Goal: Transaction & Acquisition: Book appointment/travel/reservation

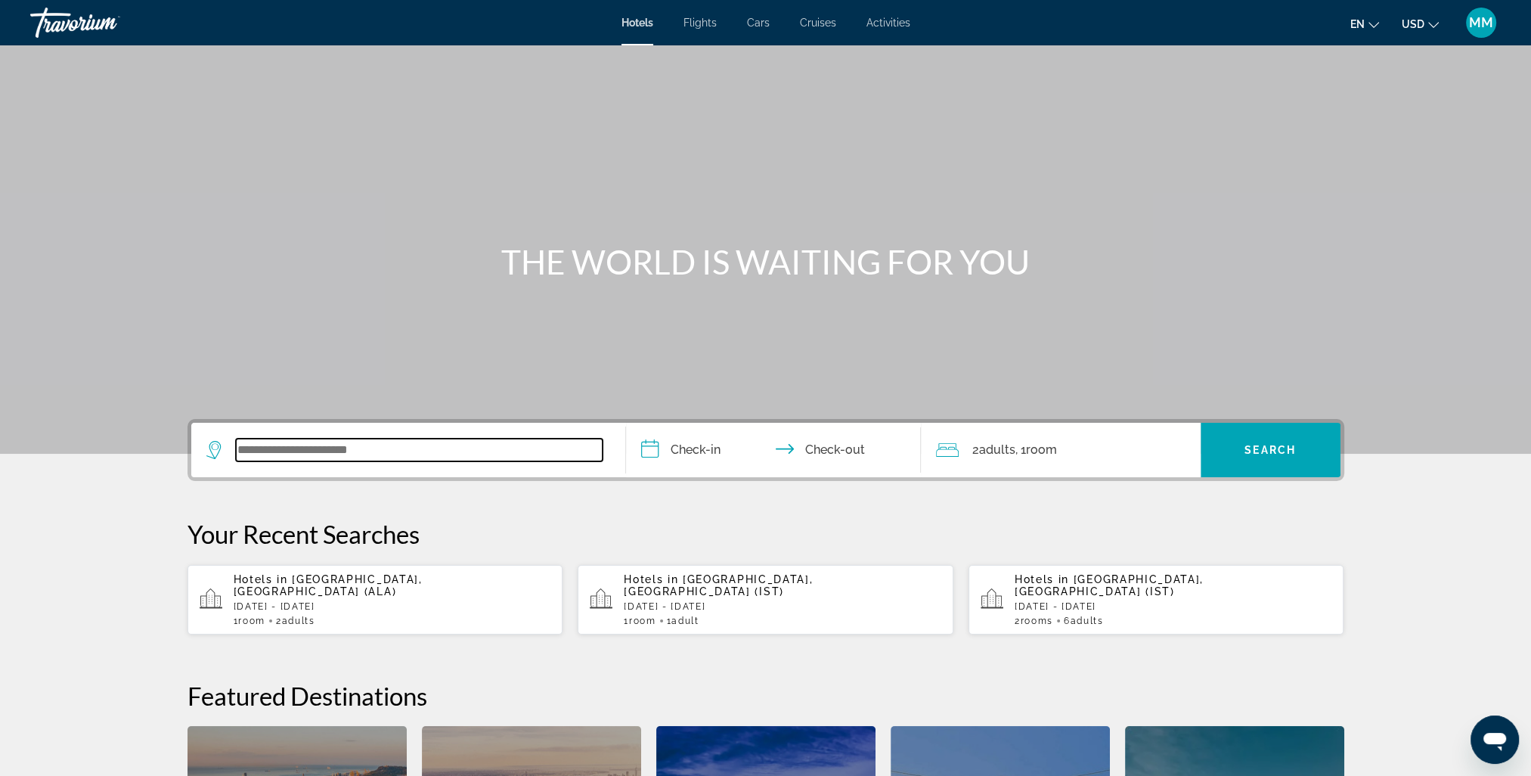
click at [368, 445] on input "Search widget" at bounding box center [419, 450] width 367 height 23
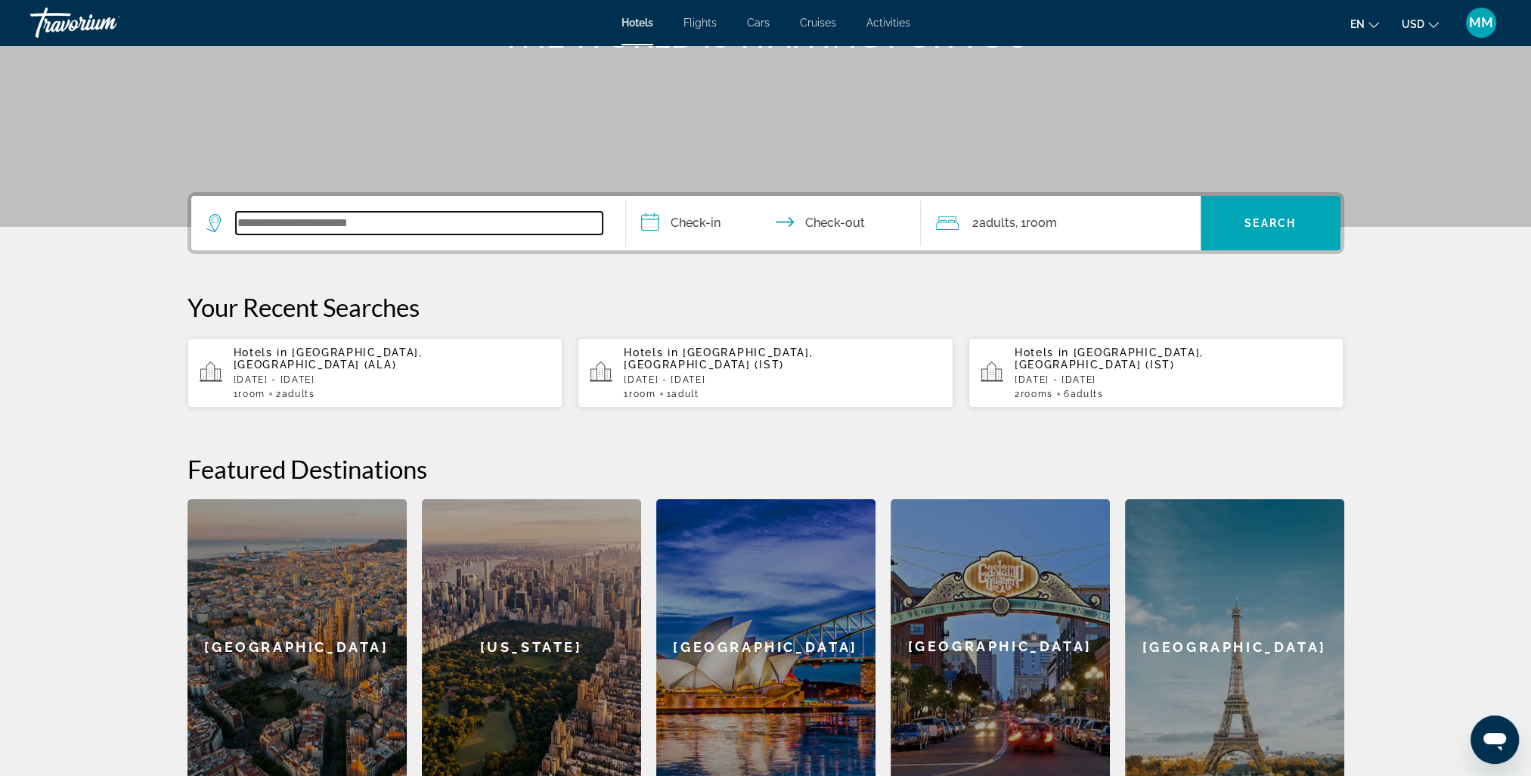
scroll to position [369, 0]
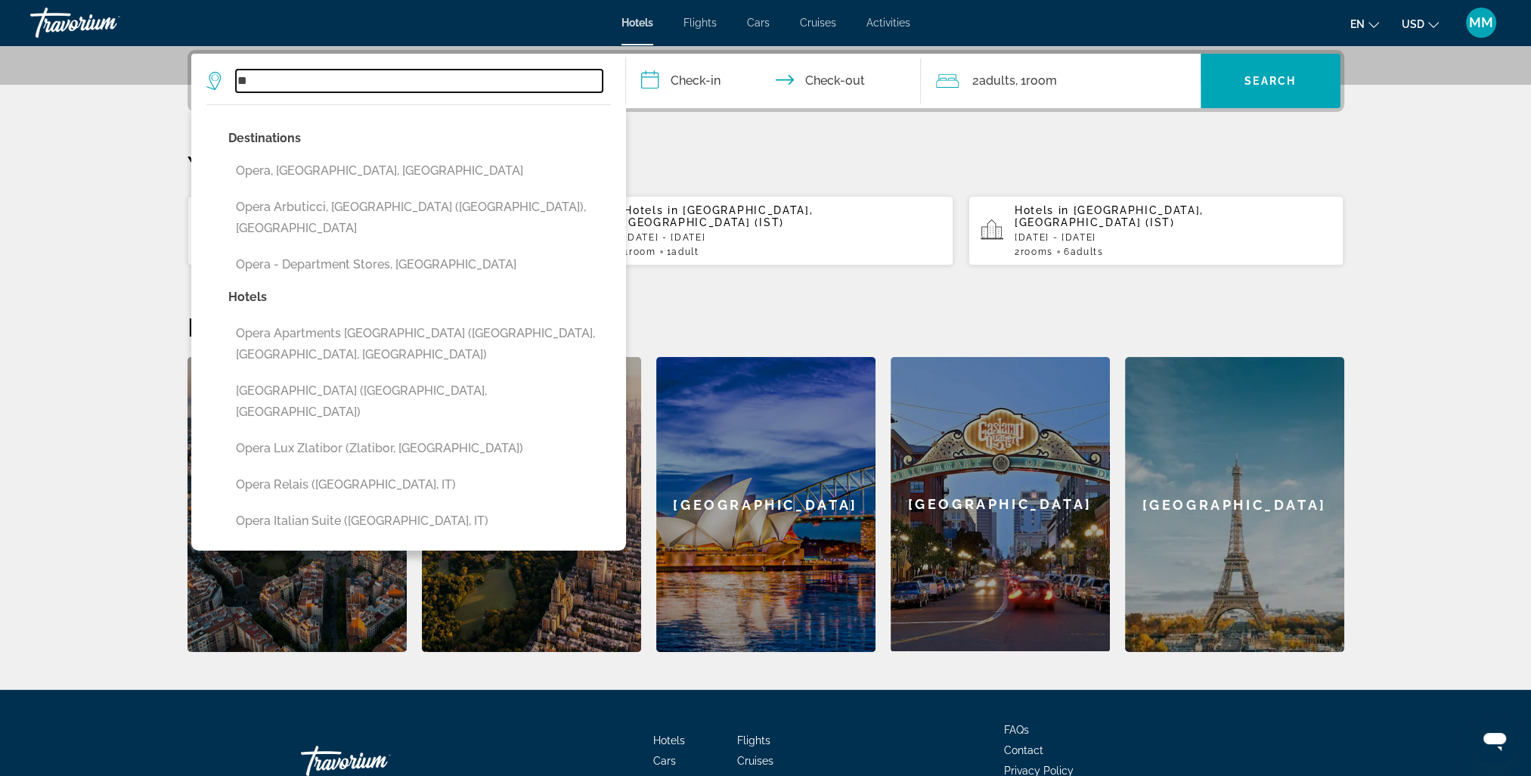
type input "*"
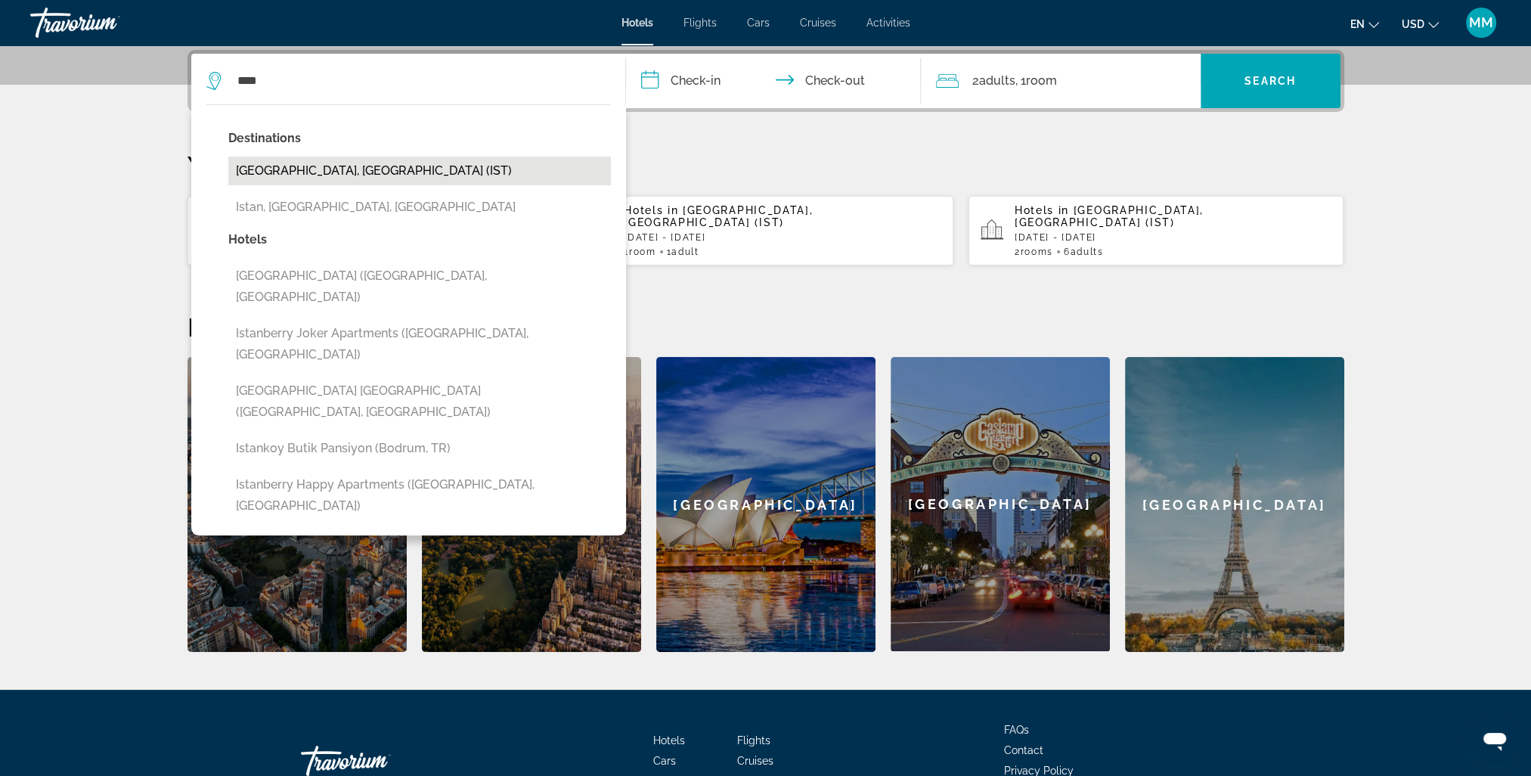
click at [296, 166] on button "[GEOGRAPHIC_DATA], [GEOGRAPHIC_DATA] (IST)" at bounding box center [419, 171] width 383 height 29
type input "**********"
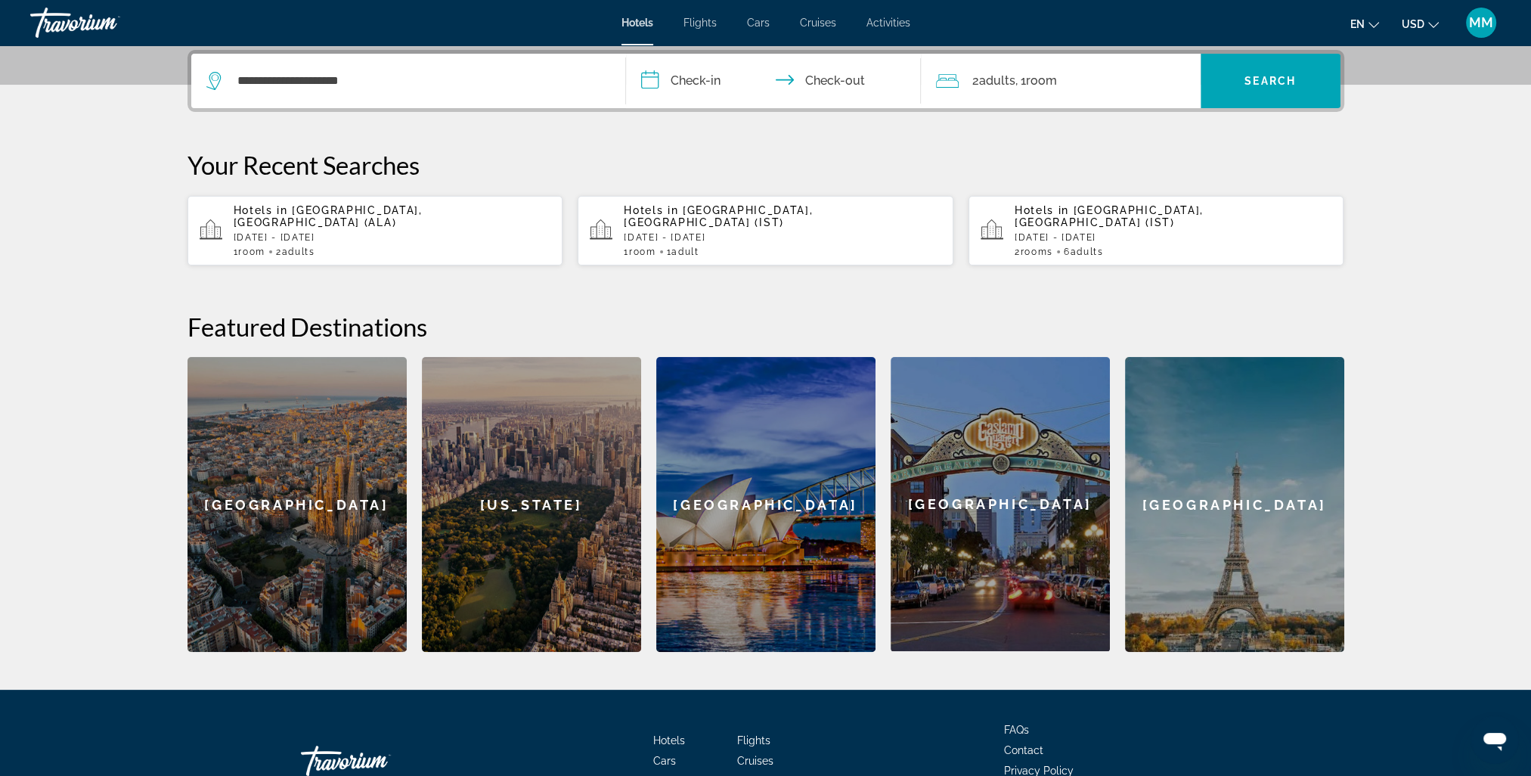
click at [718, 79] on input "**********" at bounding box center [776, 83] width 301 height 59
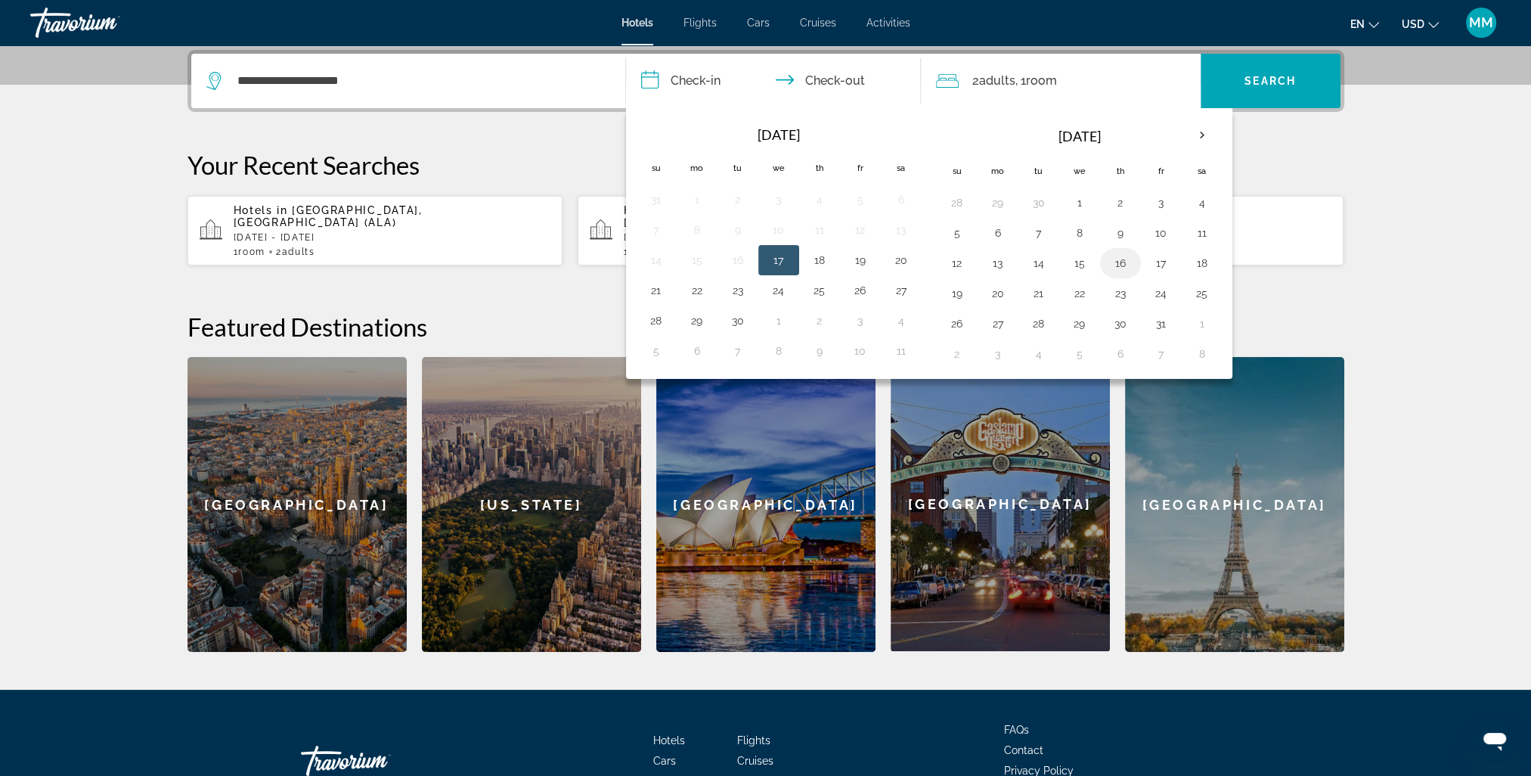
click at [1119, 259] on button "16" at bounding box center [1120, 263] width 24 height 21
click at [960, 289] on button "19" at bounding box center [957, 293] width 24 height 21
type input "**********"
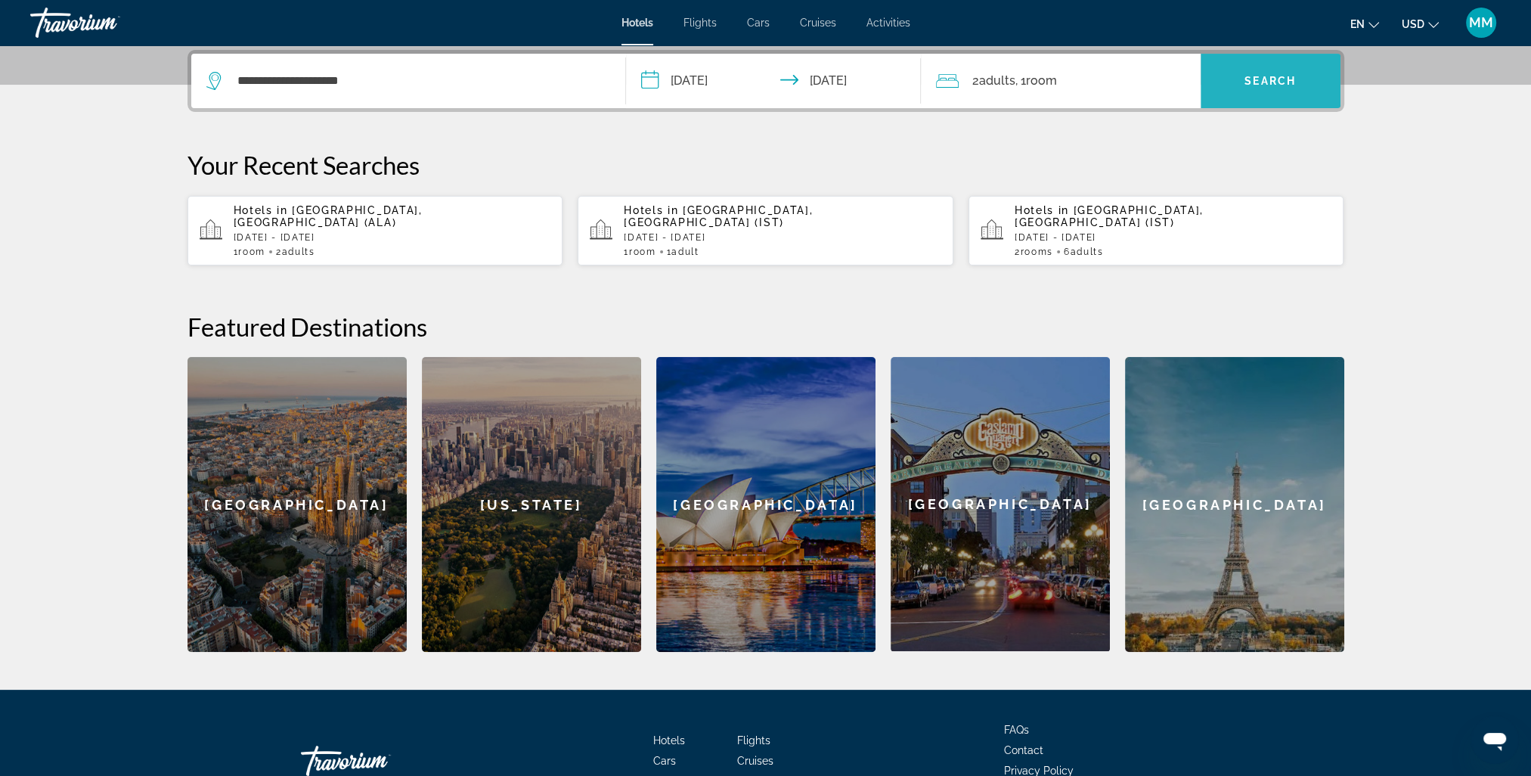
click at [1272, 76] on span "Search" at bounding box center [1270, 81] width 51 height 12
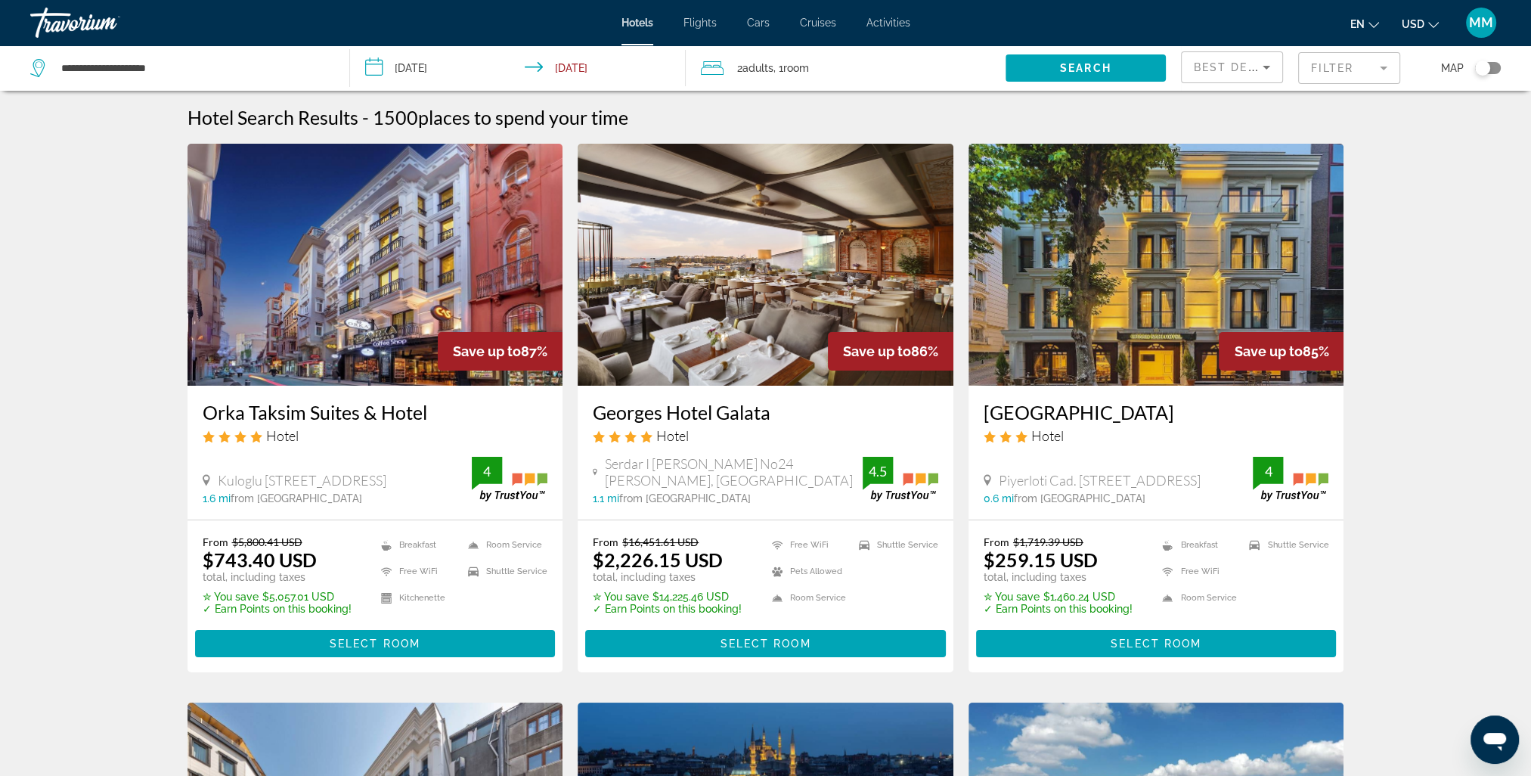
click at [1379, 69] on mat-form-field "Filter" at bounding box center [1349, 68] width 102 height 32
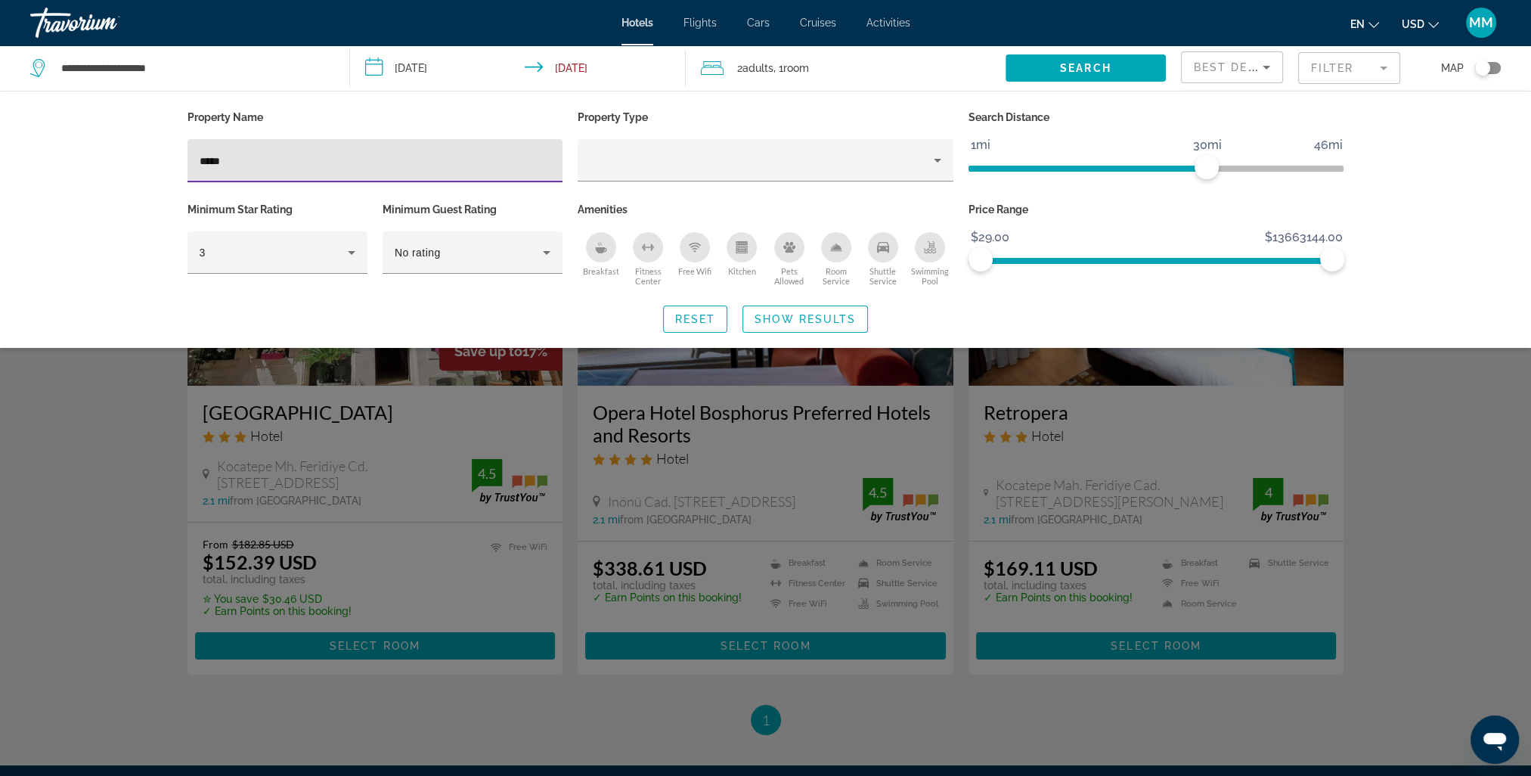
type input "*****"
click at [762, 419] on div "Search widget" at bounding box center [765, 501] width 1531 height 549
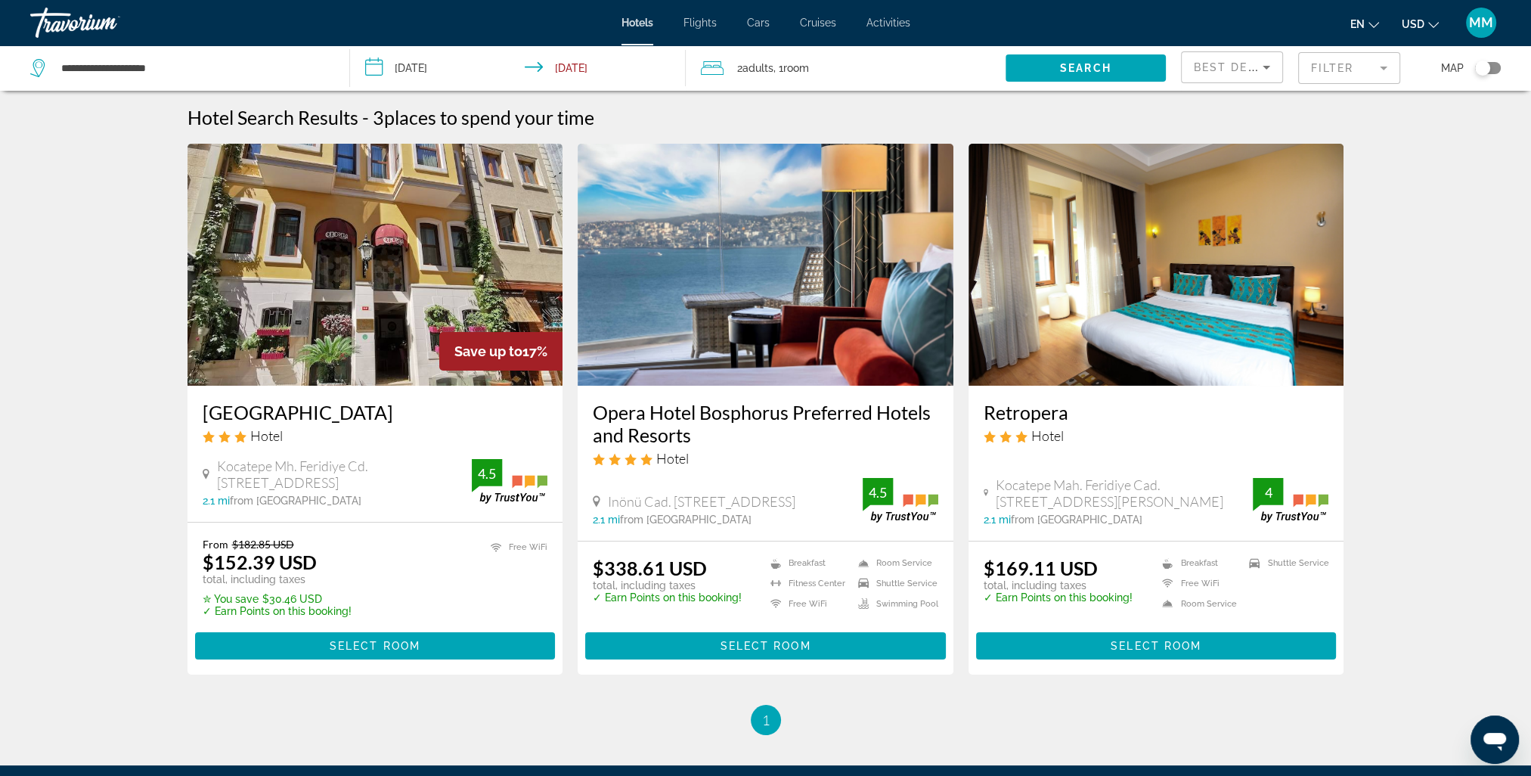
click at [878, 25] on span "Activities" at bounding box center [888, 23] width 44 height 12
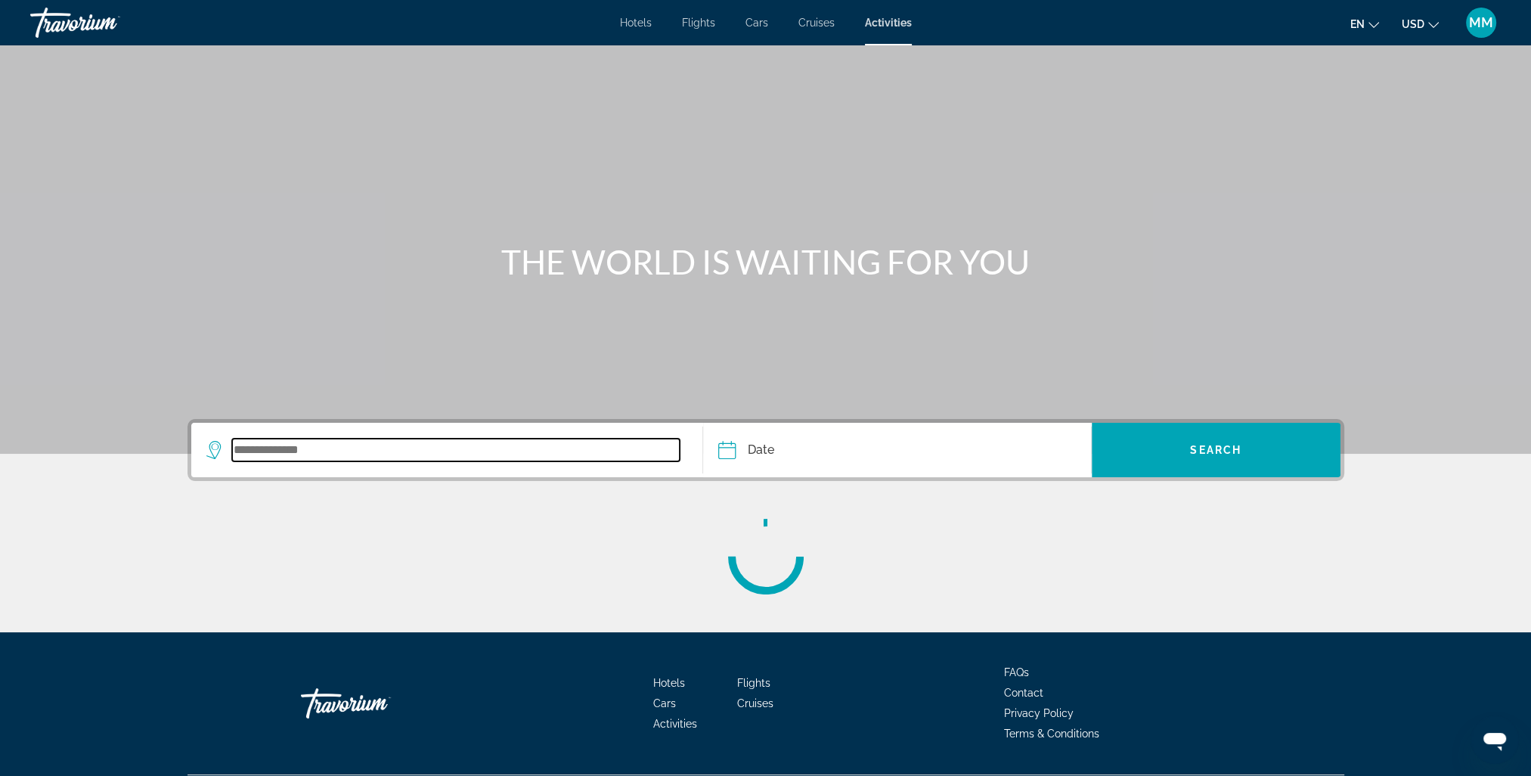
click at [354, 451] on input "Search widget" at bounding box center [456, 450] width 448 height 23
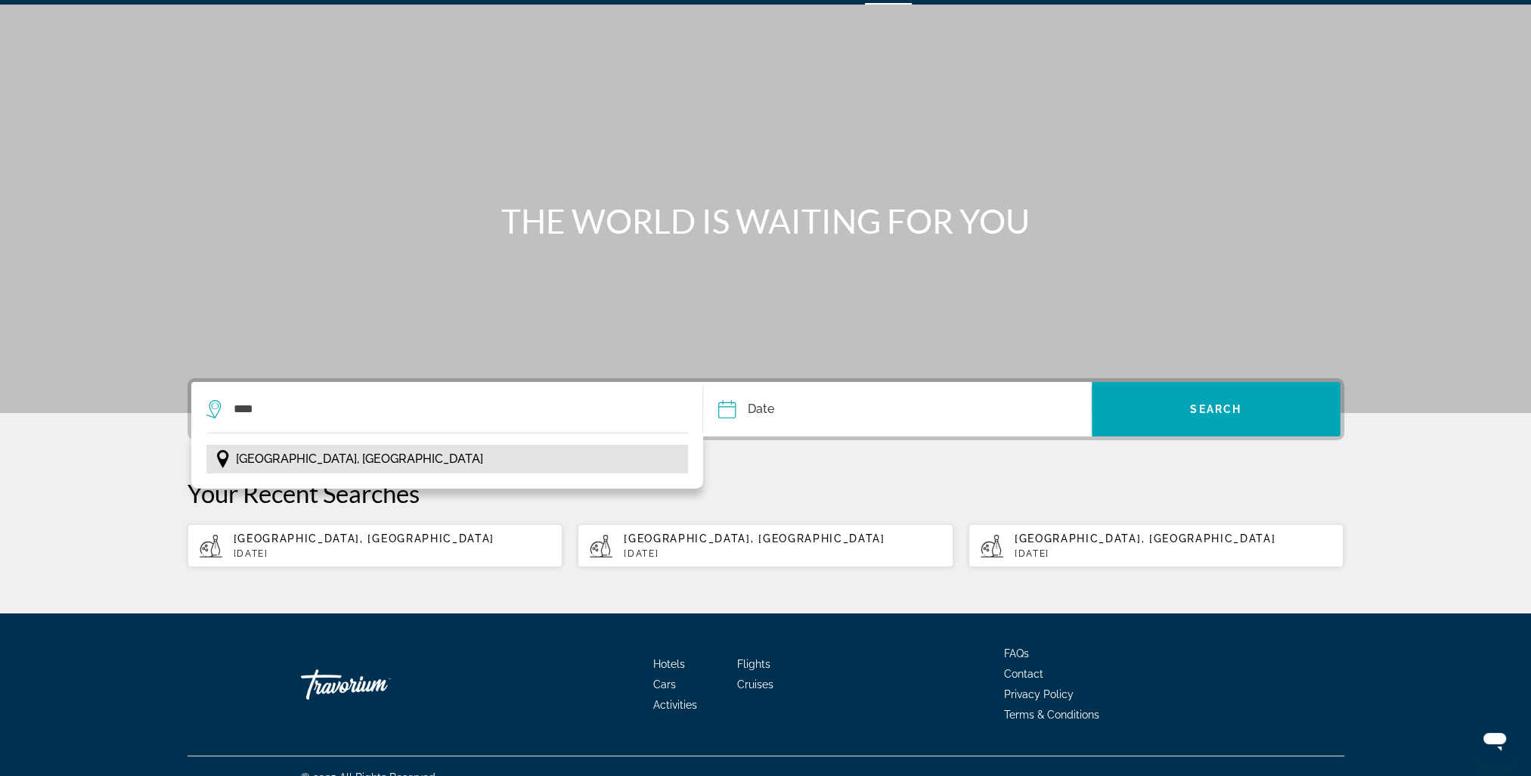
click at [263, 466] on span "[GEOGRAPHIC_DATA], [GEOGRAPHIC_DATA]" at bounding box center [359, 458] width 247 height 21
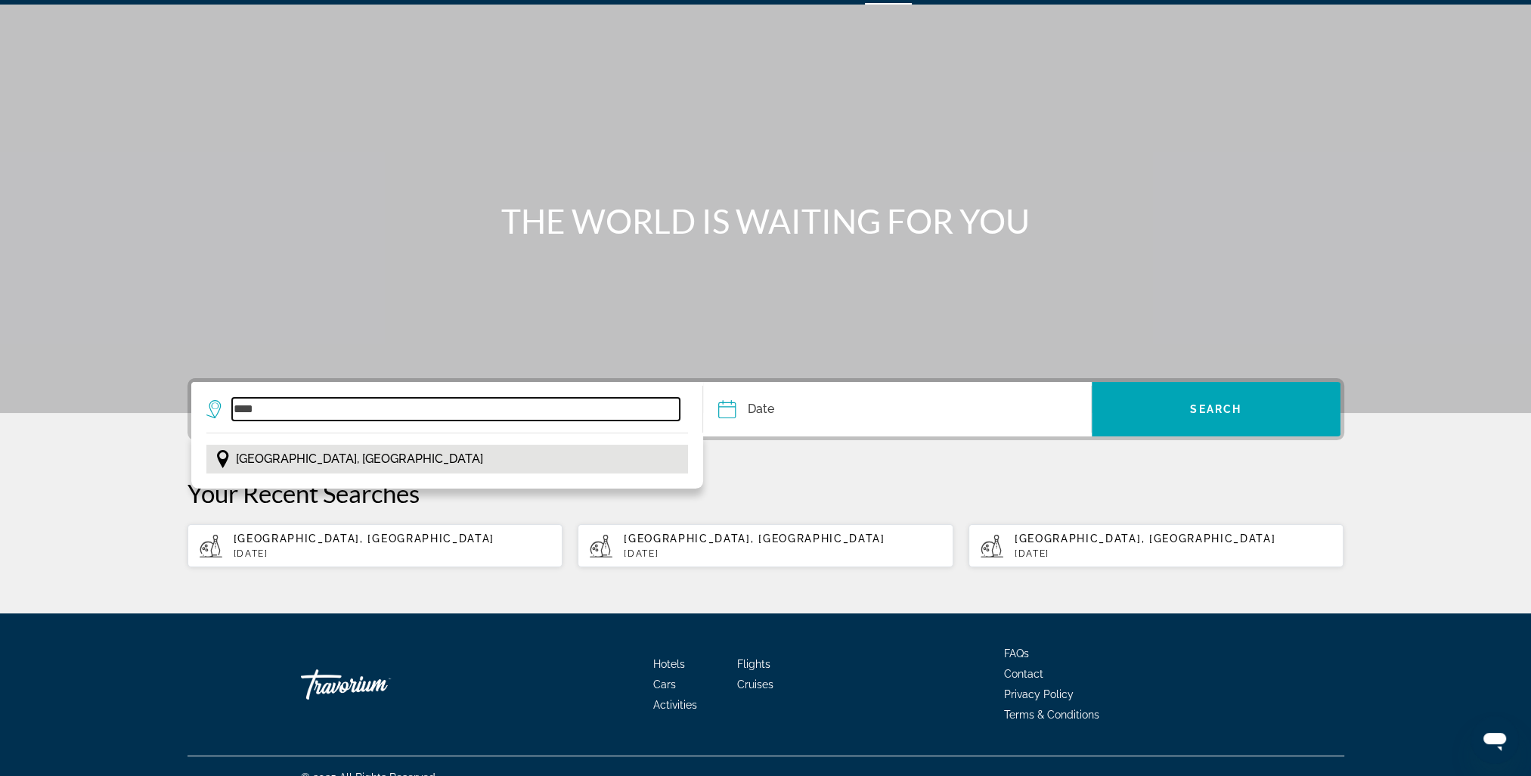
type input "**********"
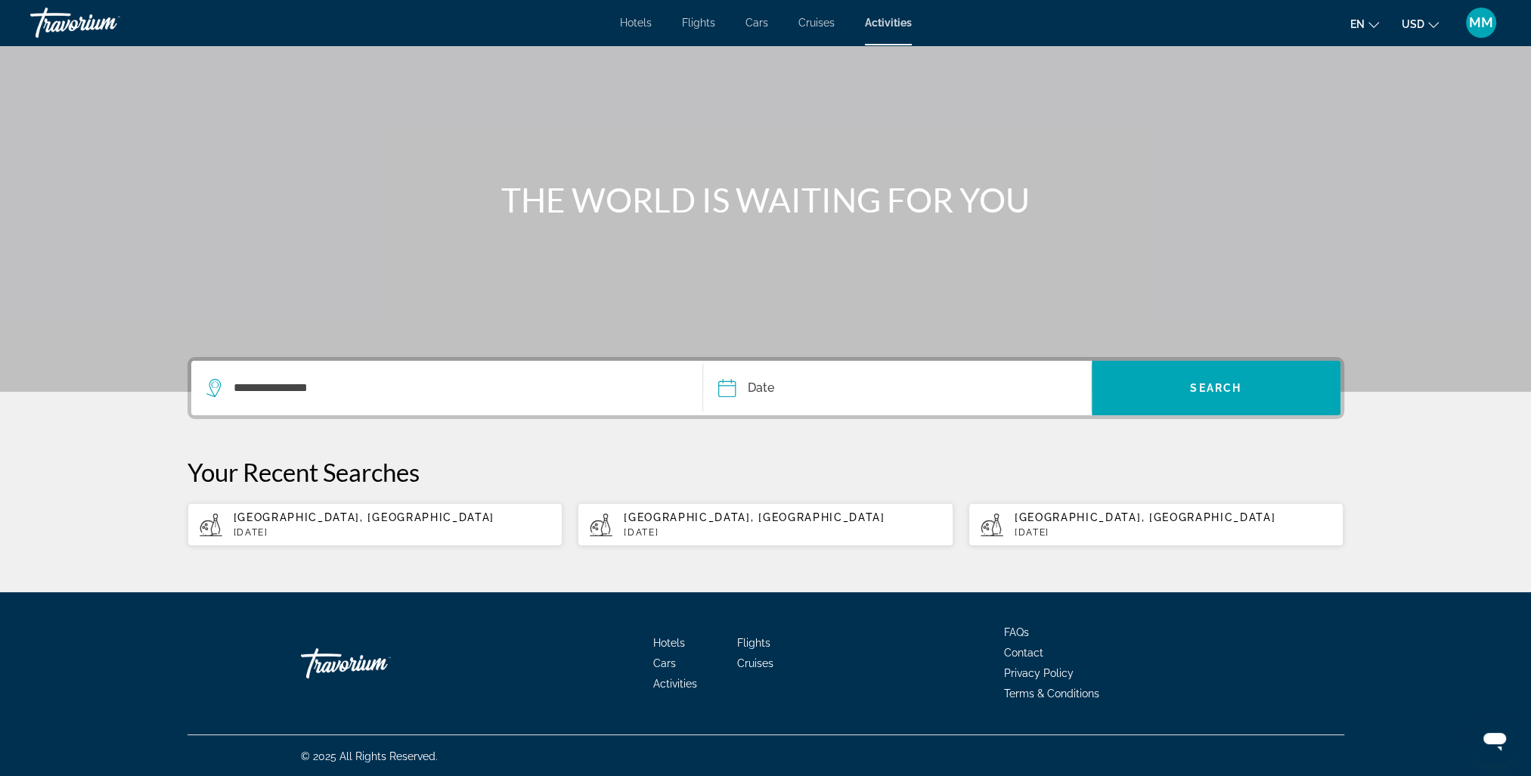
click at [820, 399] on input "Date" at bounding box center [810, 390] width 192 height 59
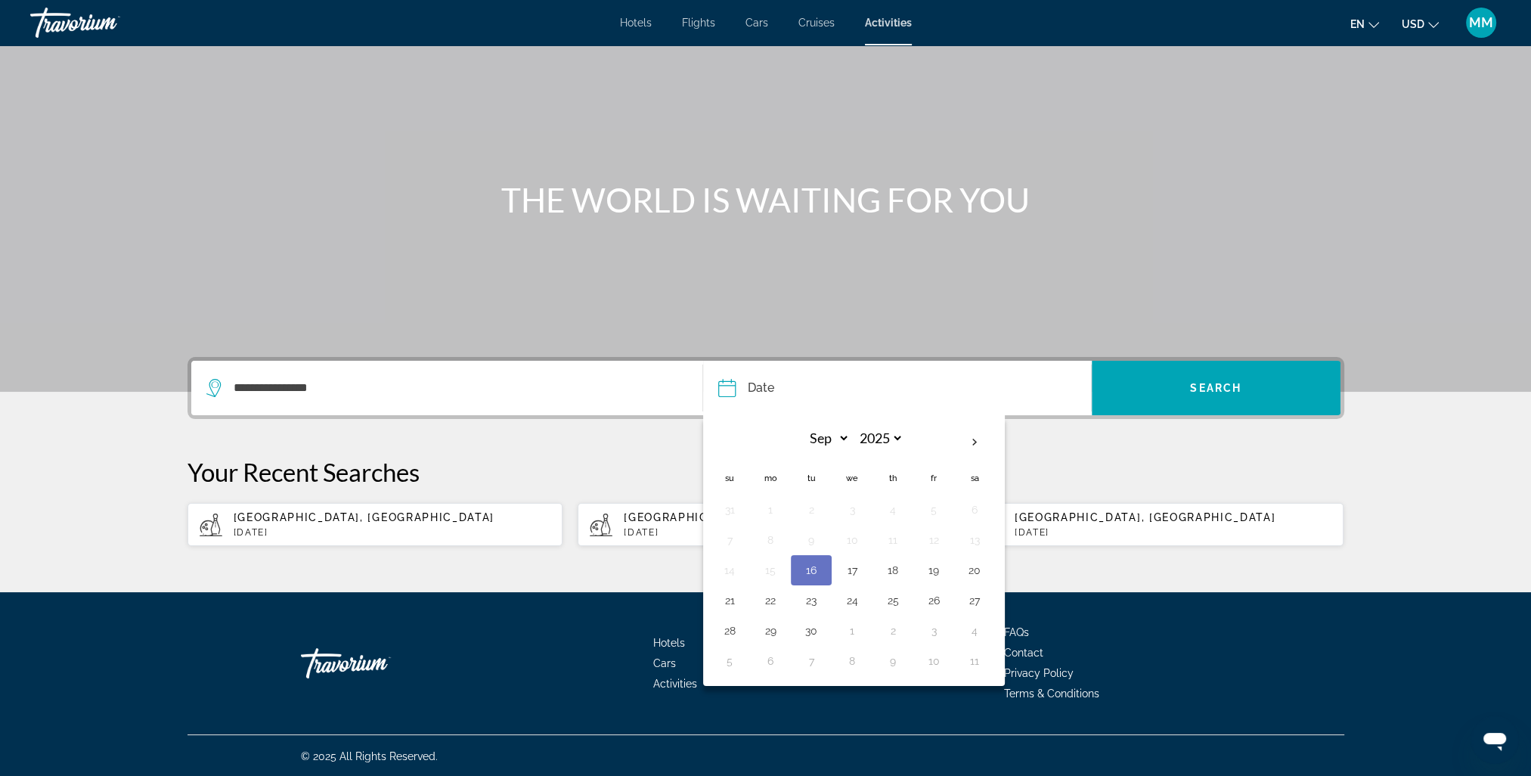
click at [817, 566] on button "16" at bounding box center [811, 569] width 24 height 21
type input "**********"
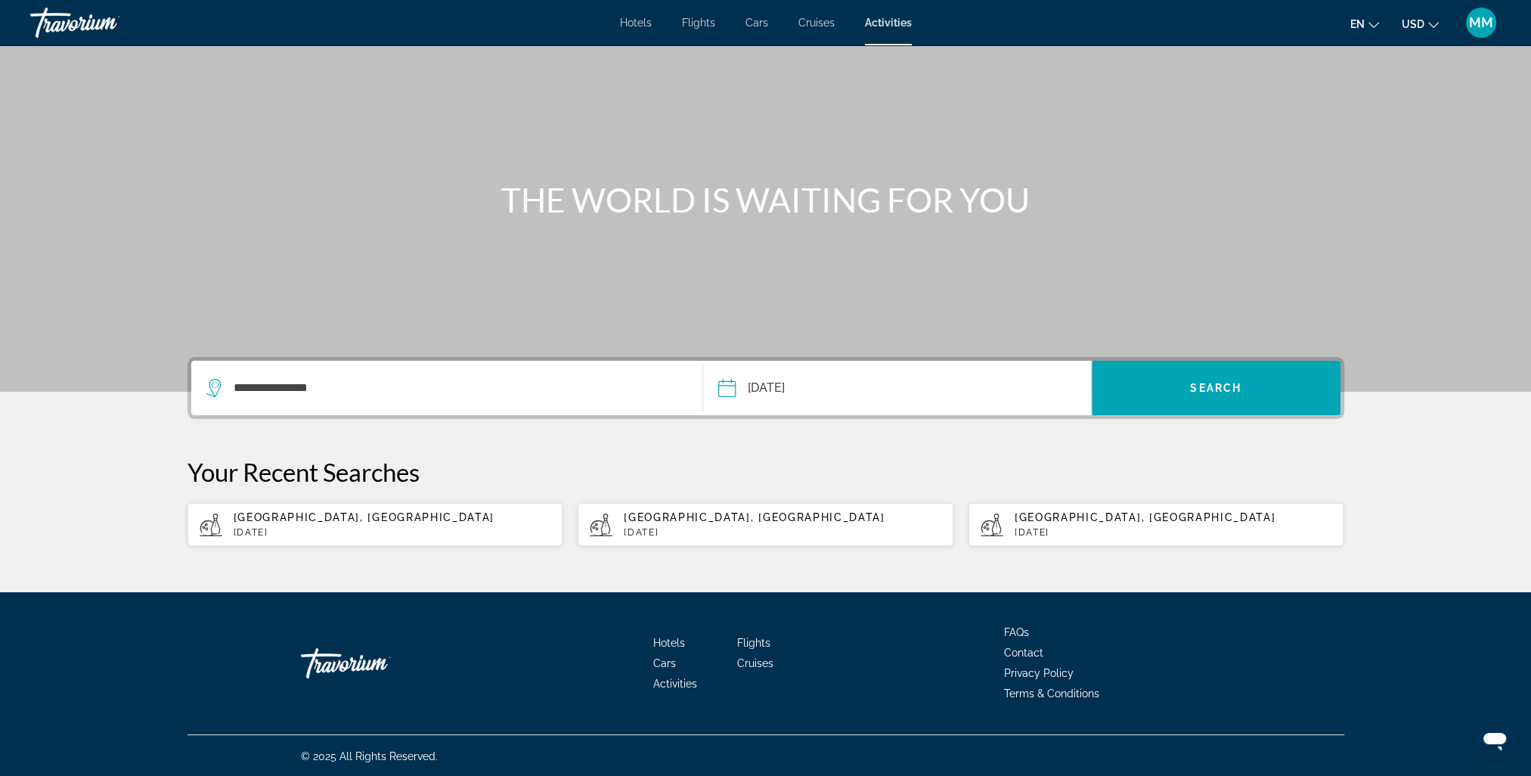
click at [783, 392] on input "**********" at bounding box center [810, 390] width 192 height 59
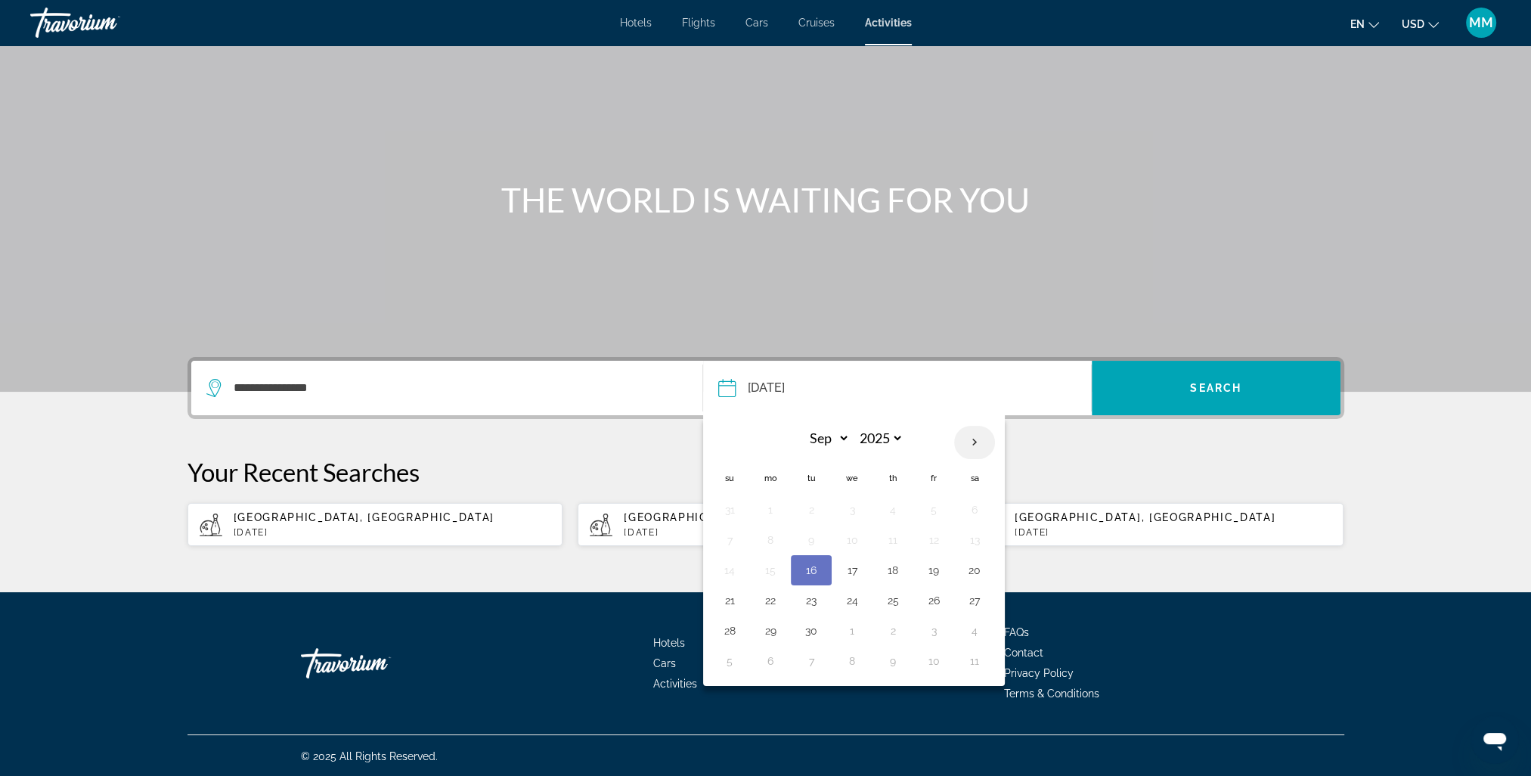
drag, startPoint x: 972, startPoint y: 439, endPoint x: 962, endPoint y: 454, distance: 18.5
click at [972, 439] on th "Next month" at bounding box center [974, 442] width 41 height 33
select select "*"
click at [885, 568] on button "16" at bounding box center [893, 569] width 24 height 21
type input "**********"
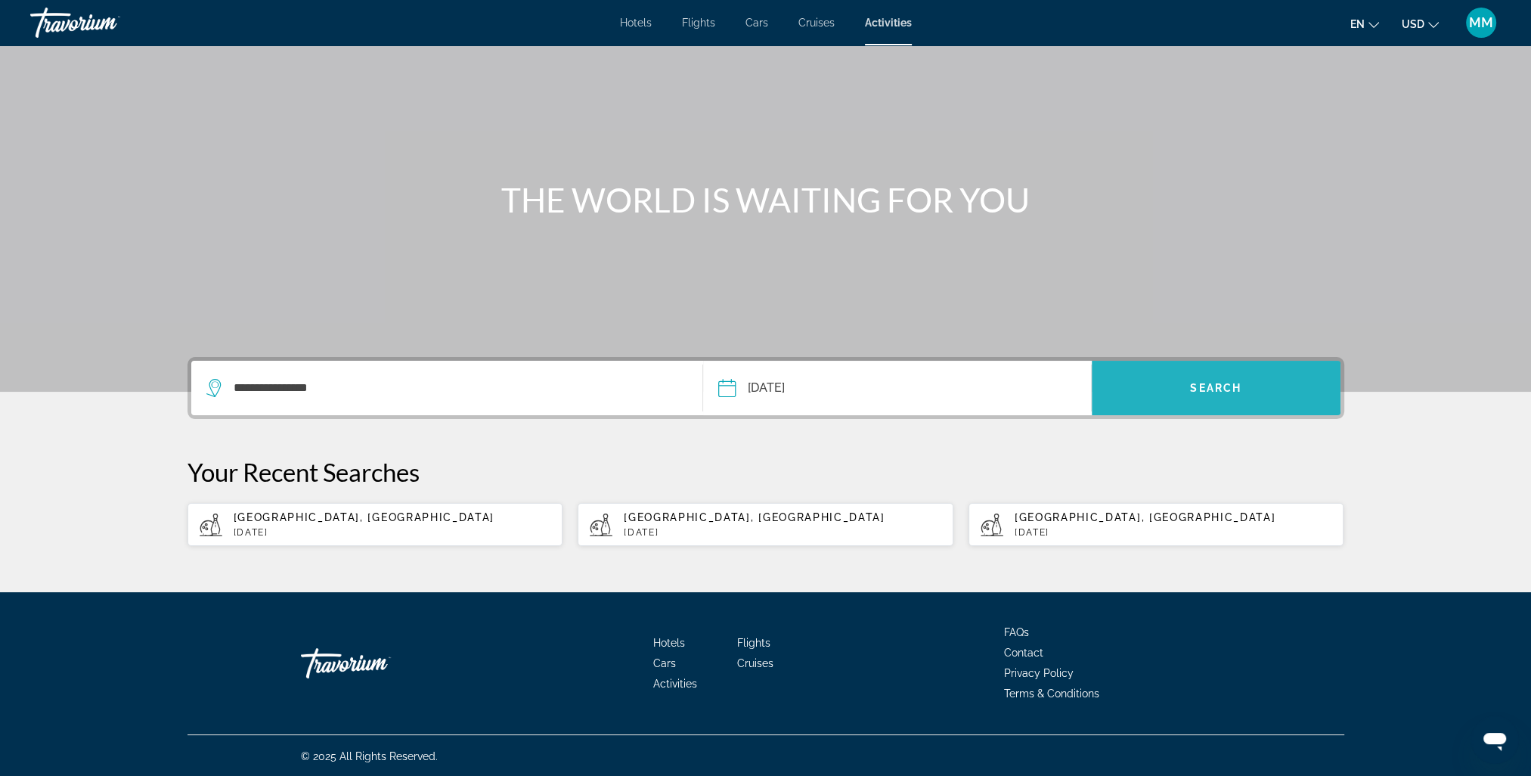
click at [1201, 382] on span "Search" at bounding box center [1215, 388] width 51 height 12
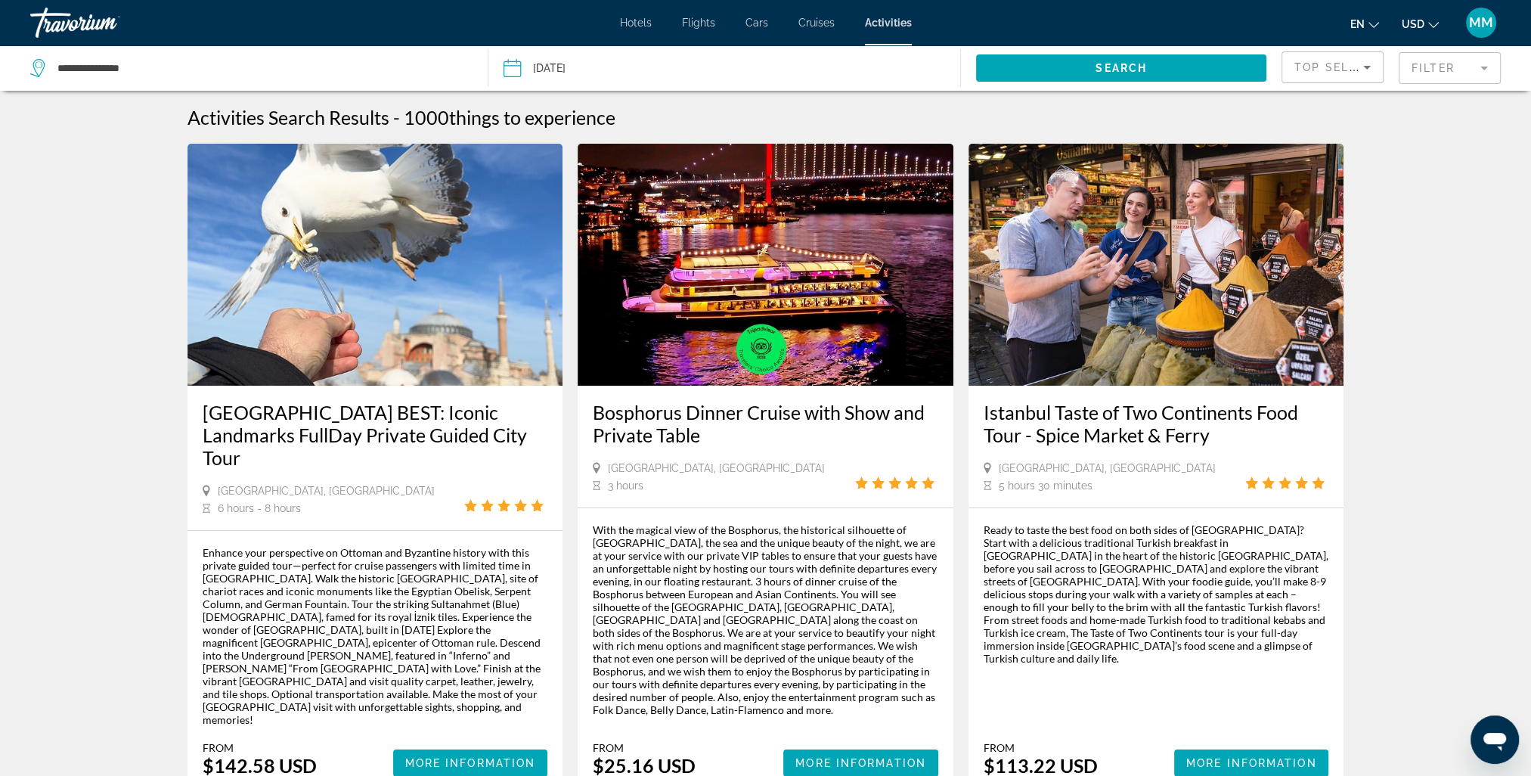
click at [1483, 66] on mat-form-field "Filter" at bounding box center [1450, 68] width 102 height 32
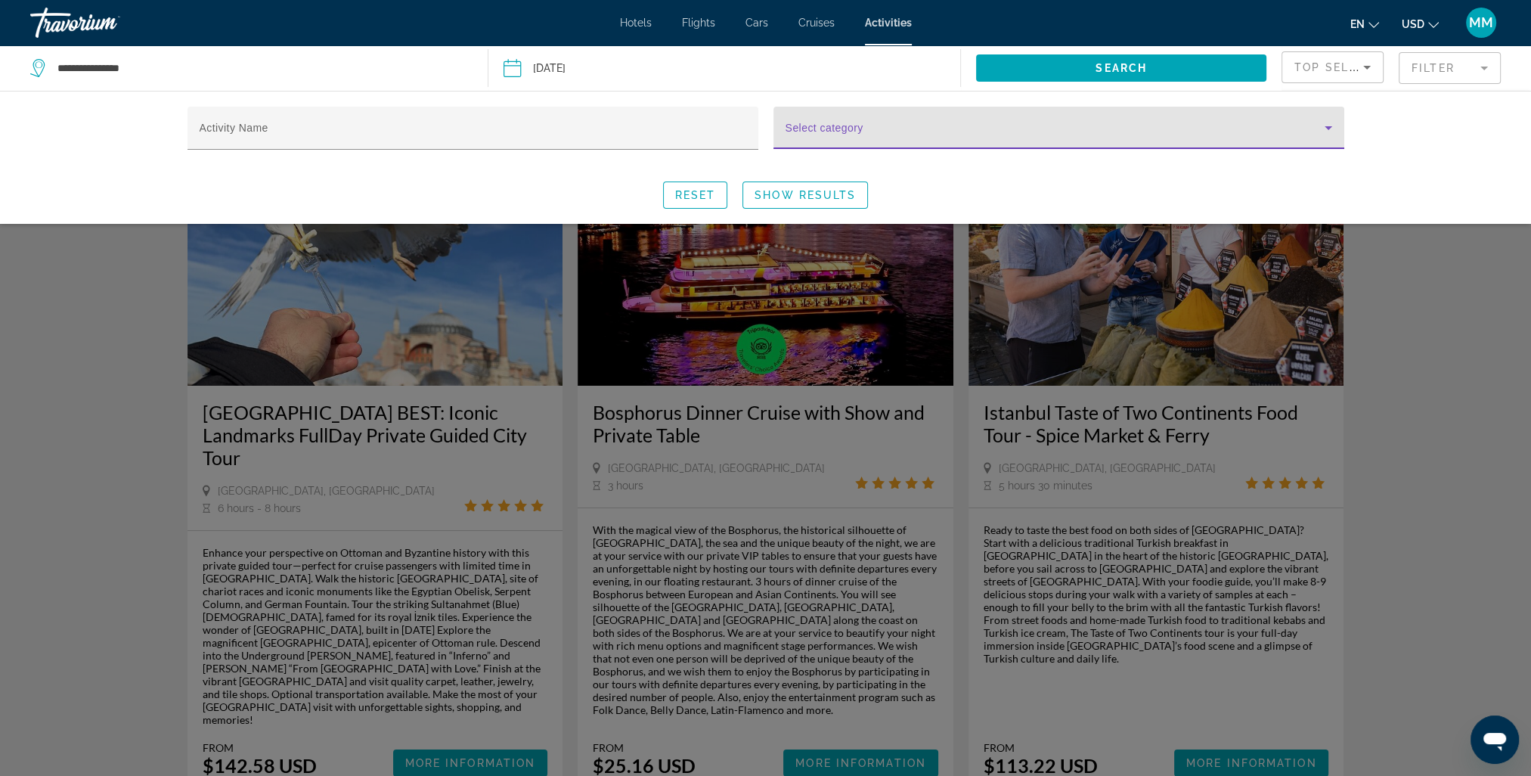
click at [1330, 128] on icon "Search widget" at bounding box center [1328, 128] width 18 height 18
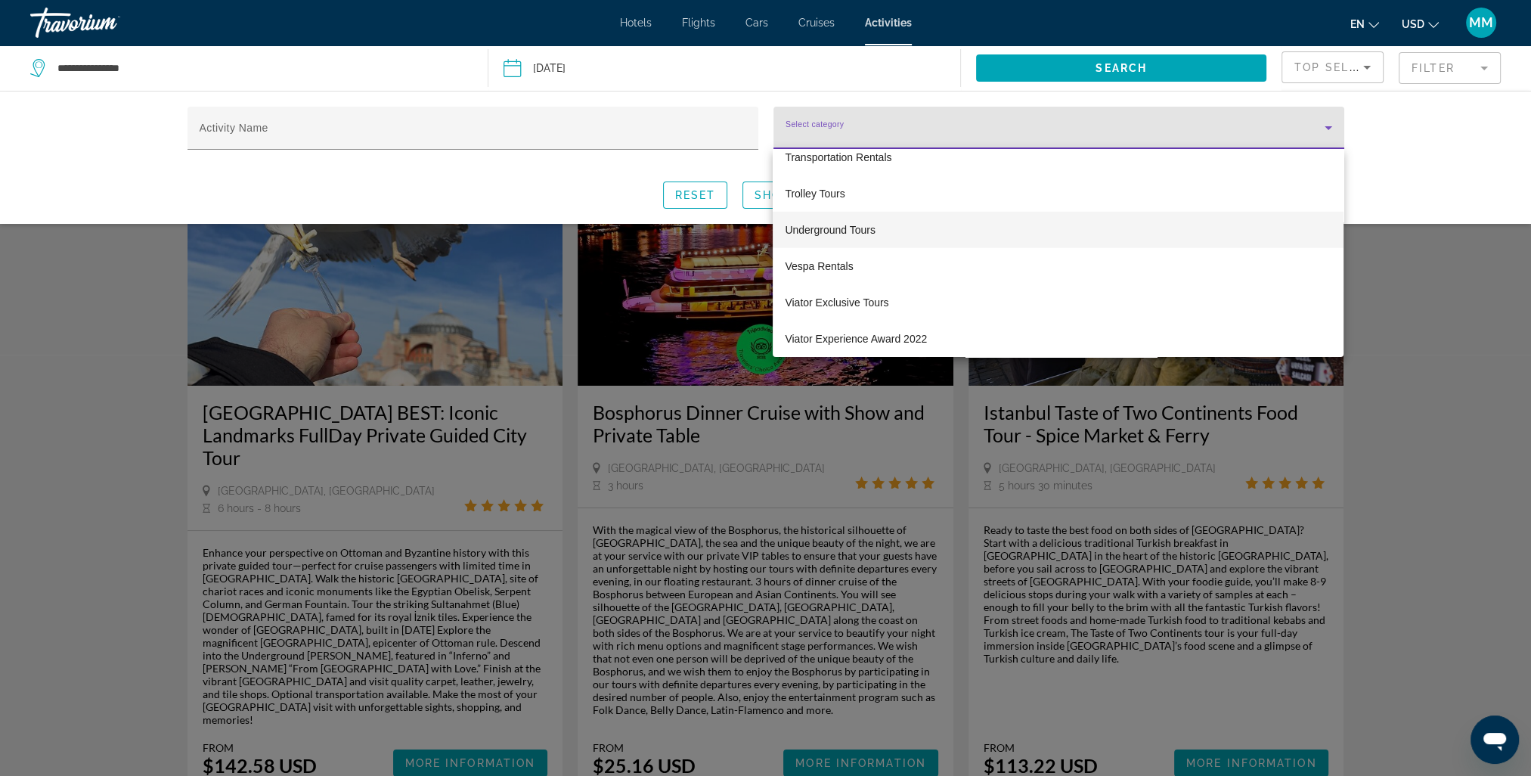
scroll to position [5519, 0]
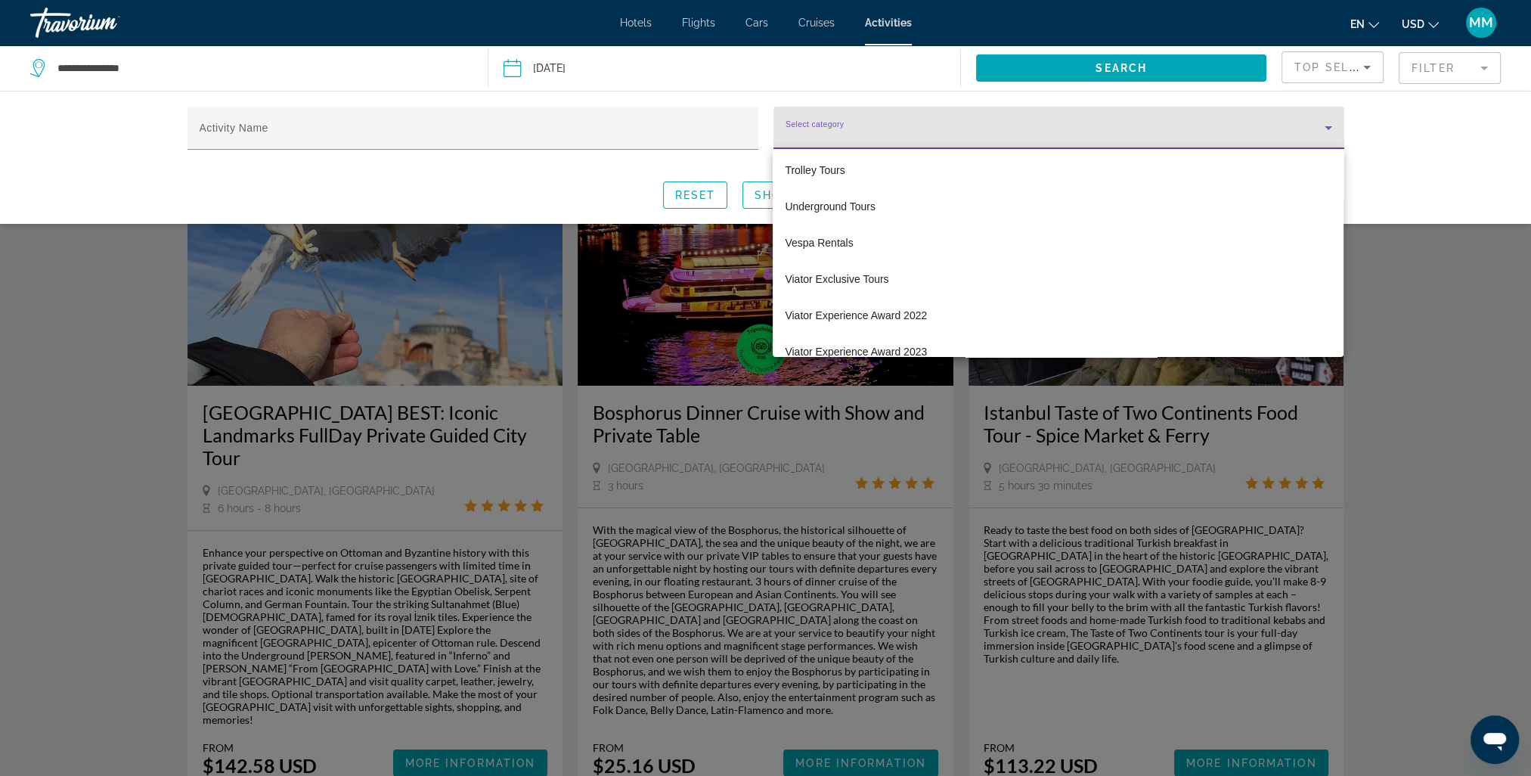
click at [831, 122] on div at bounding box center [765, 388] width 1531 height 776
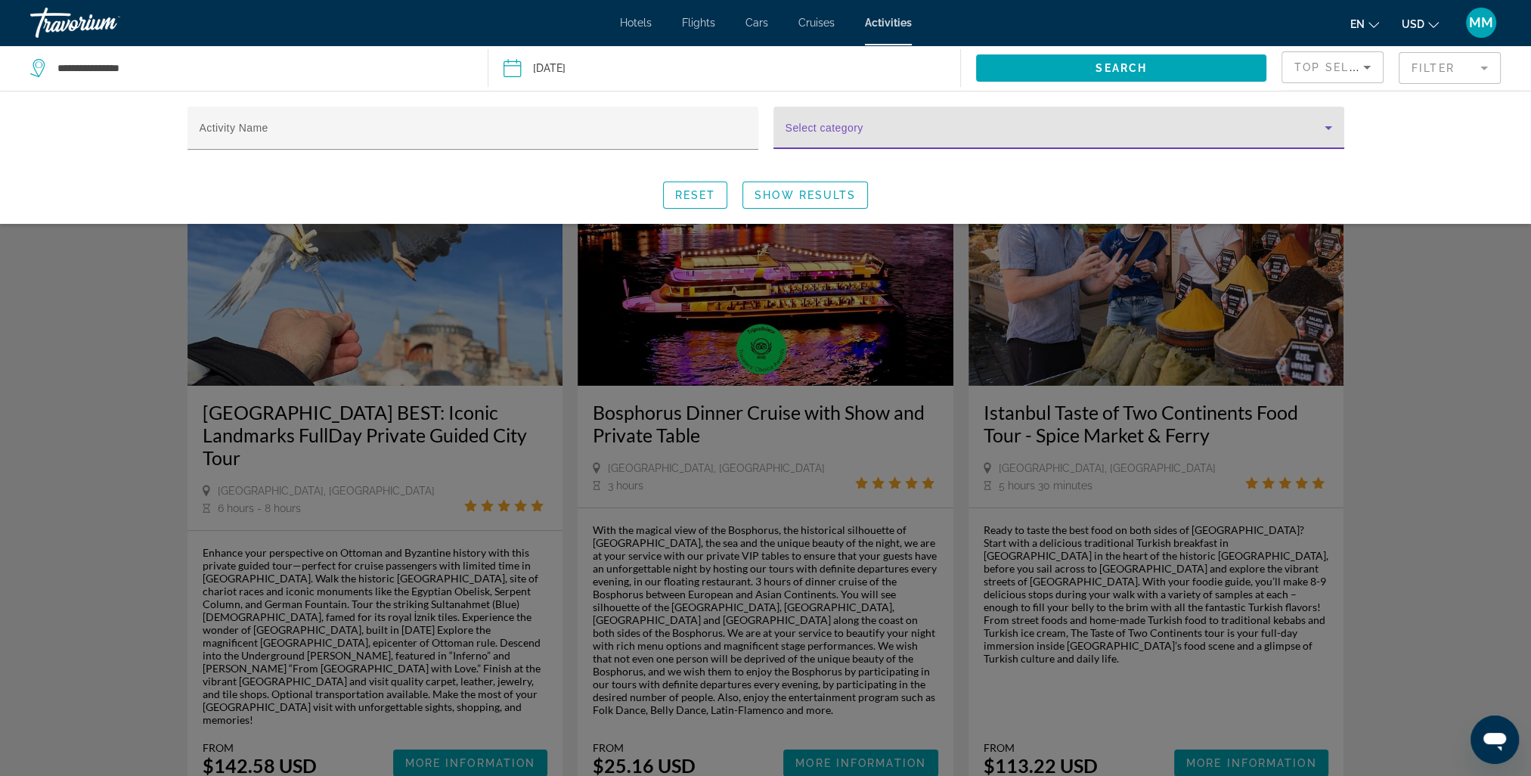
click at [832, 125] on span "Search widget" at bounding box center [1055, 134] width 539 height 18
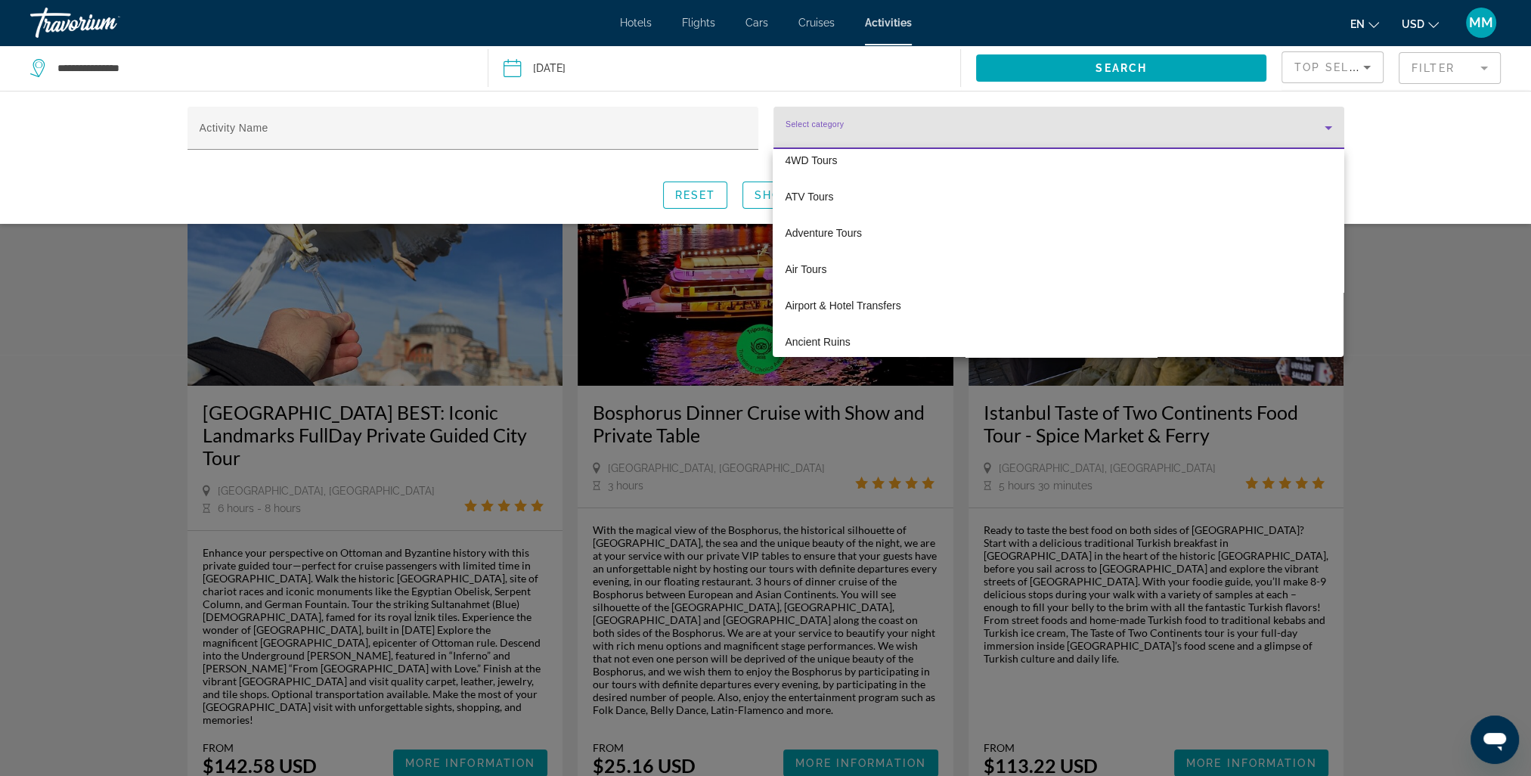
scroll to position [76, 0]
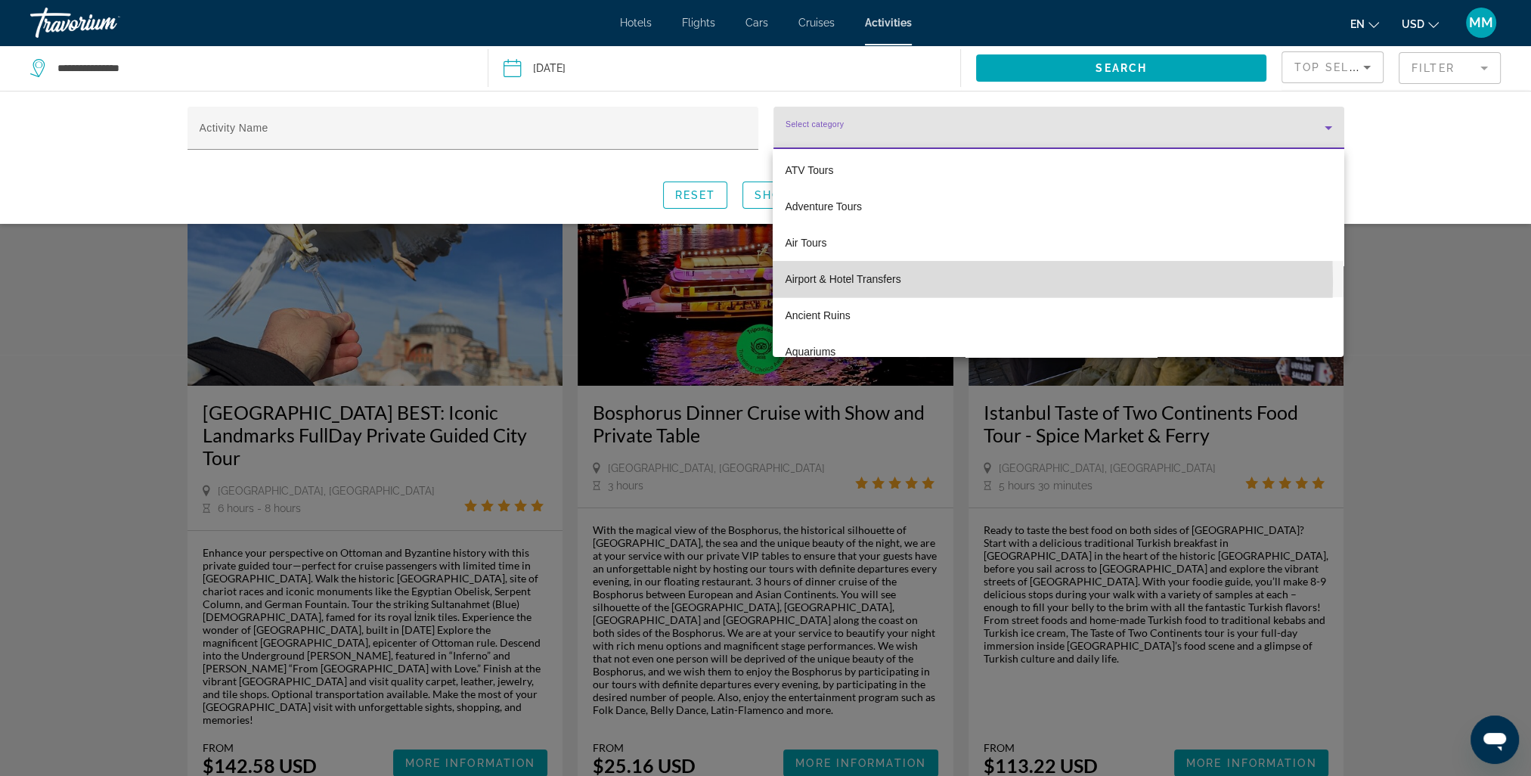
click at [854, 282] on span "Airport & Hotel Transfers" at bounding box center [843, 279] width 116 height 18
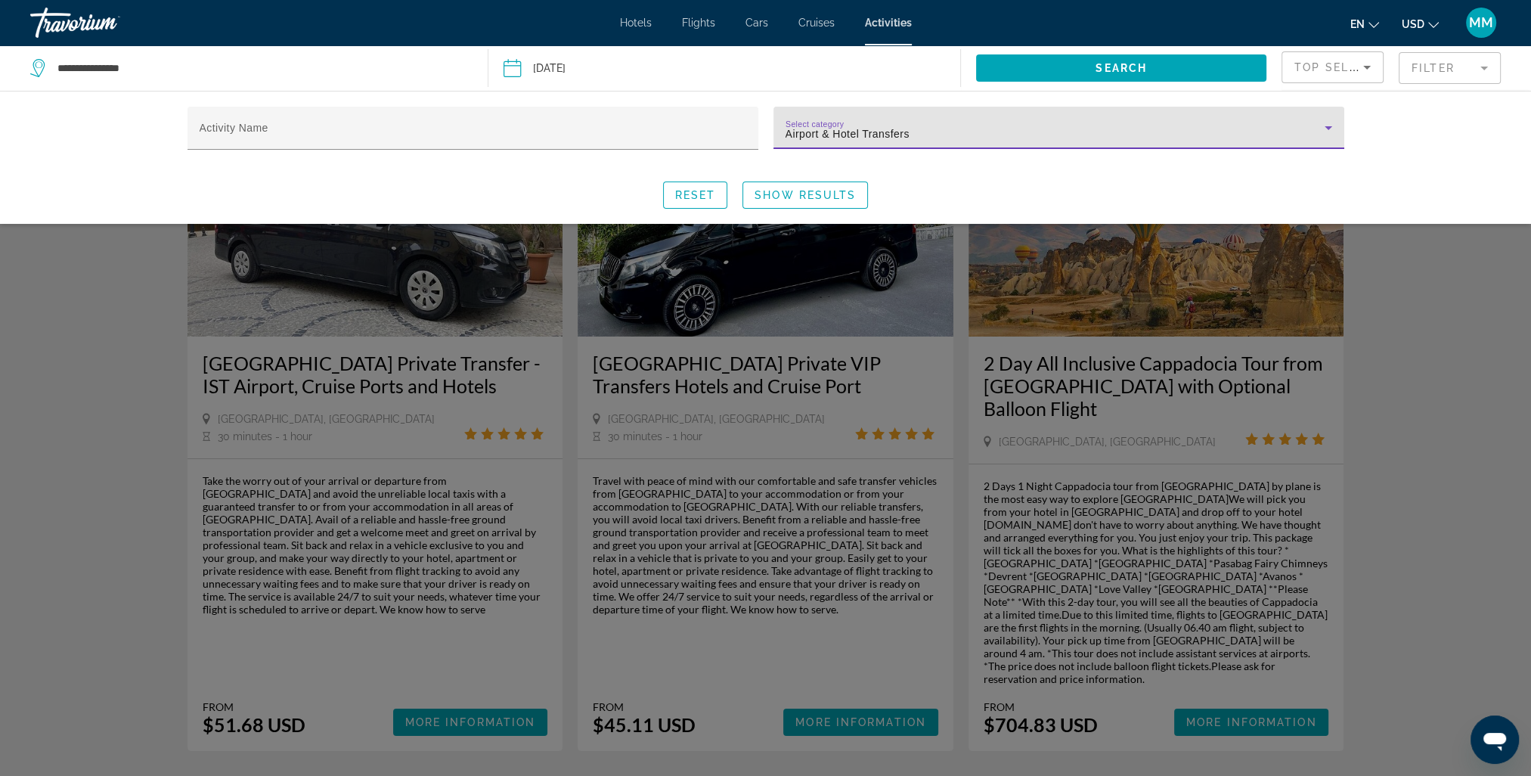
scroll to position [76, 0]
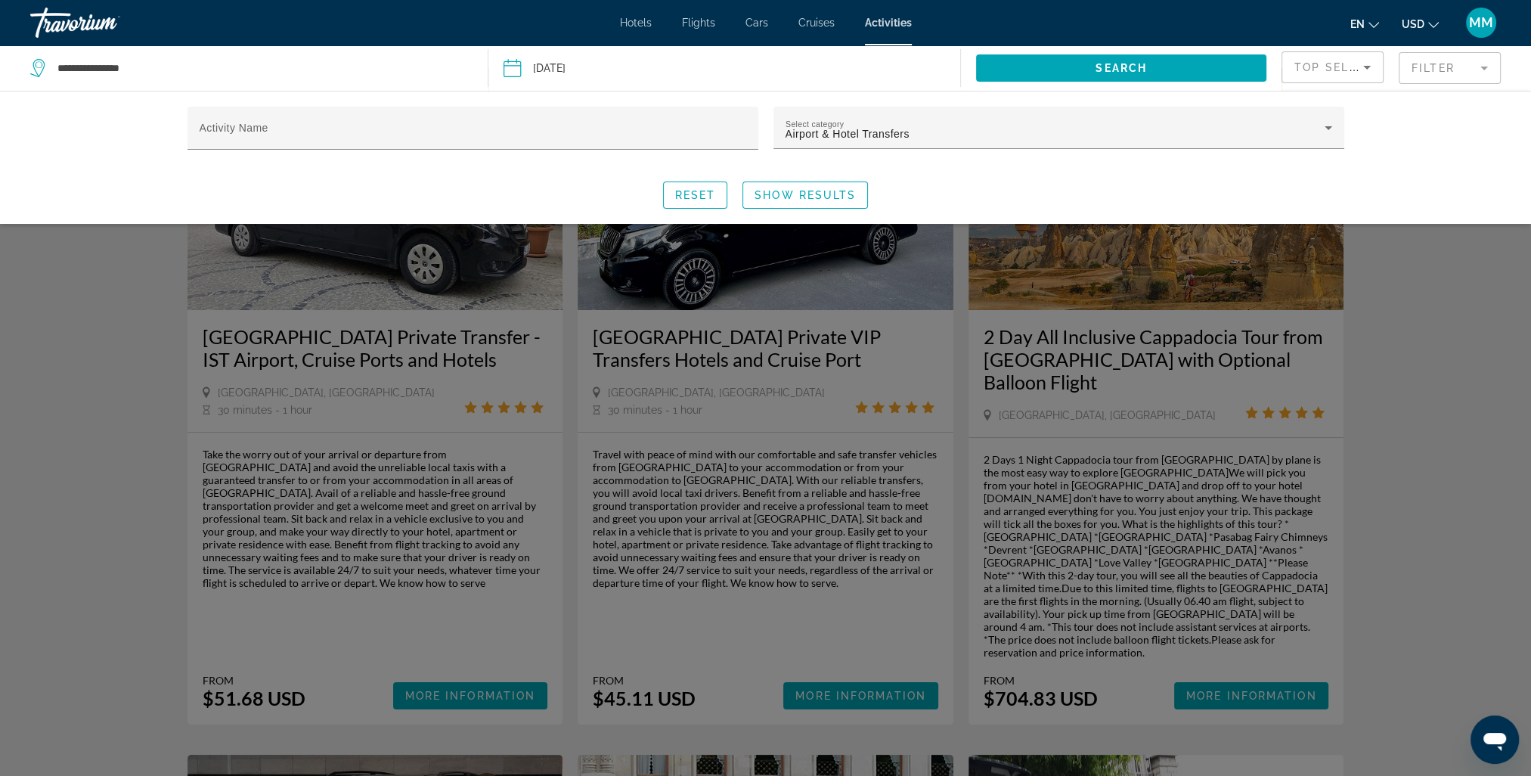
click at [1466, 549] on div "Search widget" at bounding box center [765, 497] width 1531 height 556
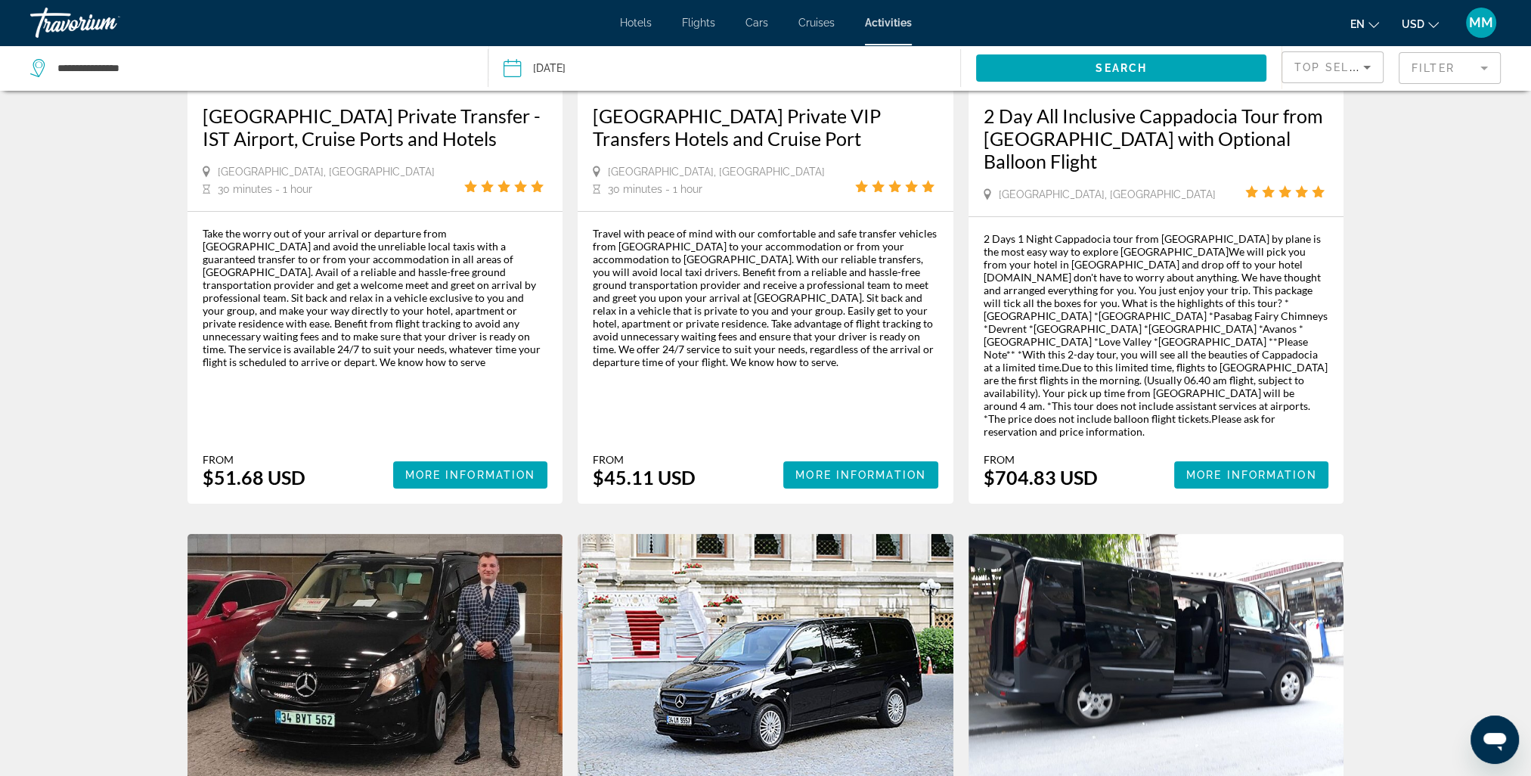
scroll to position [227, 0]
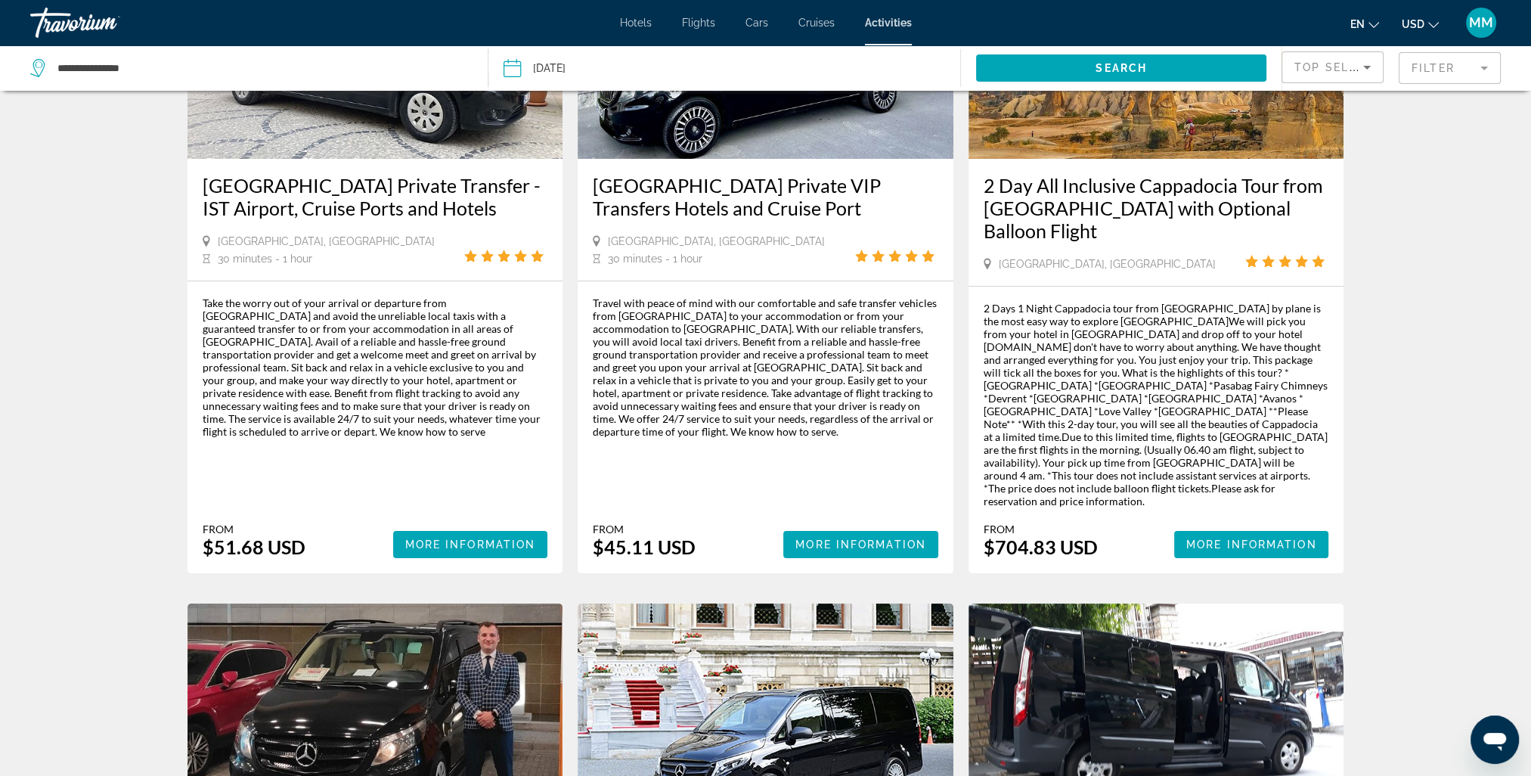
click at [1486, 72] on mat-form-field "Filter" at bounding box center [1450, 68] width 102 height 32
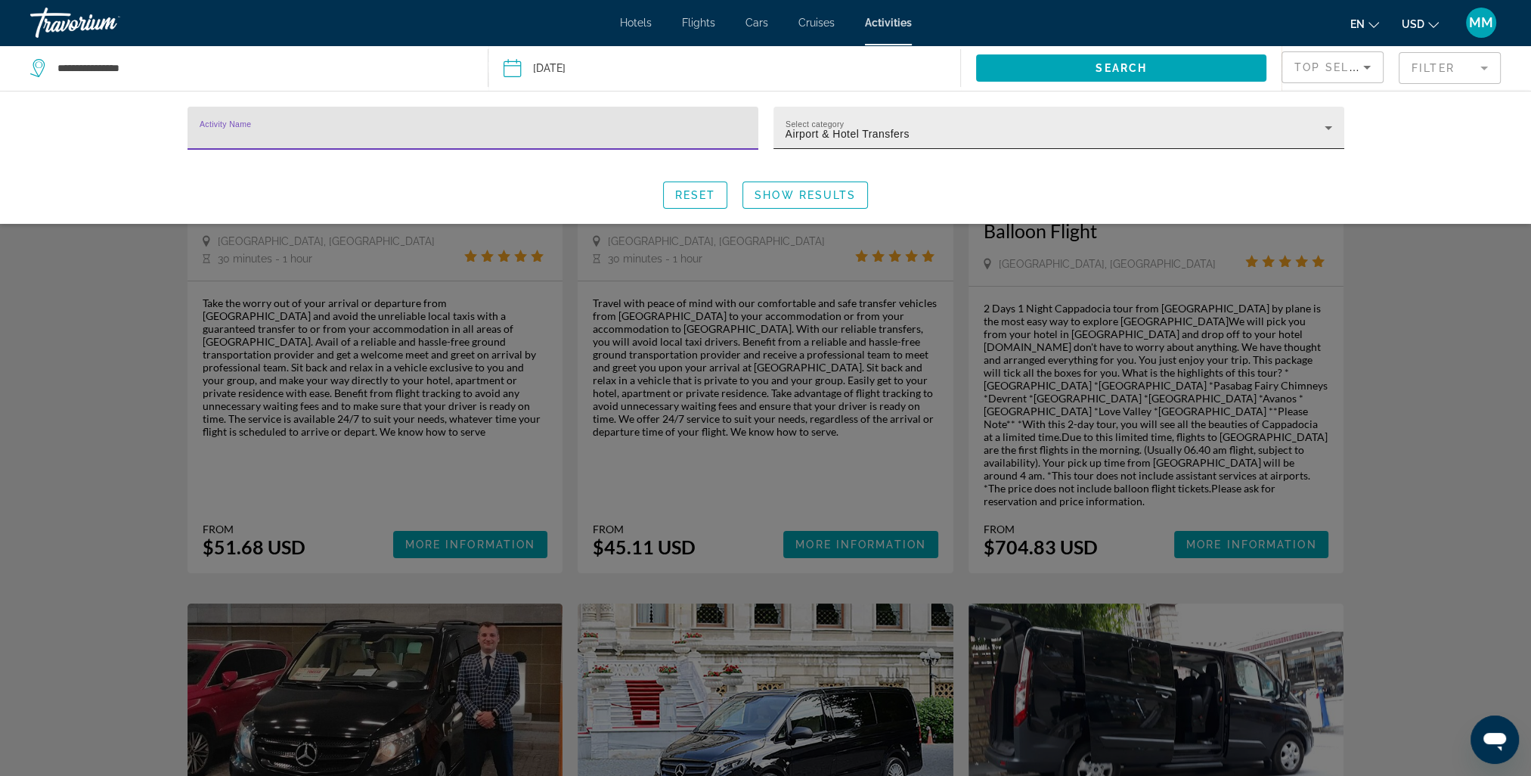
click at [1328, 129] on icon "Search widget" at bounding box center [1329, 128] width 8 height 4
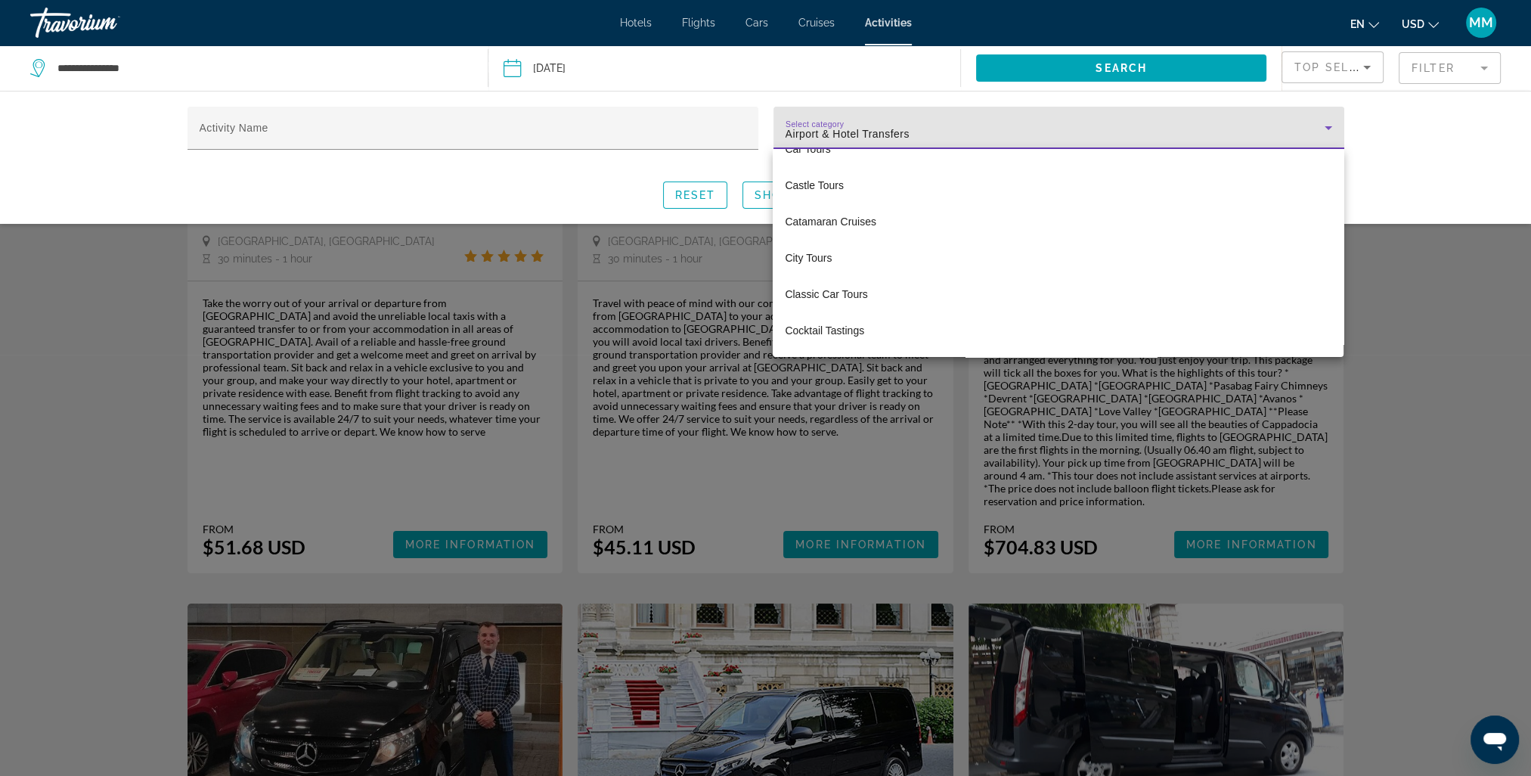
scroll to position [1300, 0]
click at [1409, 174] on div at bounding box center [765, 388] width 1531 height 776
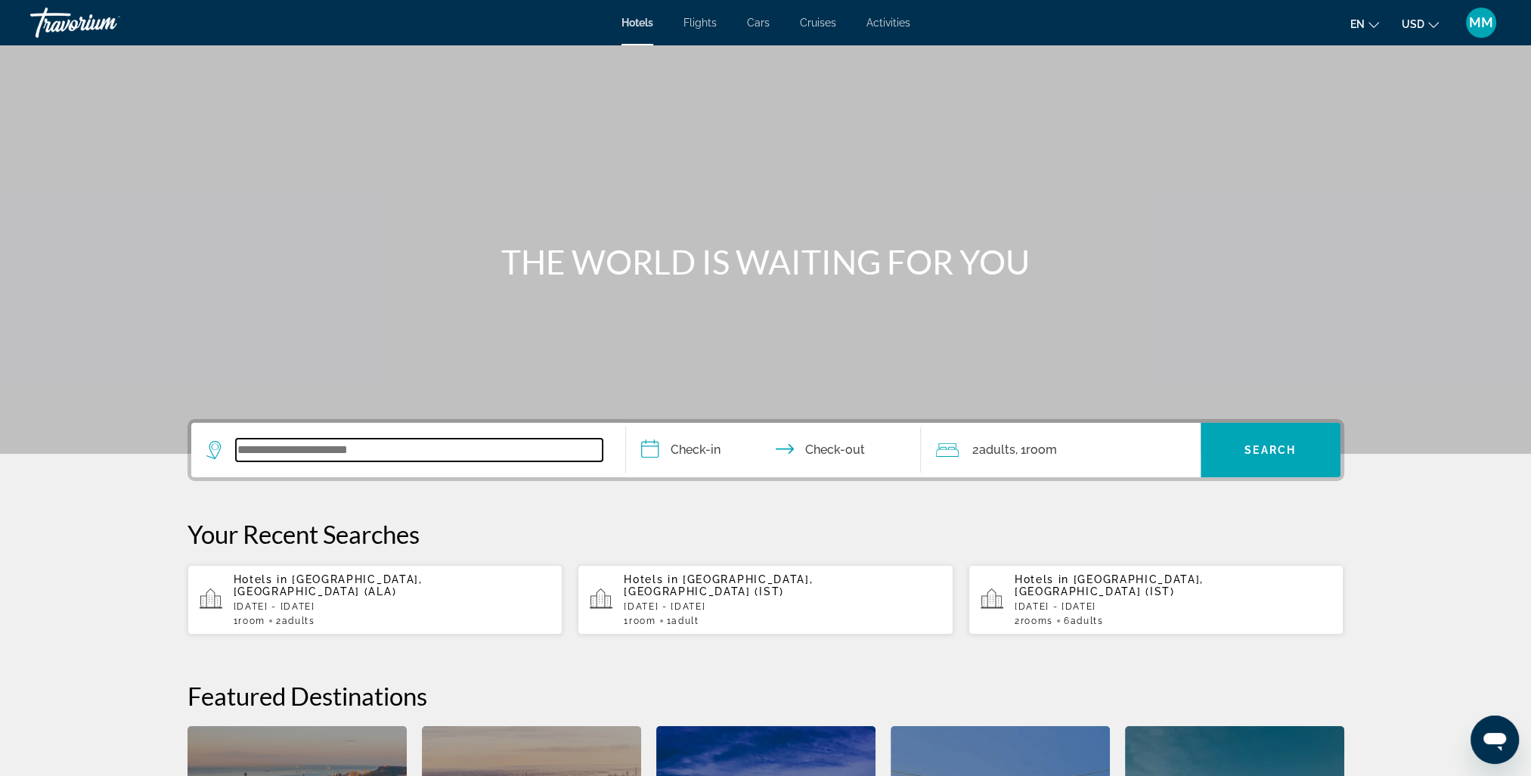
click at [366, 442] on input "Search widget" at bounding box center [419, 450] width 367 height 23
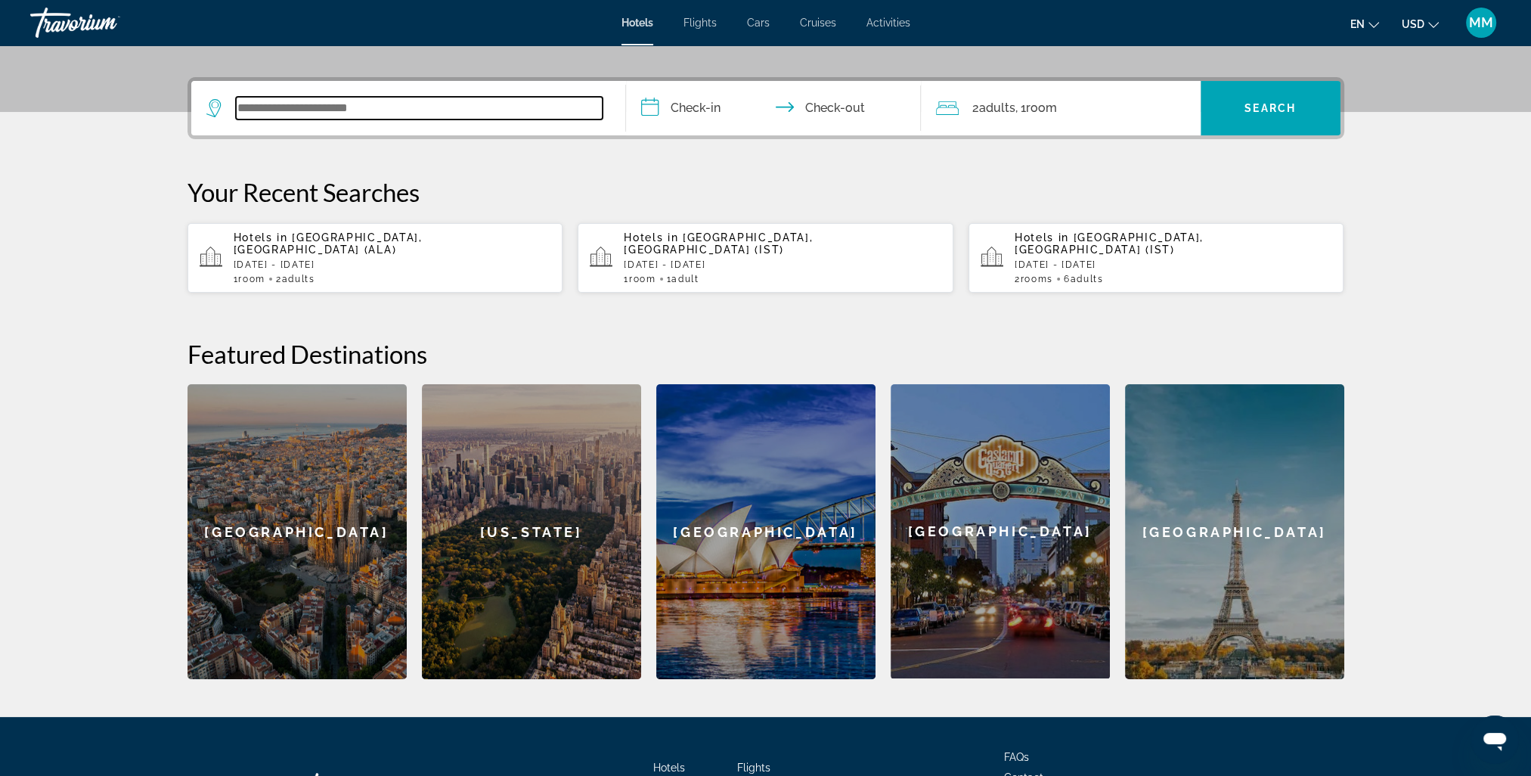
scroll to position [369, 0]
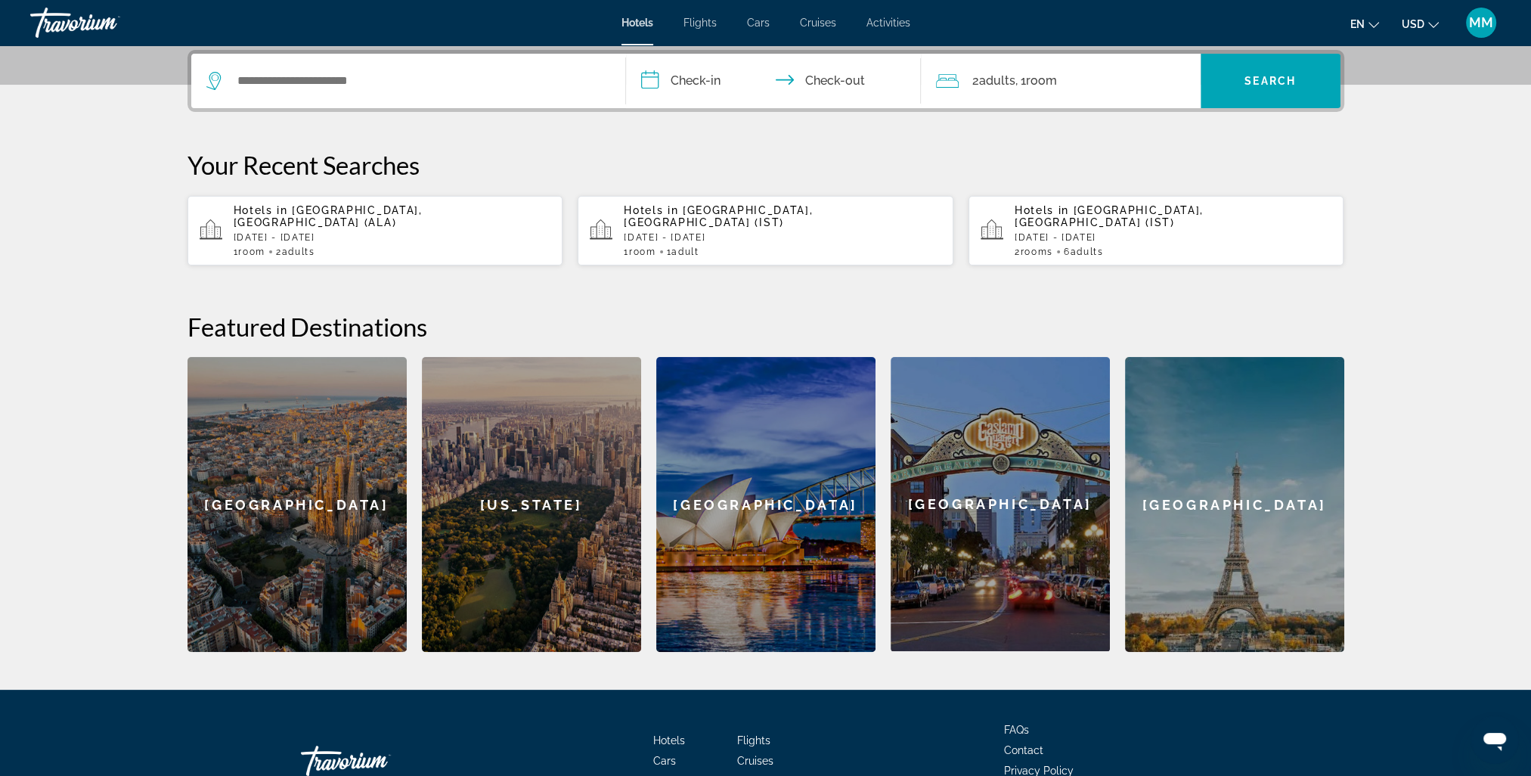
click at [747, 229] on div "Hotels in [GEOGRAPHIC_DATA], [GEOGRAPHIC_DATA] (IST) [DATE] - [DATE] 1 Room roo…" at bounding box center [783, 230] width 318 height 53
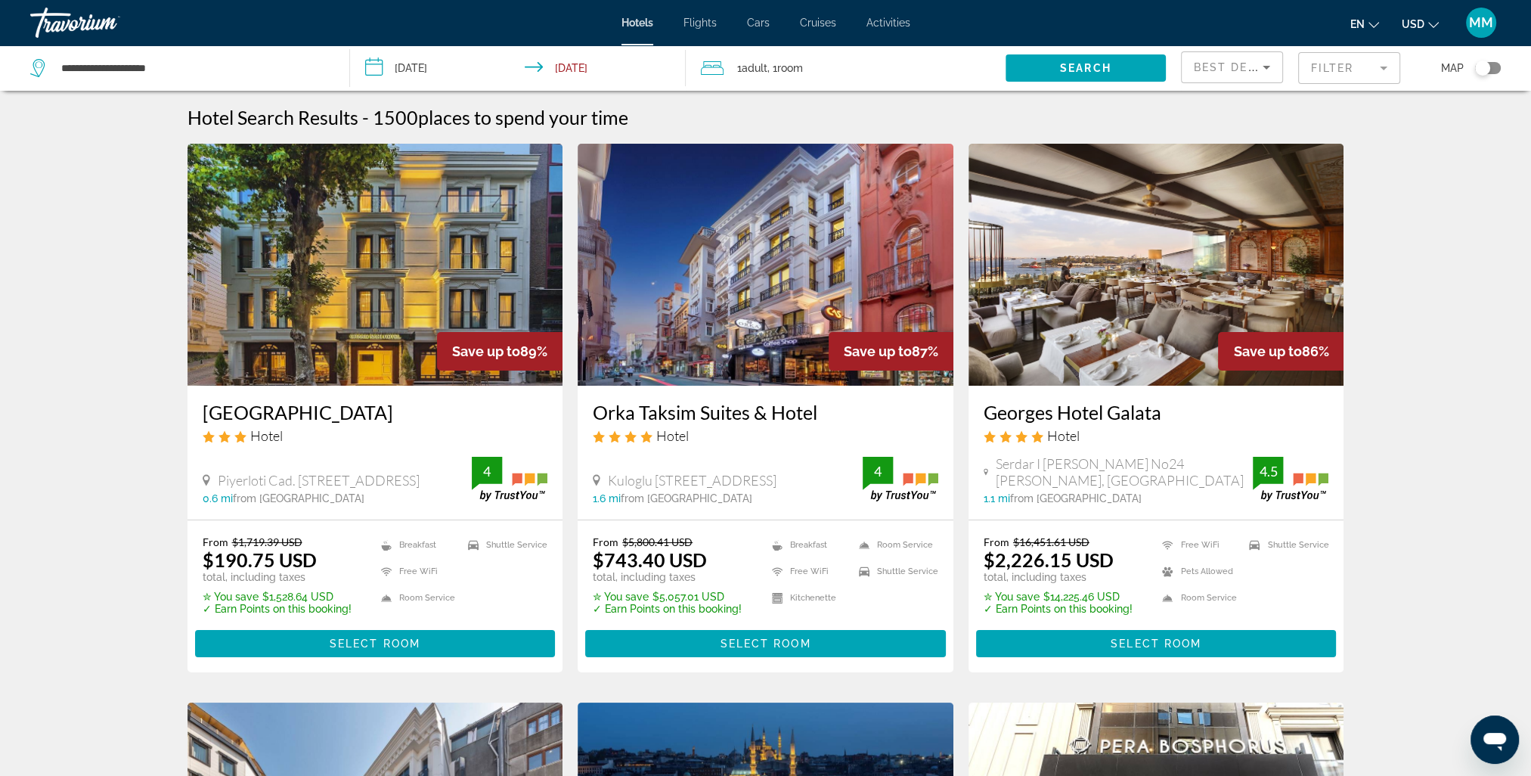
drag, startPoint x: 1384, startPoint y: 69, endPoint x: 1284, endPoint y: 88, distance: 101.6
click at [1382, 69] on mat-form-field "Filter" at bounding box center [1349, 68] width 102 height 32
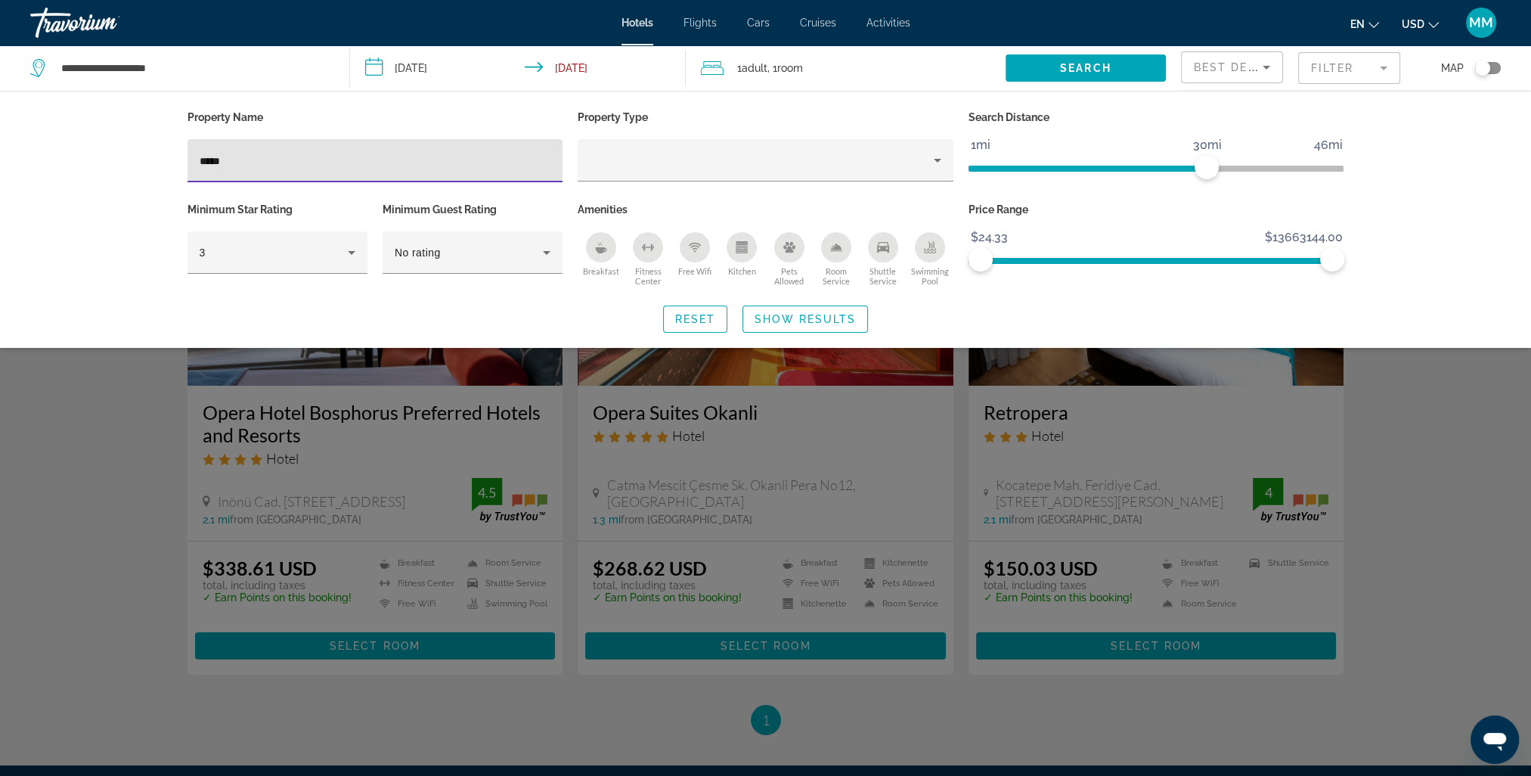
type input "*****"
click at [357, 419] on div "Search widget" at bounding box center [765, 501] width 1531 height 549
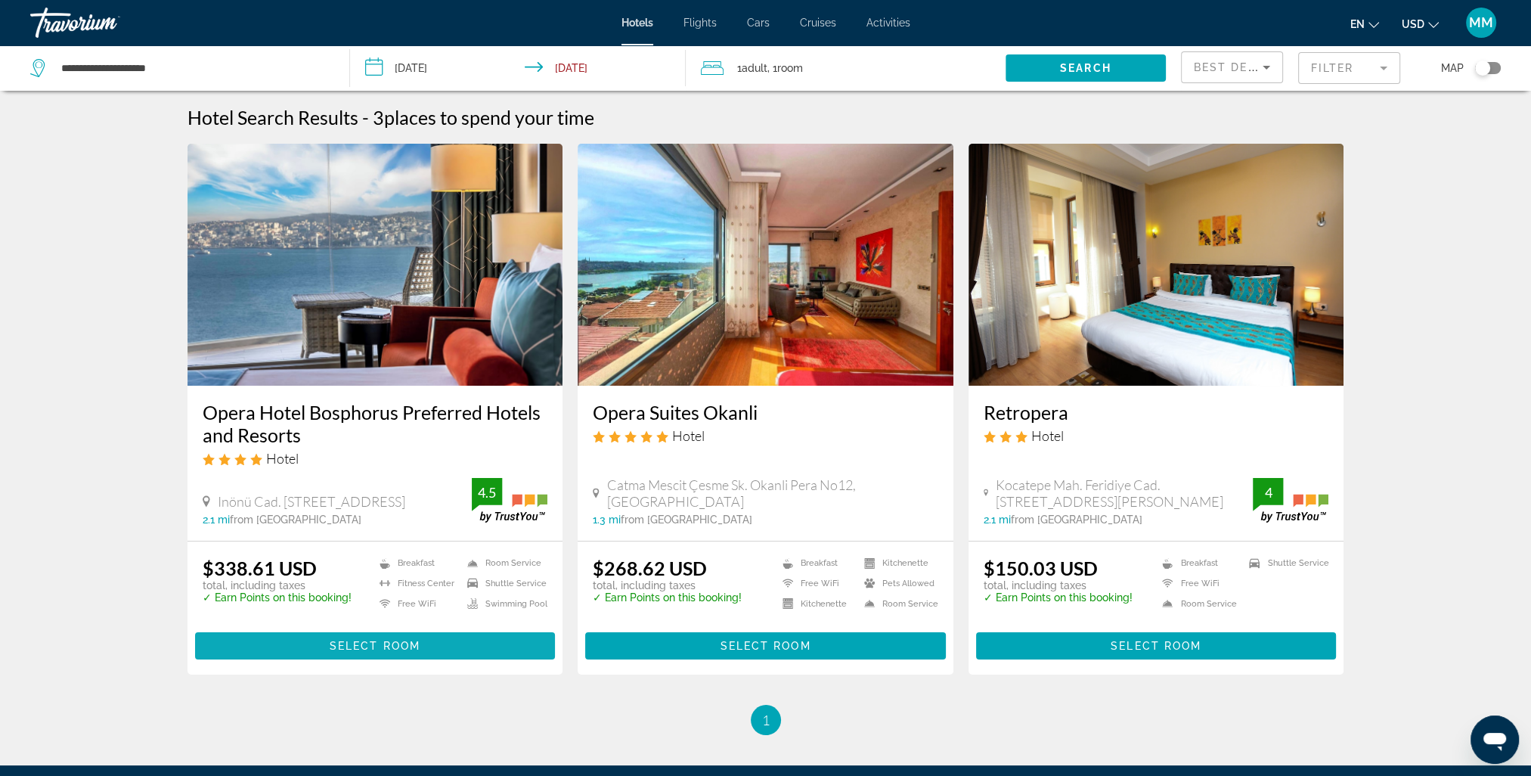
click at [390, 640] on span "Select Room" at bounding box center [375, 646] width 91 height 12
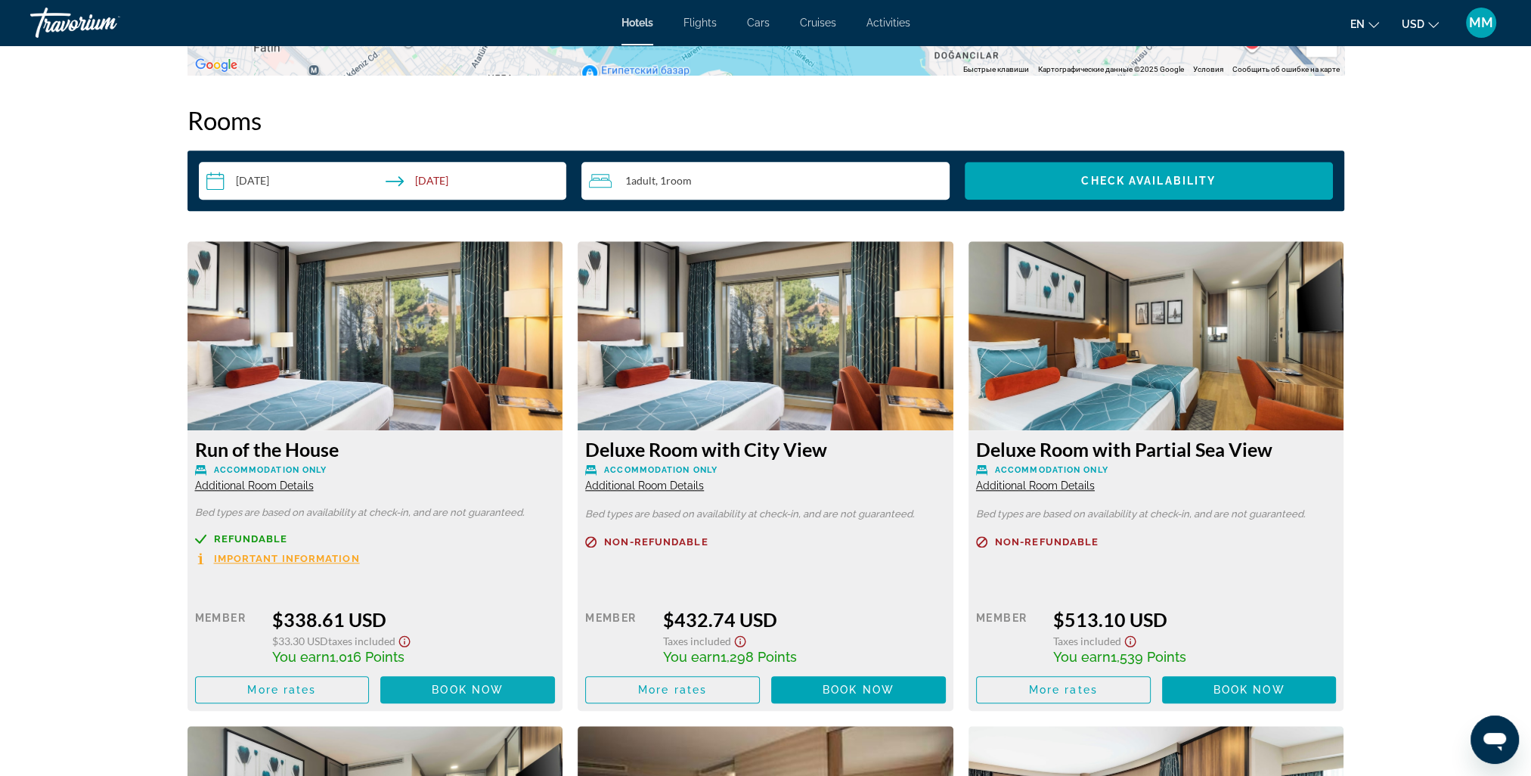
scroll to position [1966, 0]
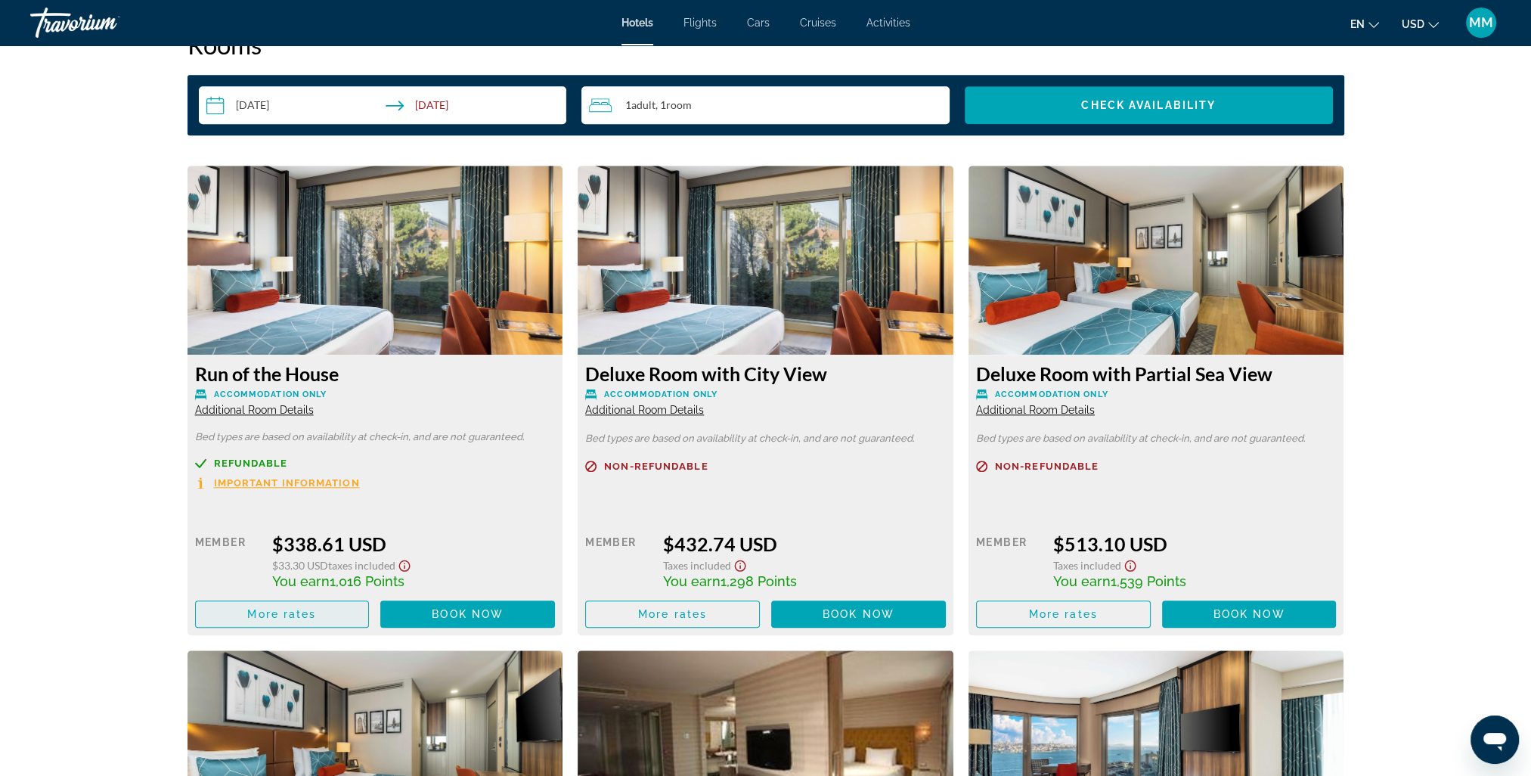
click at [333, 620] on span "Main content" at bounding box center [282, 614] width 173 height 36
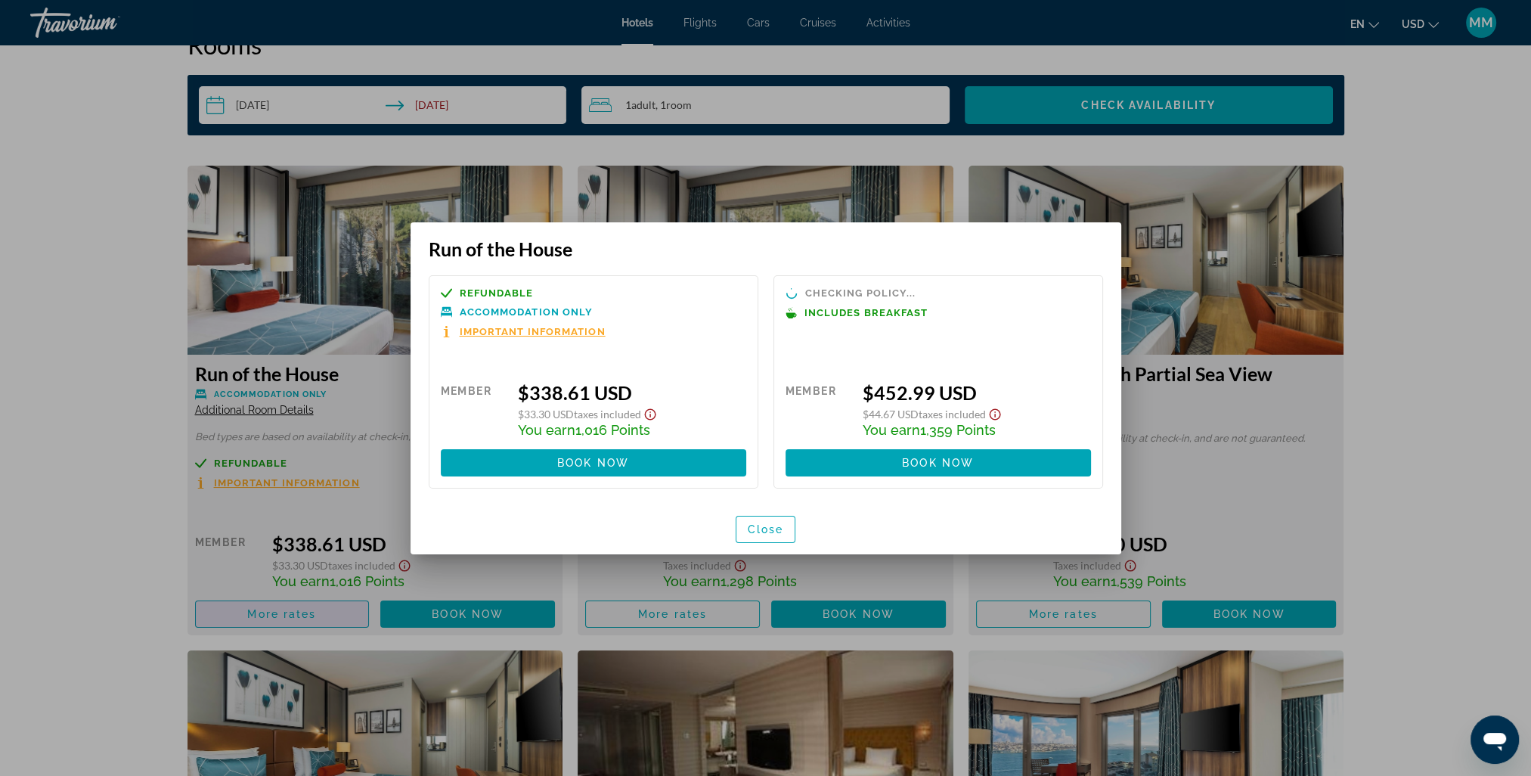
scroll to position [0, 0]
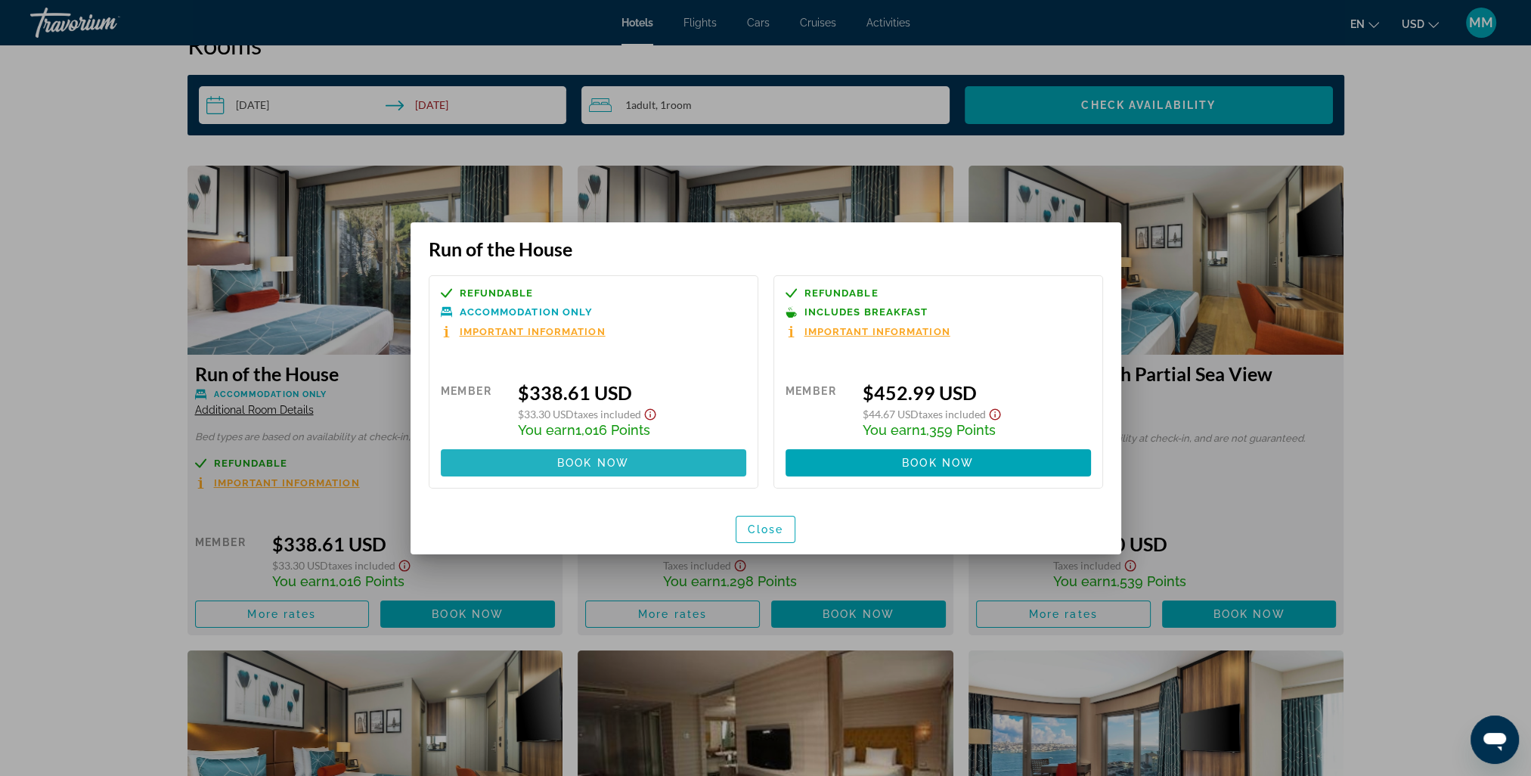
click at [563, 459] on span "Book now" at bounding box center [593, 463] width 72 height 12
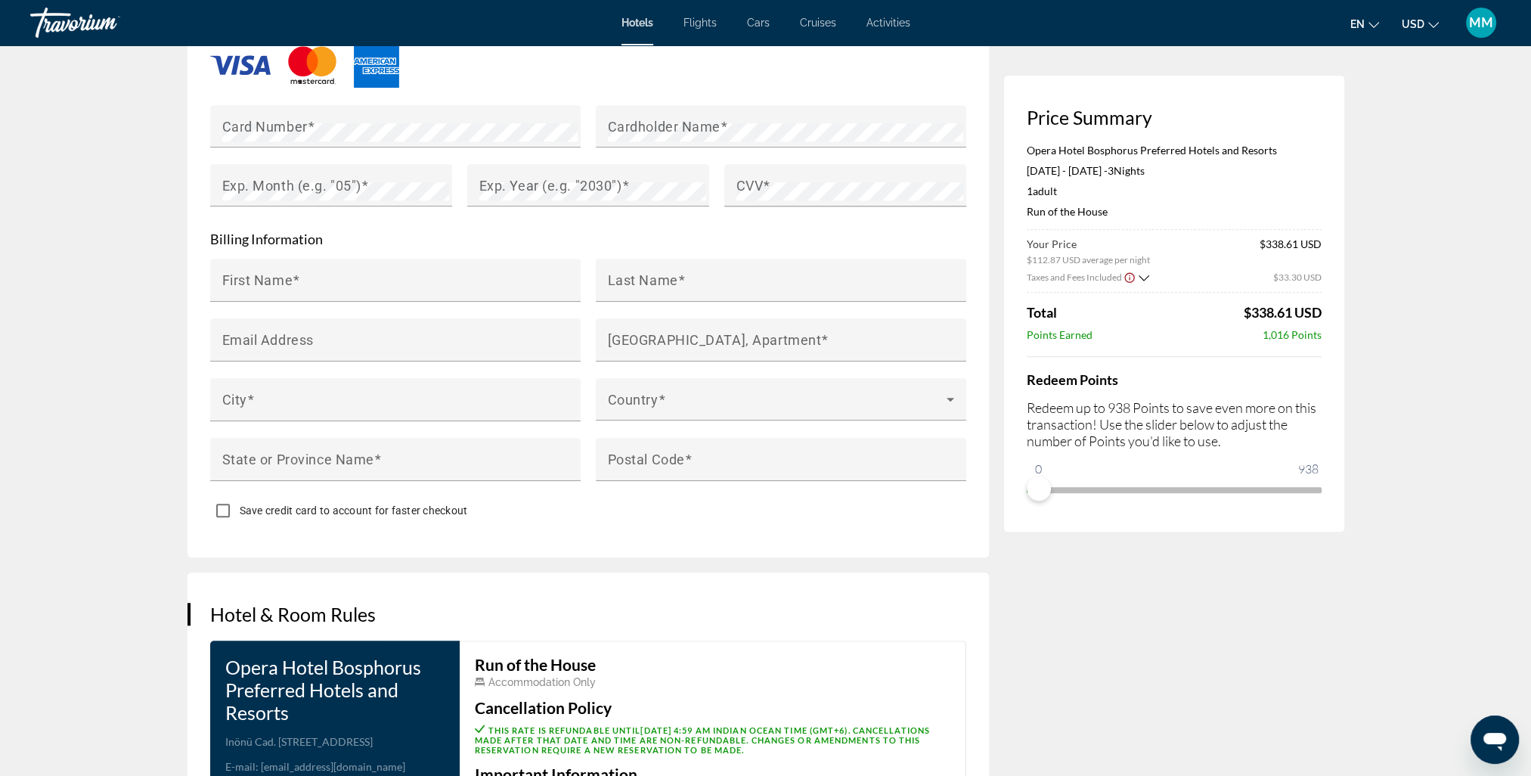
scroll to position [2117, 0]
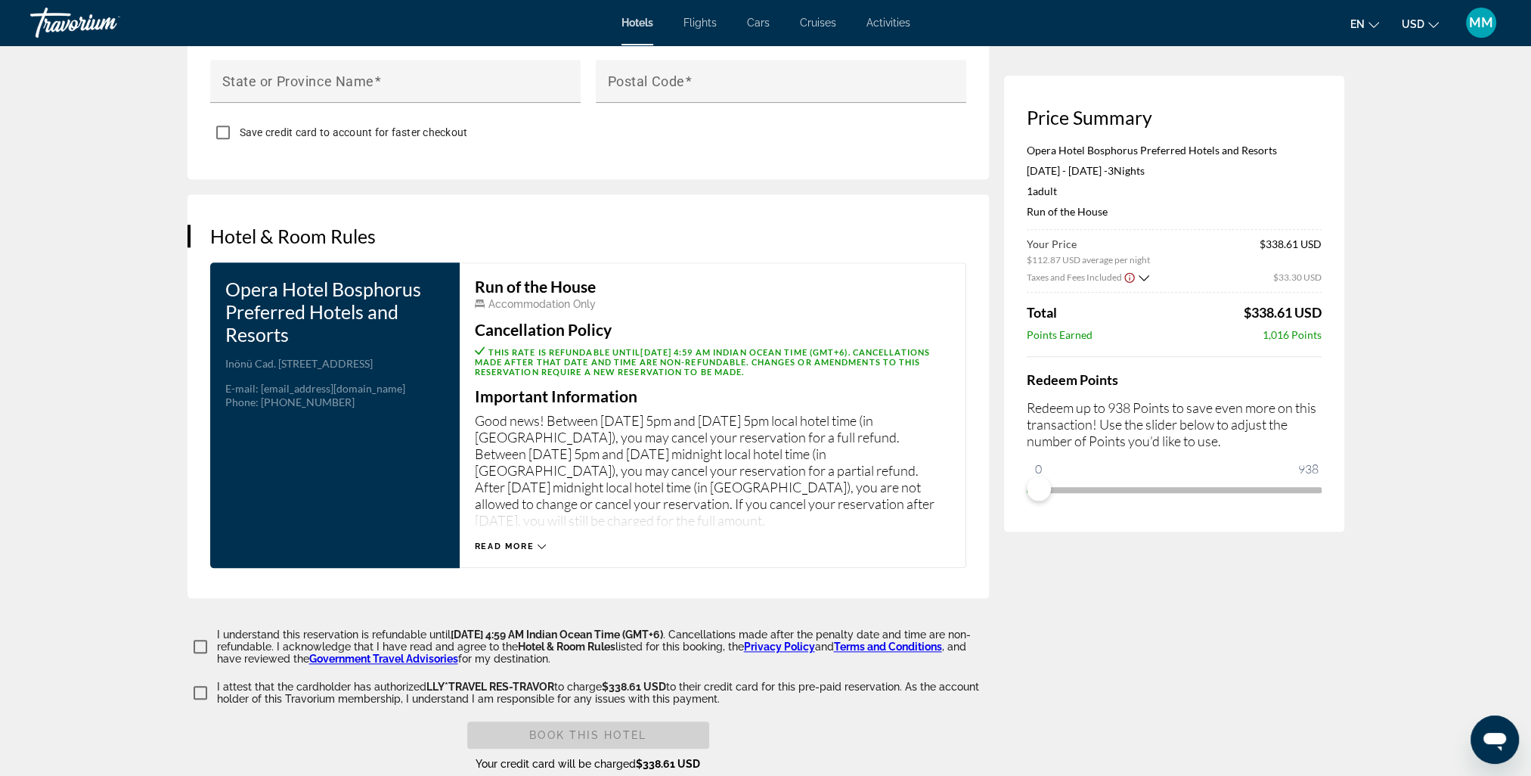
click at [512, 541] on span "Read more" at bounding box center [505, 546] width 60 height 10
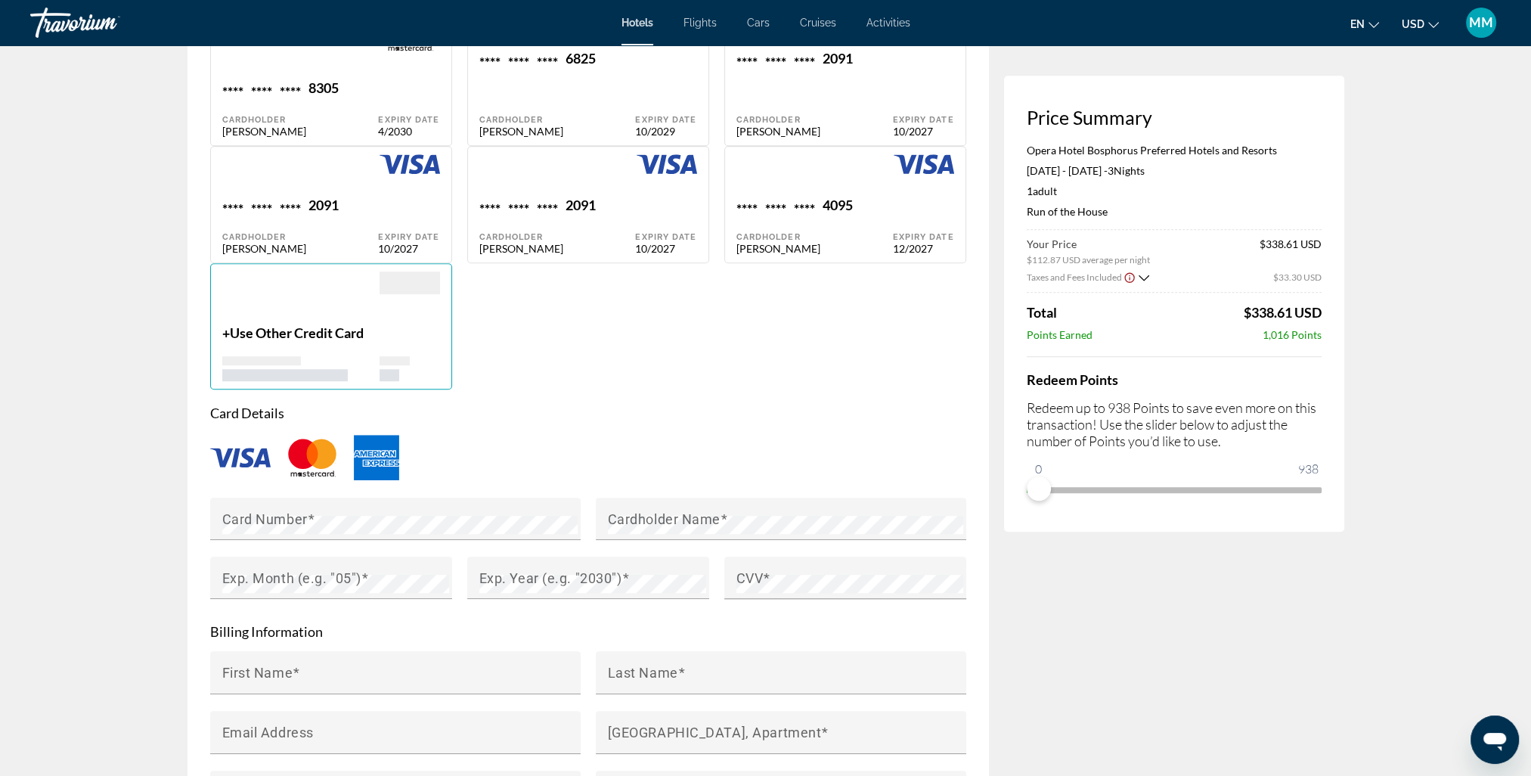
scroll to position [1059, 0]
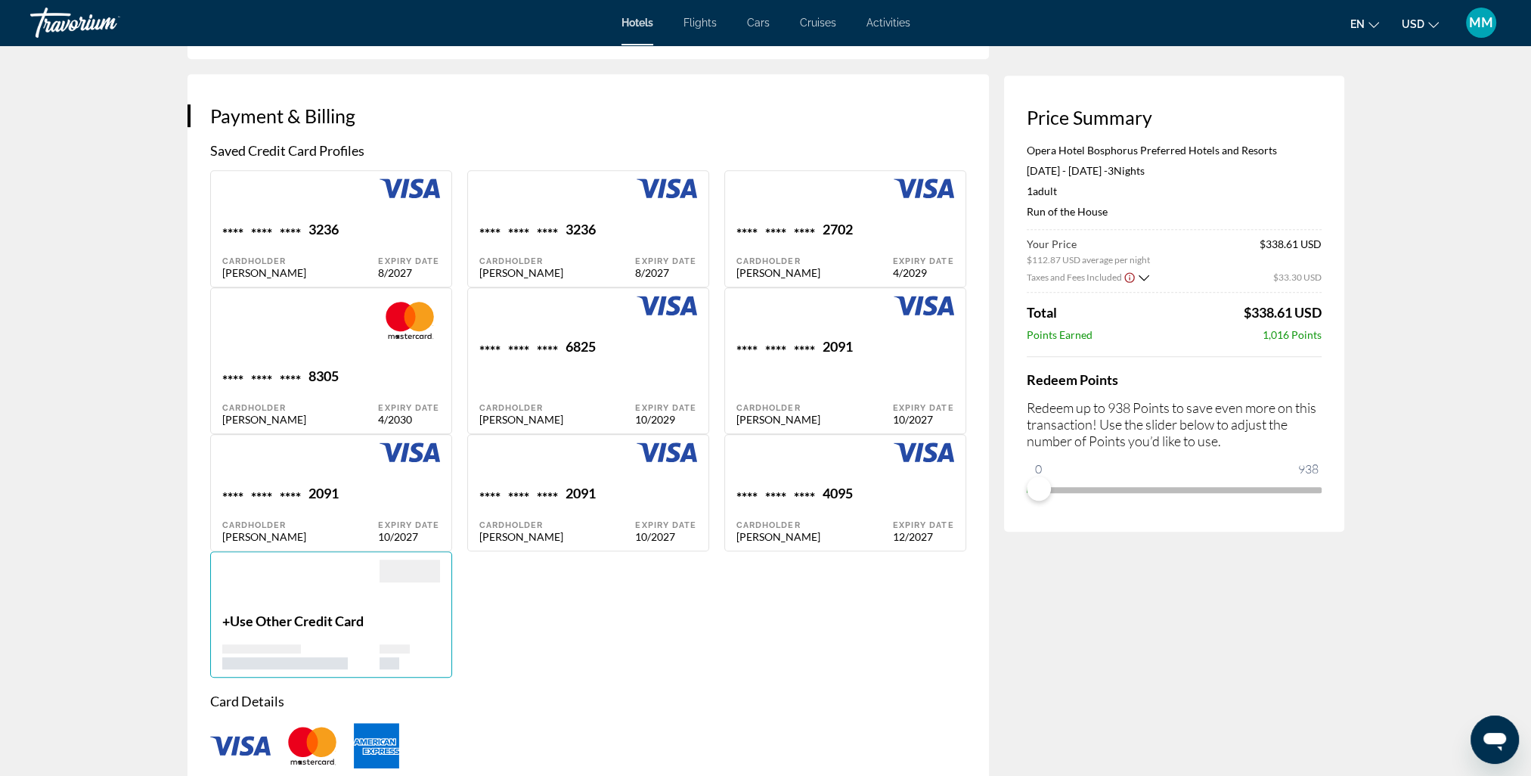
click at [903, 28] on span "Activities" at bounding box center [888, 23] width 44 height 12
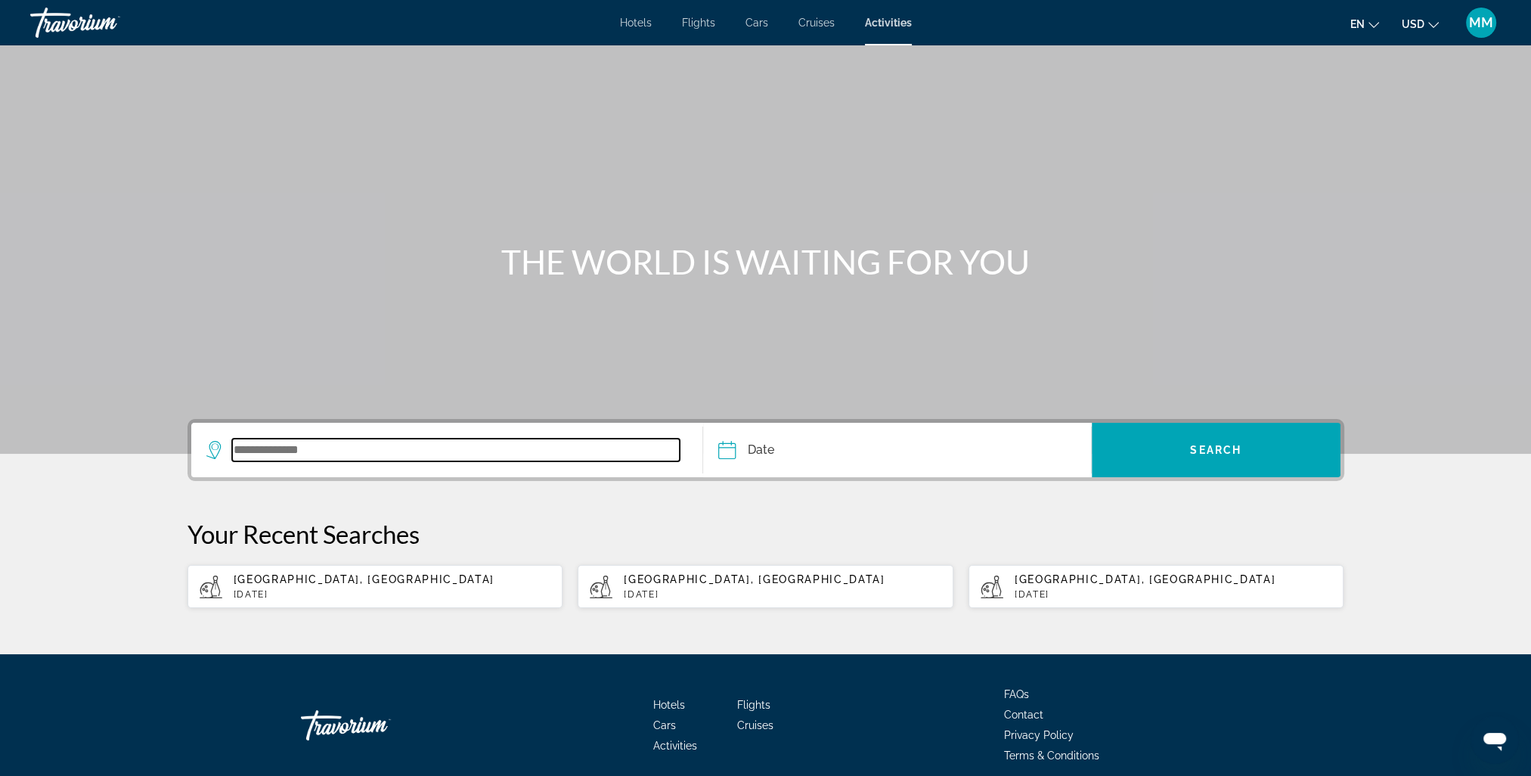
click at [339, 448] on input "Search widget" at bounding box center [456, 450] width 448 height 23
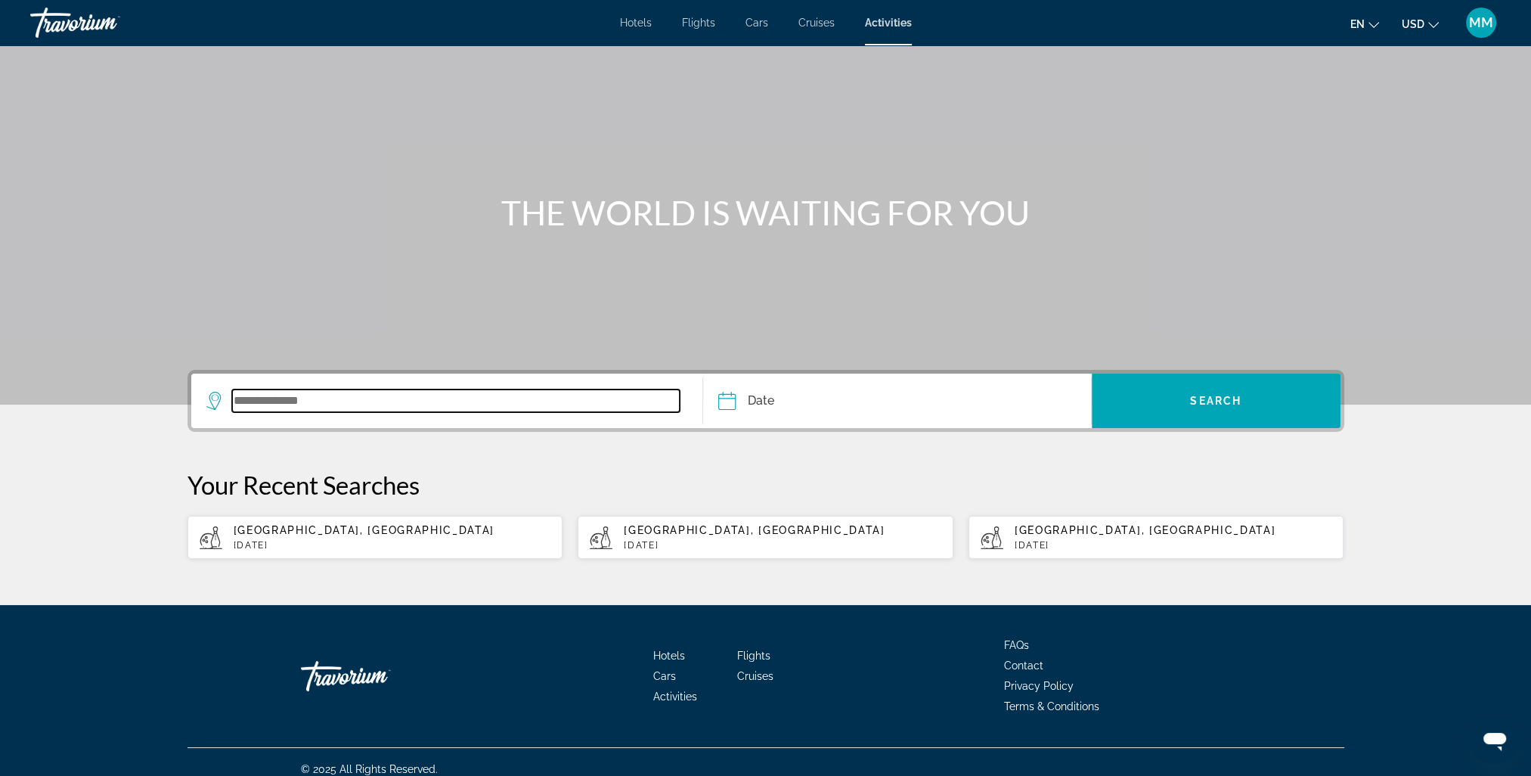
scroll to position [62, 0]
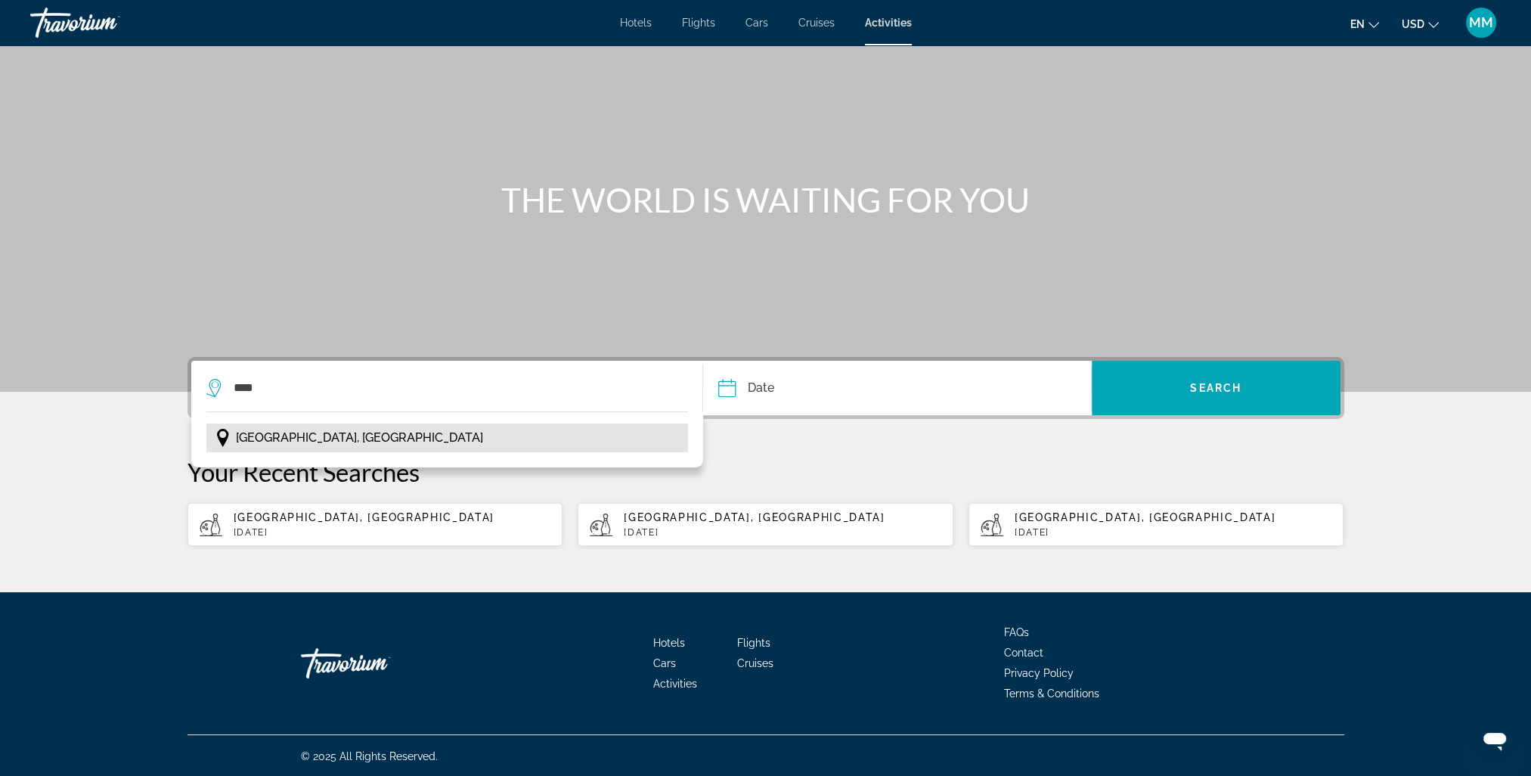
click at [269, 450] on button "[GEOGRAPHIC_DATA], [GEOGRAPHIC_DATA]" at bounding box center [447, 437] width 482 height 29
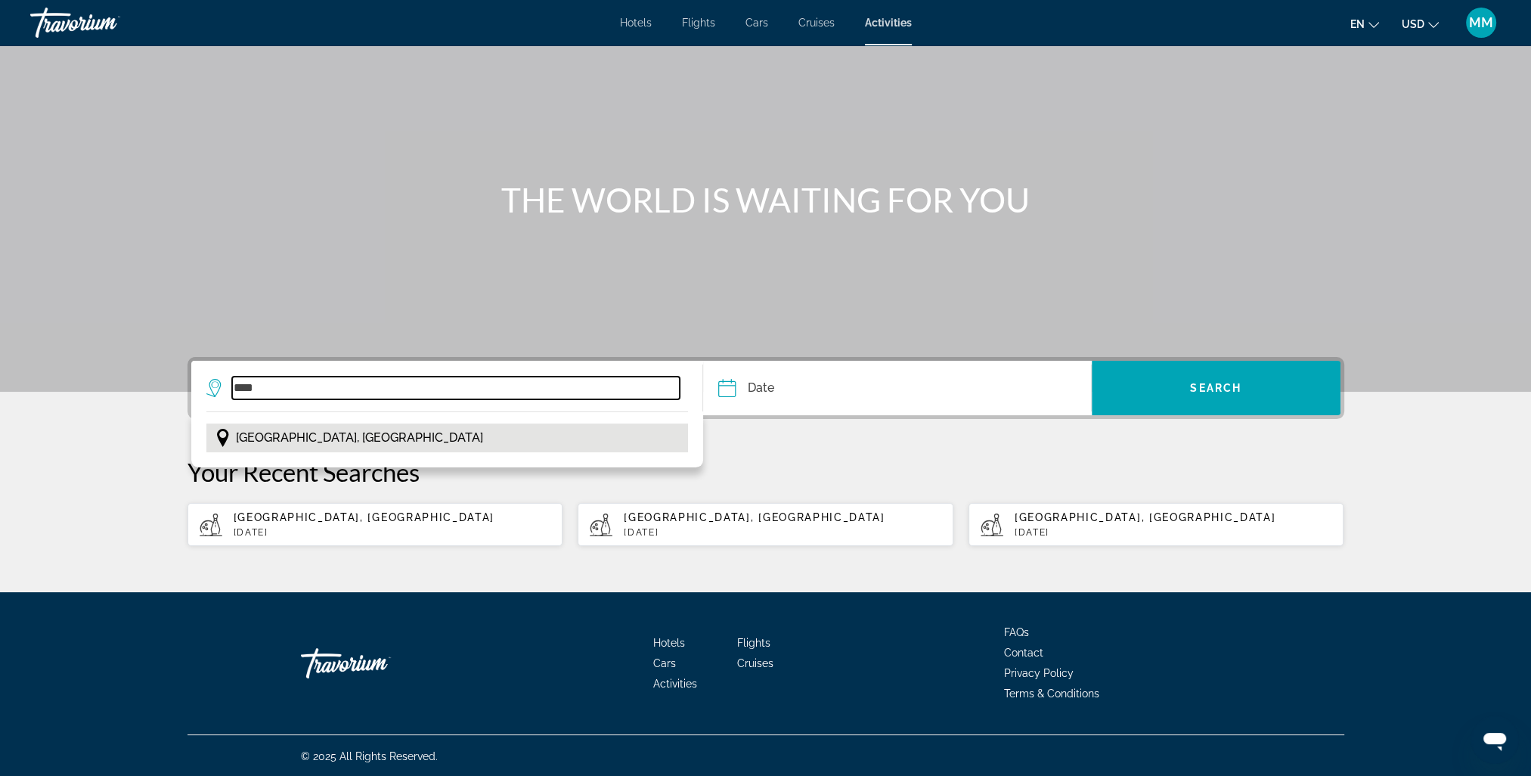
type input "**********"
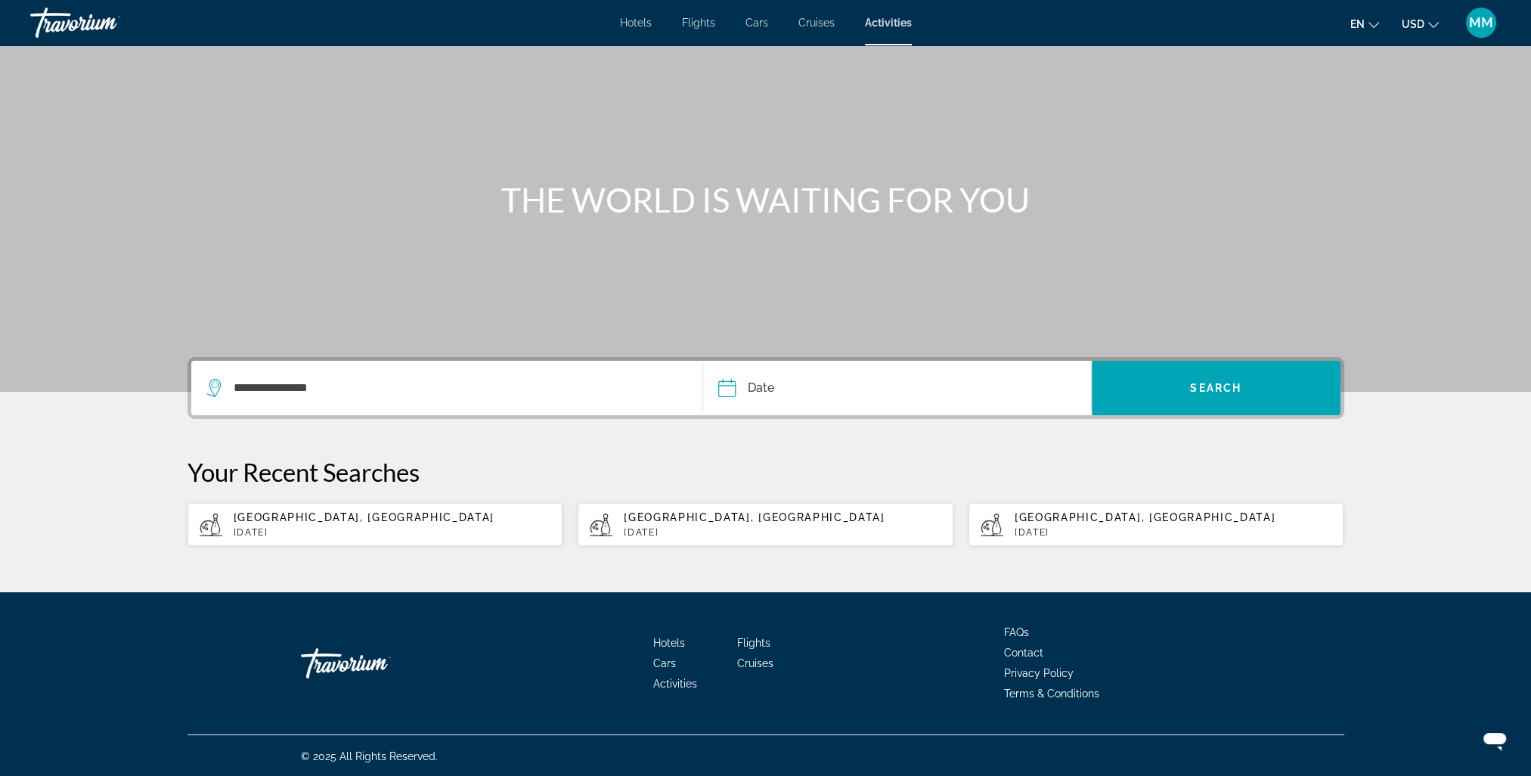
click at [835, 394] on input "Date" at bounding box center [810, 390] width 192 height 59
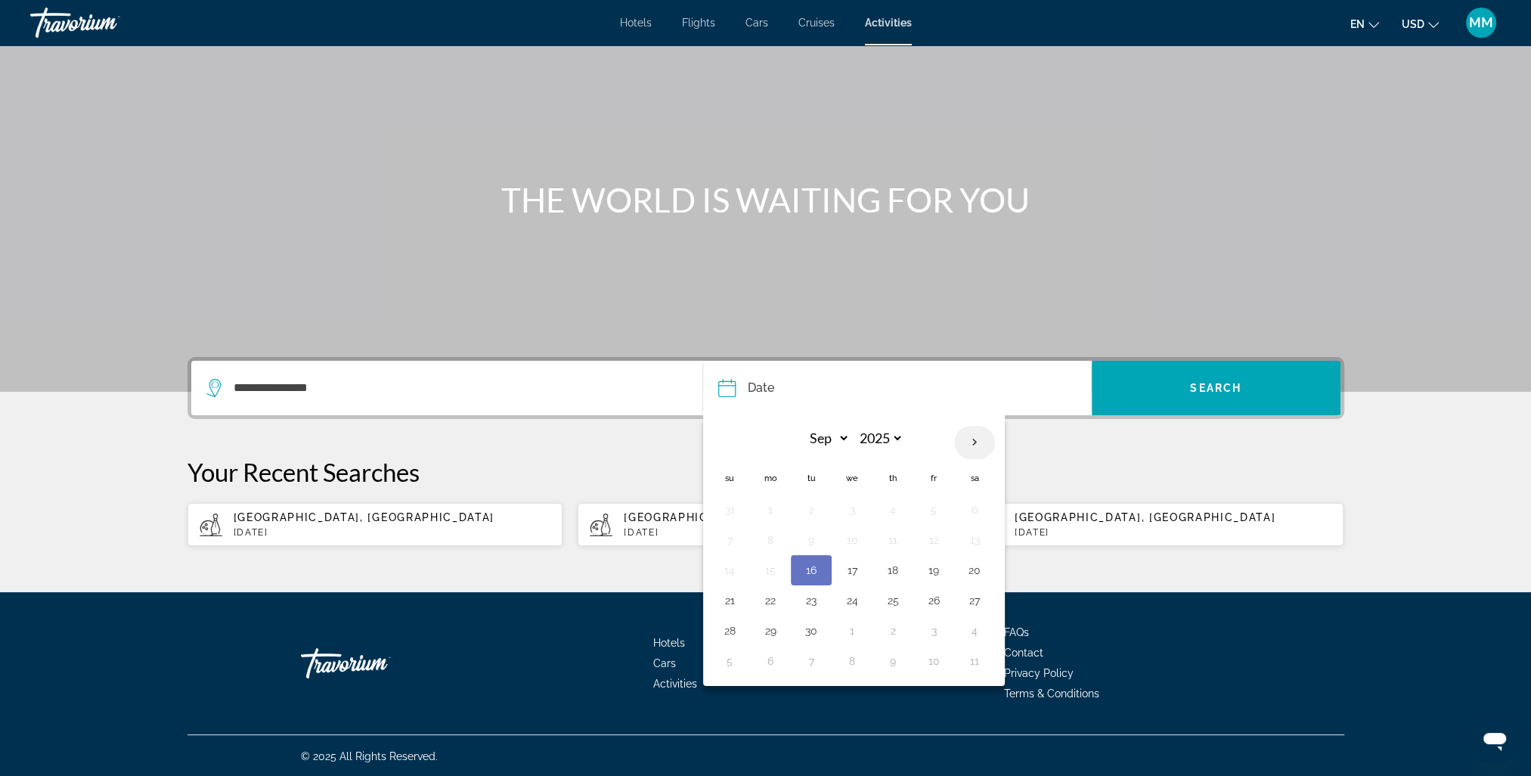
click at [972, 444] on th "Next month" at bounding box center [974, 442] width 41 height 33
select select "*"
click at [892, 564] on button "16" at bounding box center [893, 569] width 24 height 21
type input "**********"
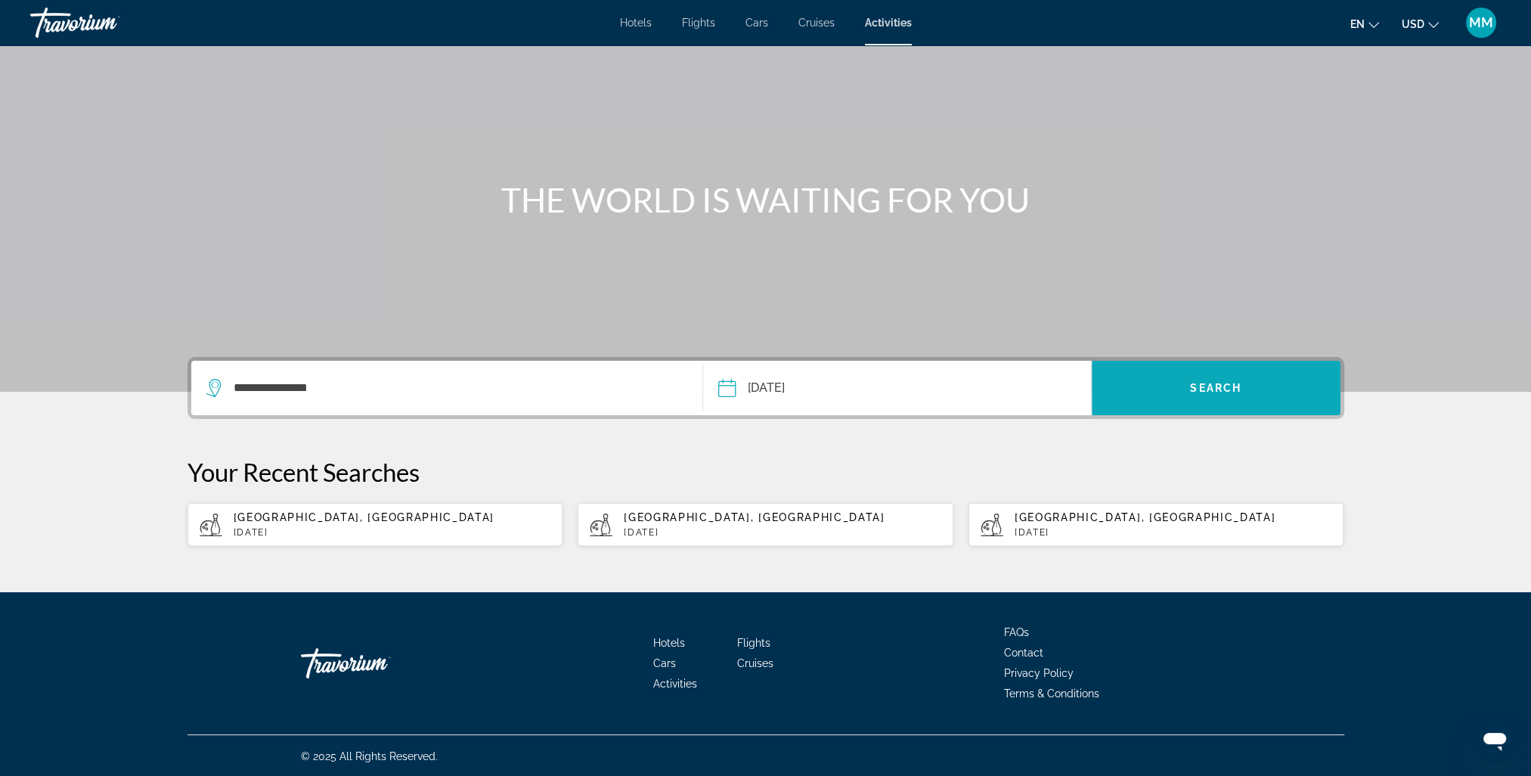
click at [1222, 392] on span "Search" at bounding box center [1215, 388] width 51 height 12
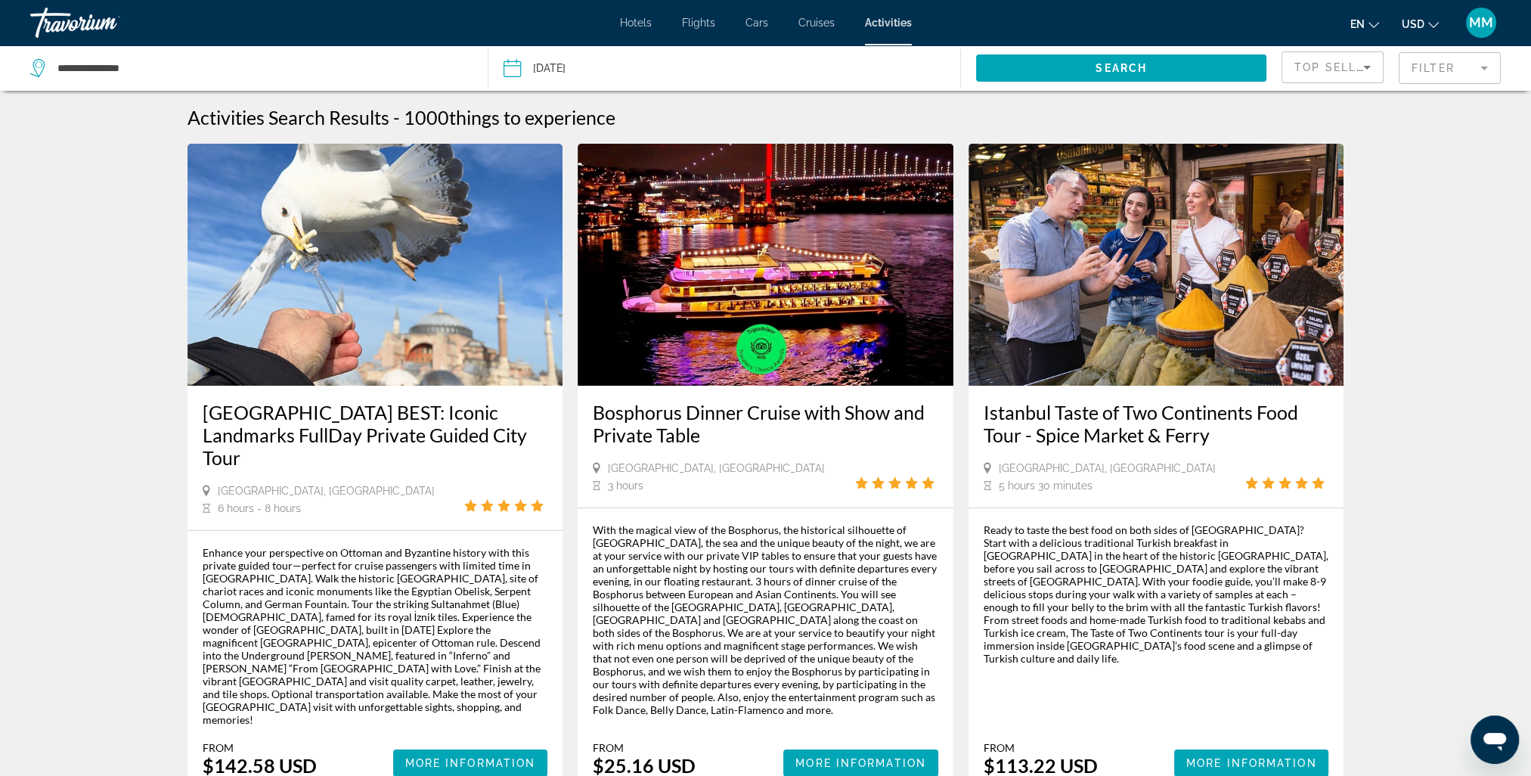
click at [1483, 70] on mat-form-field "Filter" at bounding box center [1450, 68] width 102 height 32
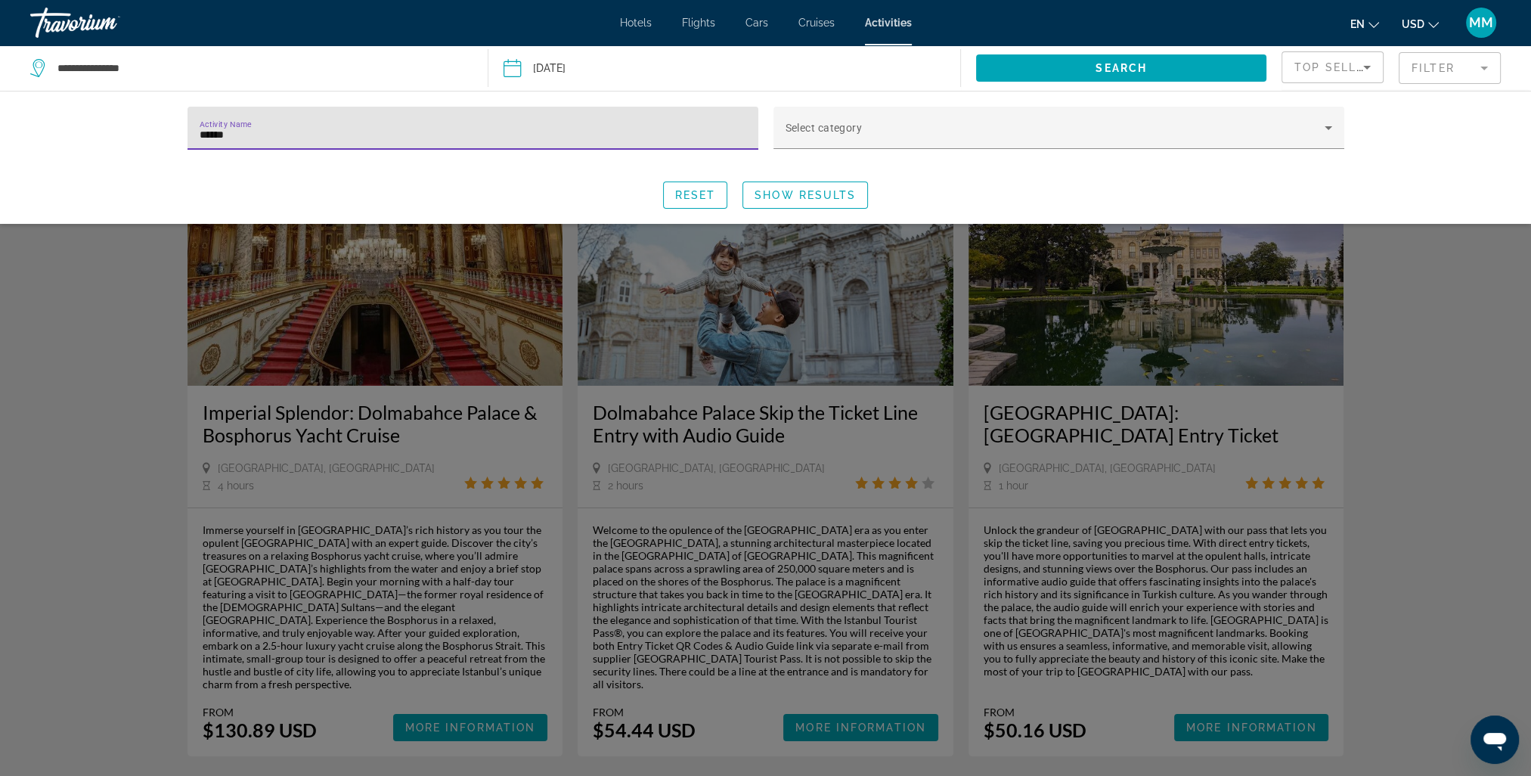
type input "******"
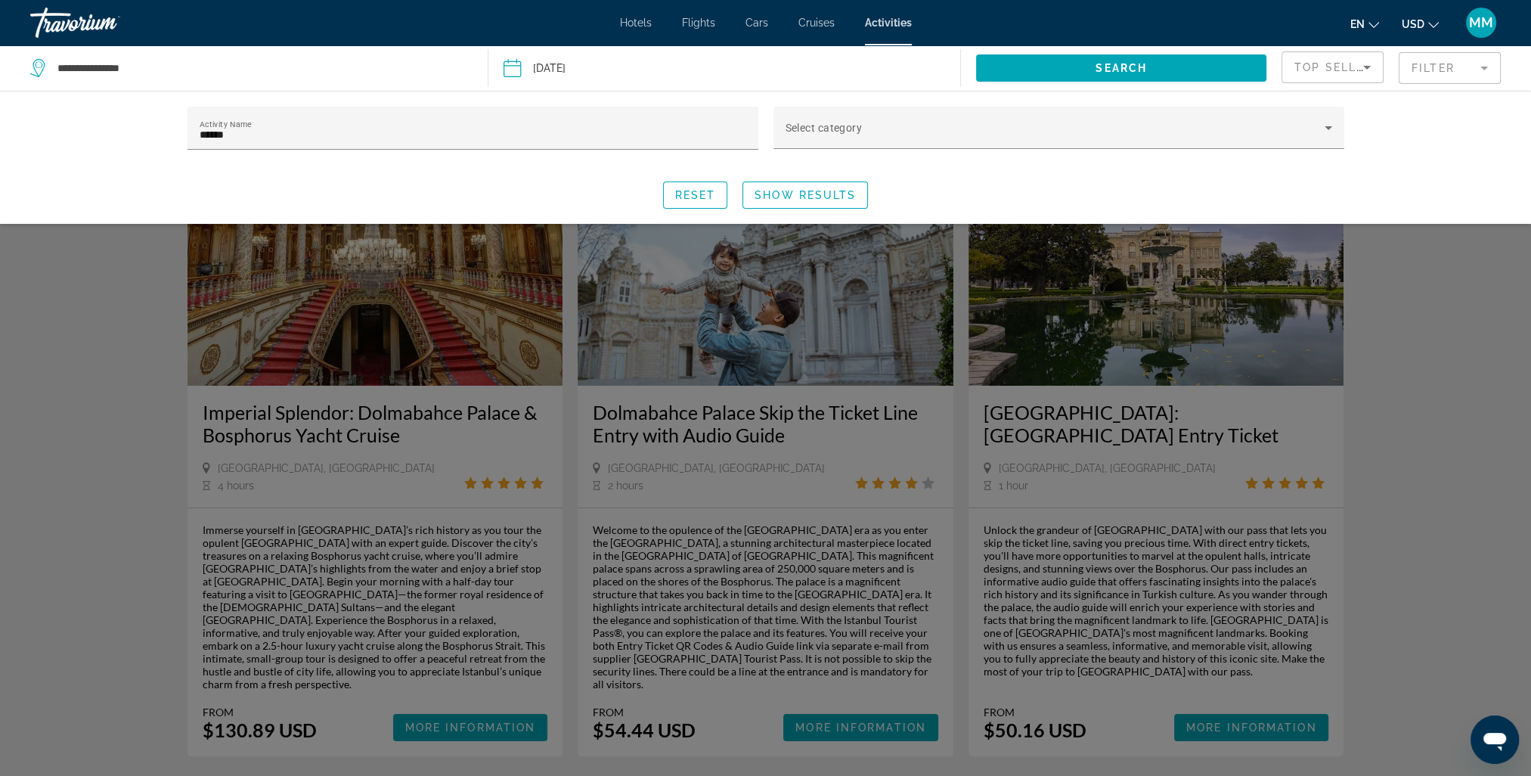
click at [417, 431] on div "Search widget" at bounding box center [765, 497] width 1531 height 556
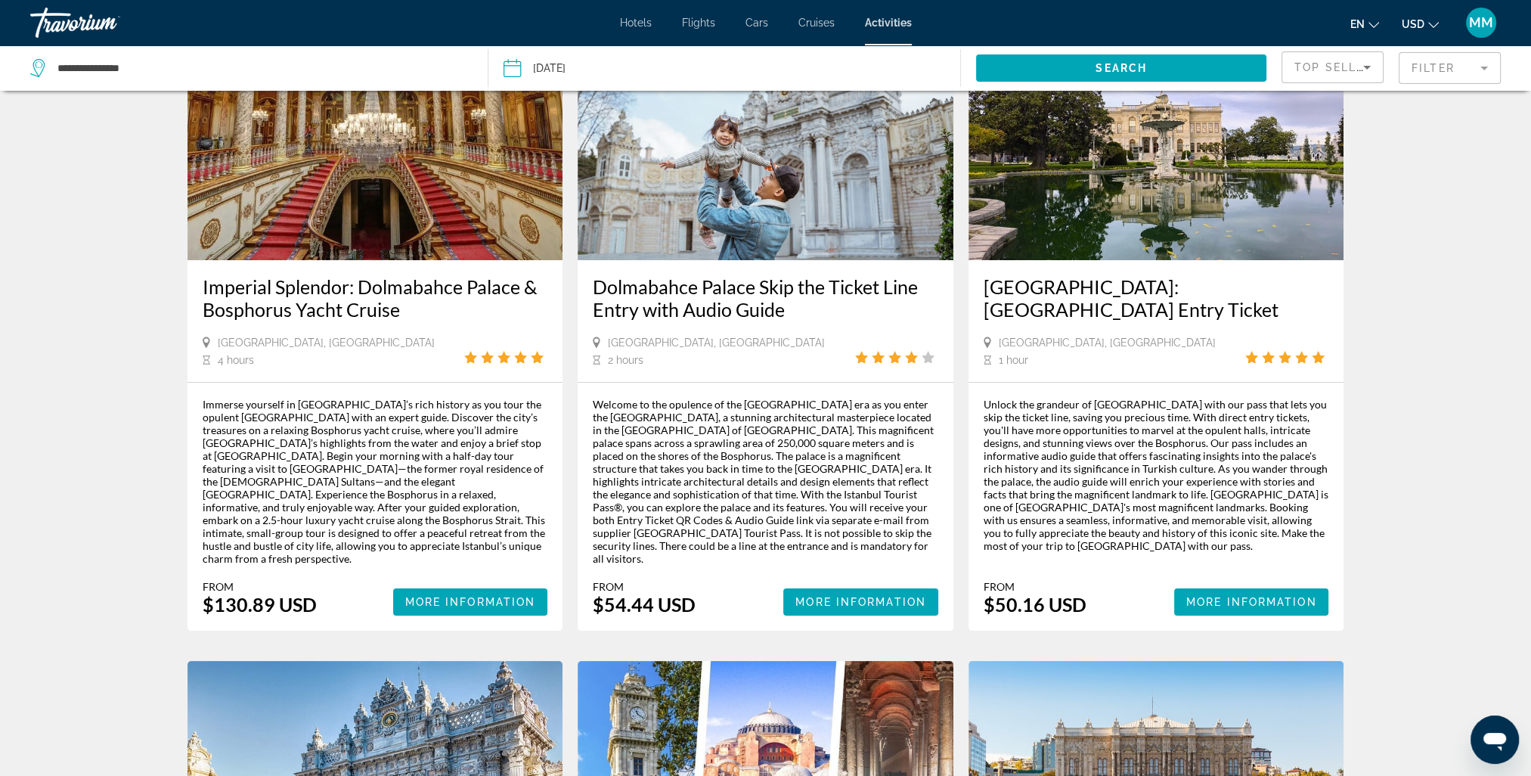
scroll to position [151, 0]
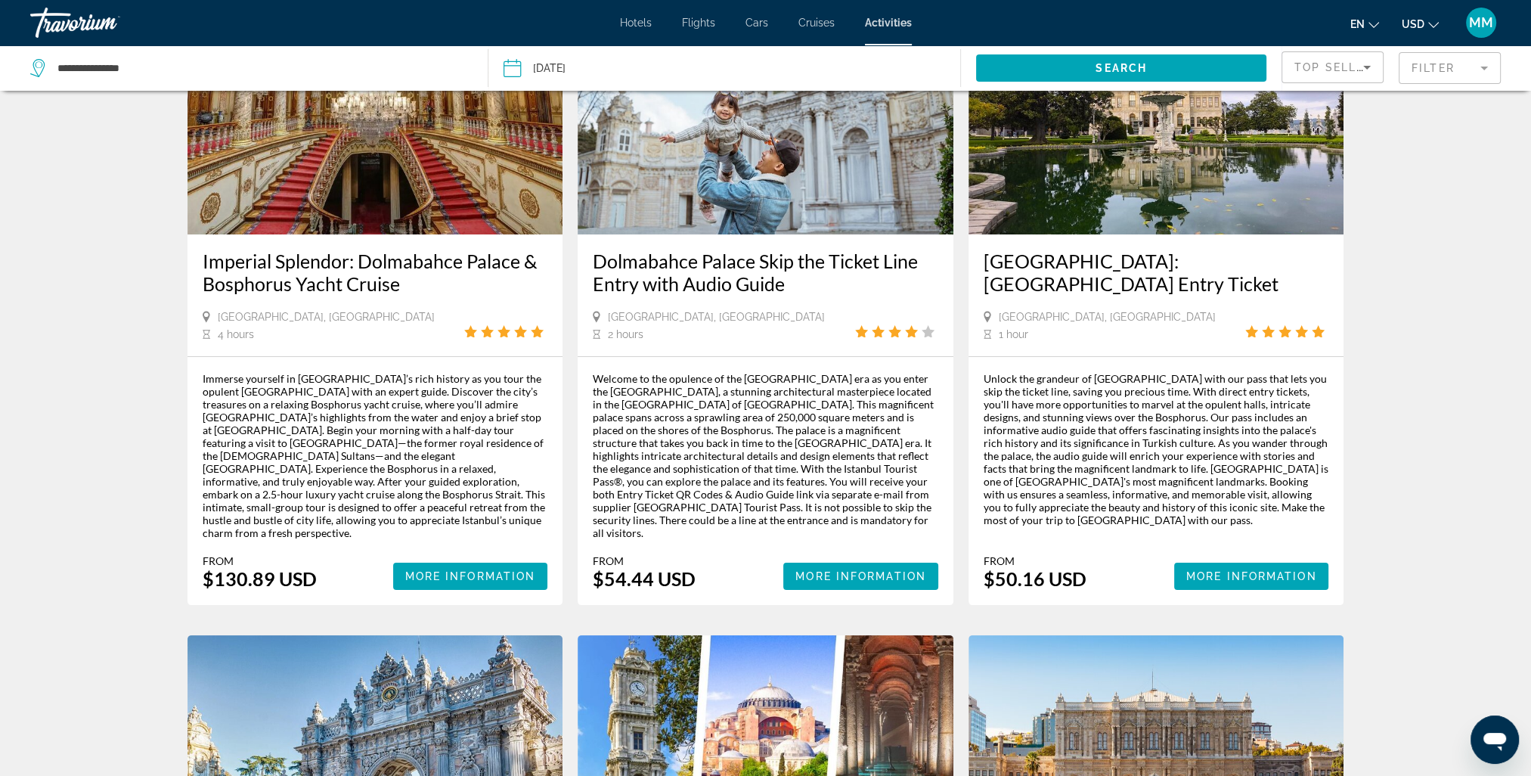
click at [1223, 570] on span "More Information" at bounding box center [1251, 576] width 131 height 12
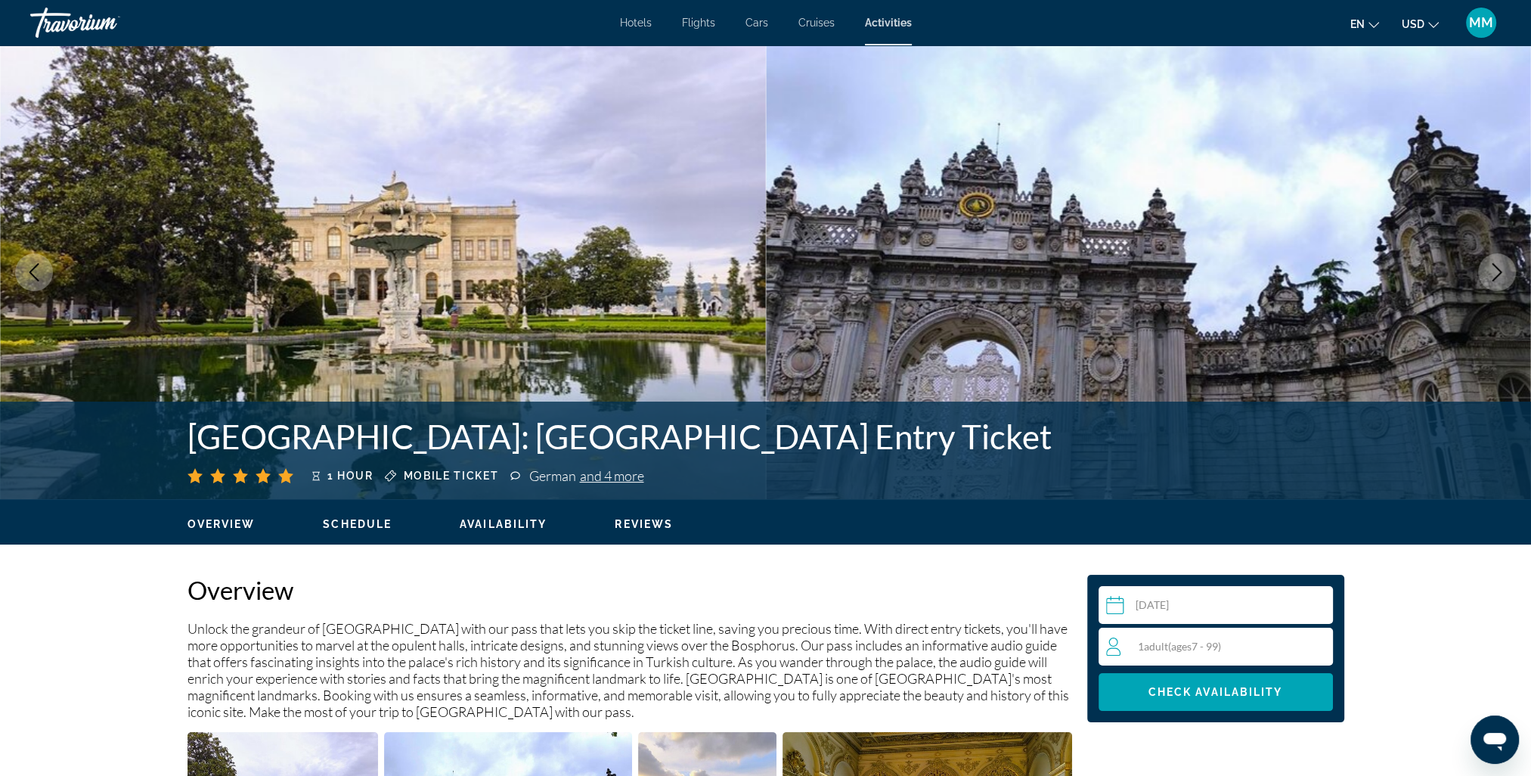
click at [1187, 641] on span "ages" at bounding box center [1181, 646] width 20 height 13
click at [1313, 643] on icon "Increment adults" at bounding box center [1318, 646] width 14 height 18
click at [1314, 642] on icon "Increment adults" at bounding box center [1318, 646] width 14 height 18
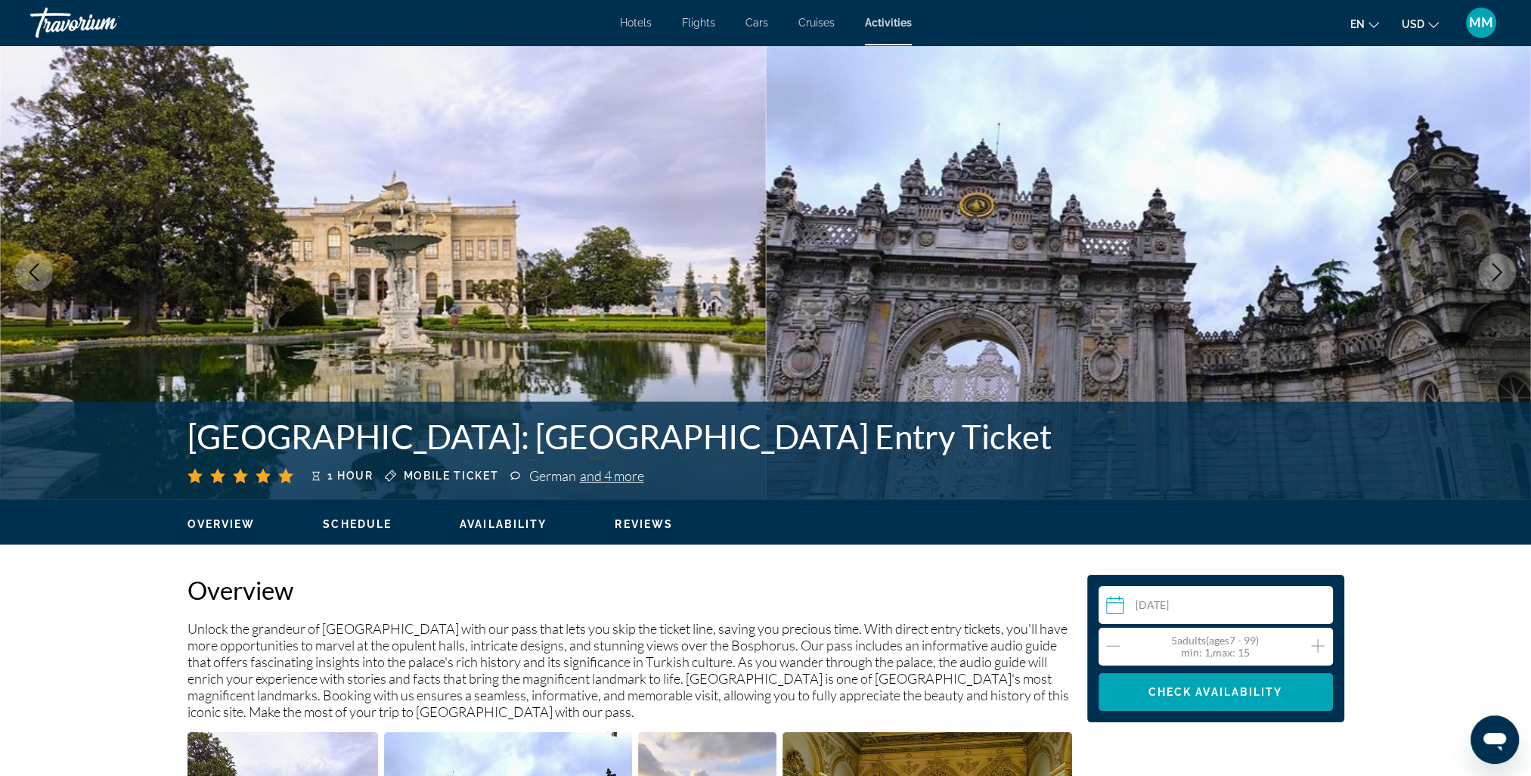
click at [1314, 642] on icon "Increment adults" at bounding box center [1318, 646] width 14 height 18
click at [1245, 694] on span "Check Availability" at bounding box center [1215, 692] width 135 height 12
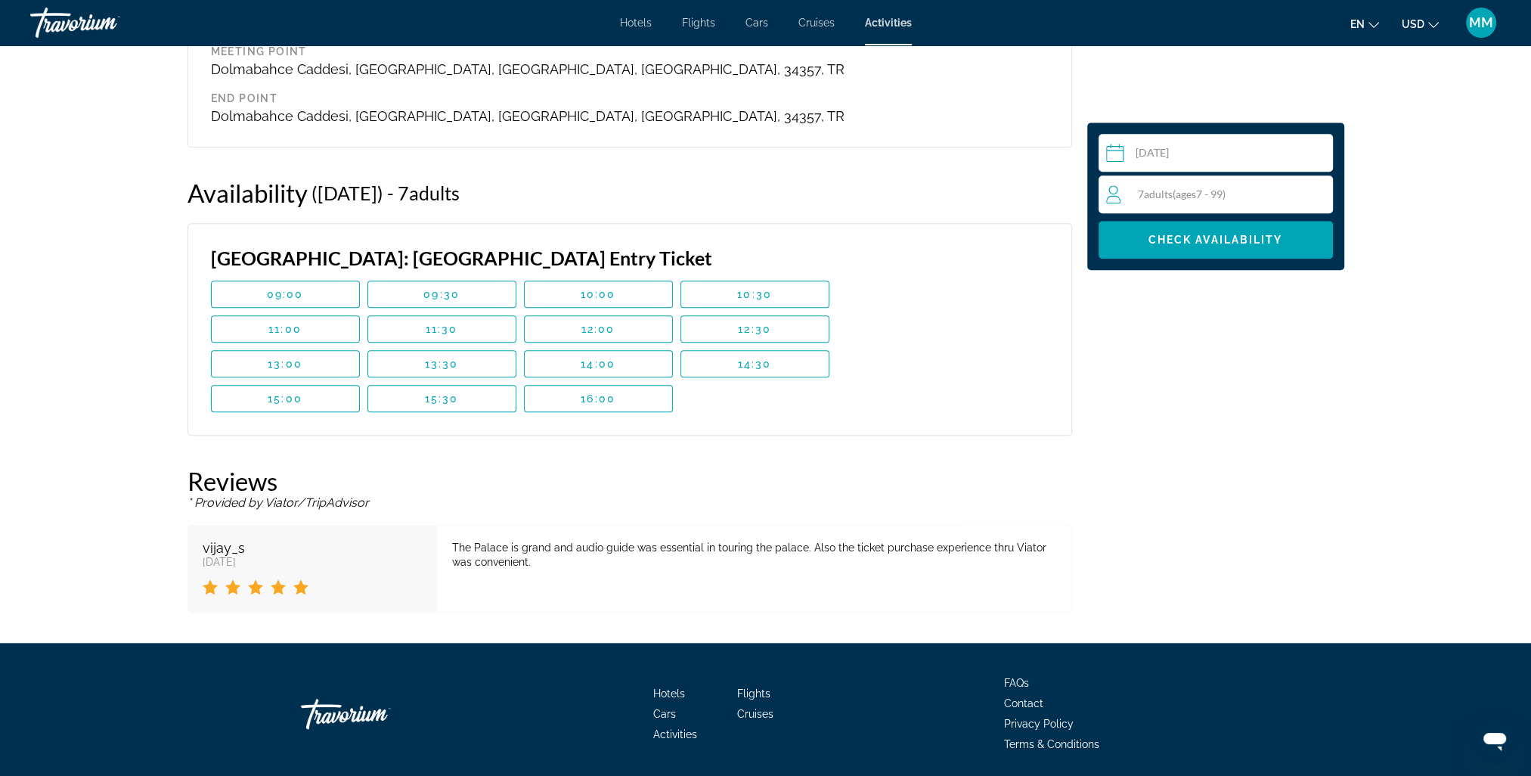
scroll to position [1948, 0]
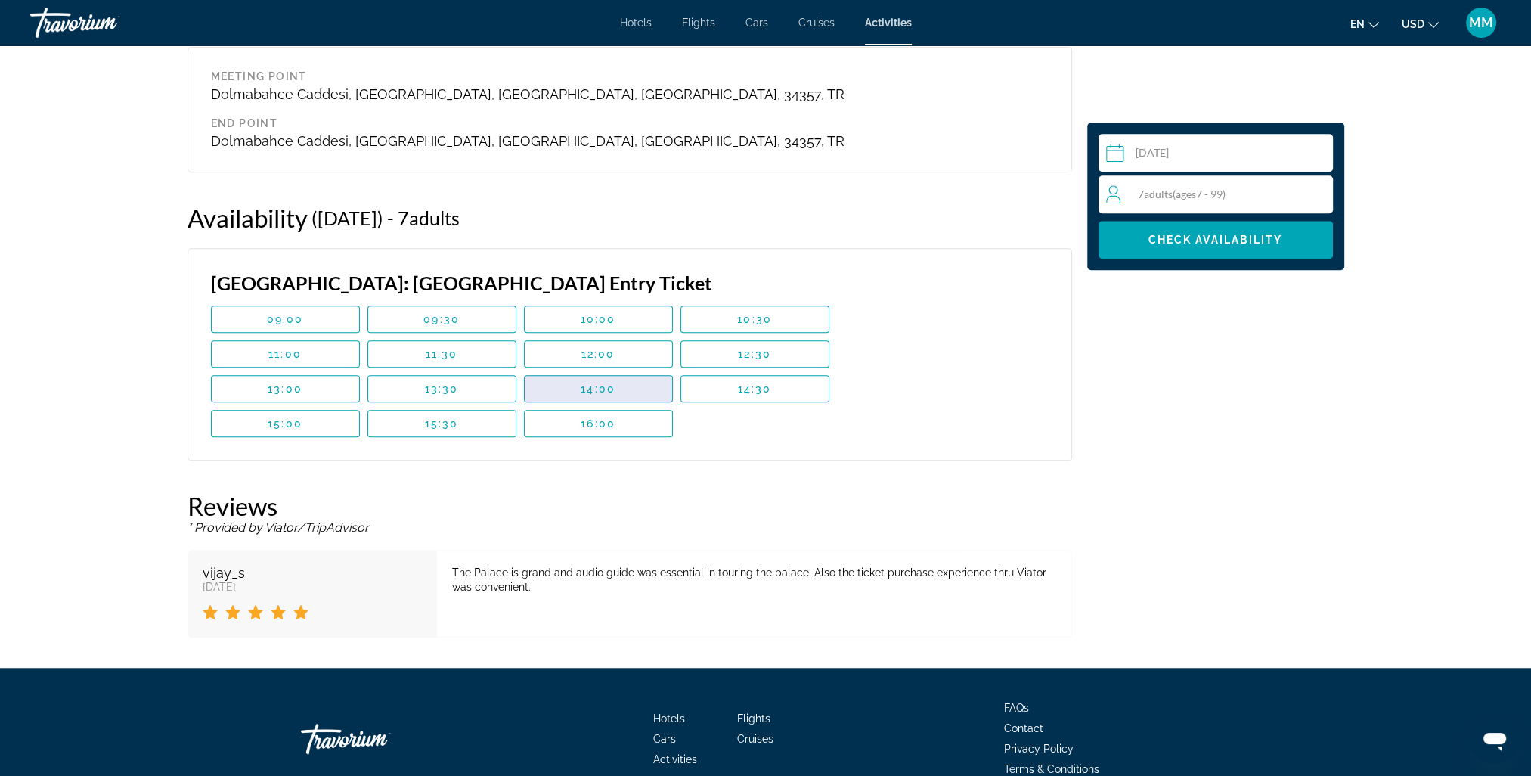
click at [604, 384] on span "14:00" at bounding box center [598, 389] width 35 height 12
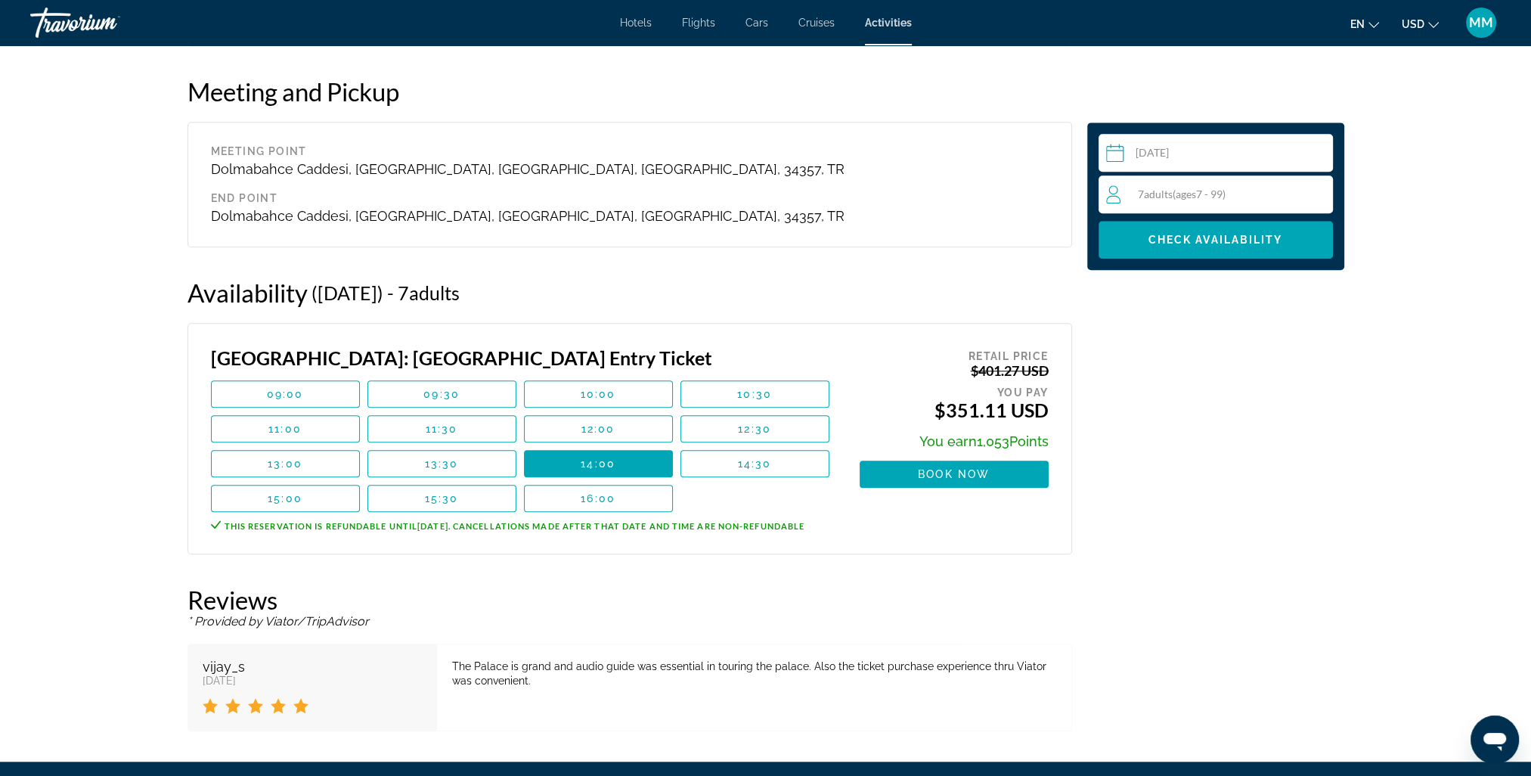
scroll to position [1646, 0]
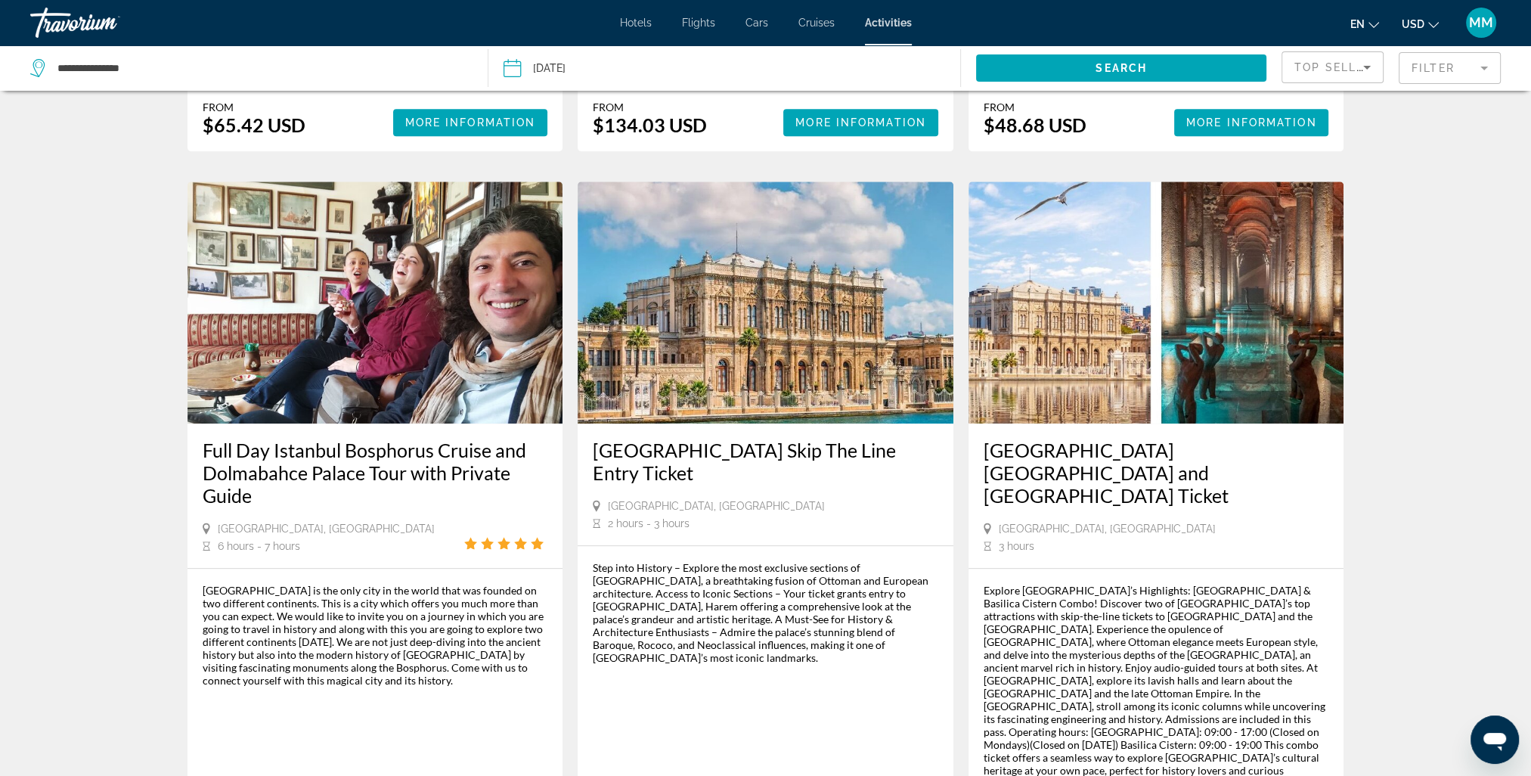
scroll to position [1134, 0]
